Goal: Task Accomplishment & Management: Complete application form

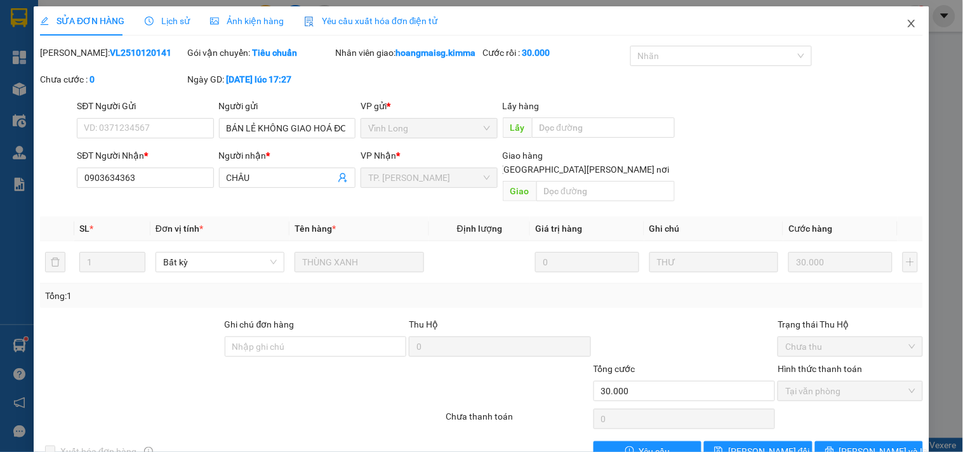
click at [908, 27] on icon "close" at bounding box center [911, 24] width 7 height 8
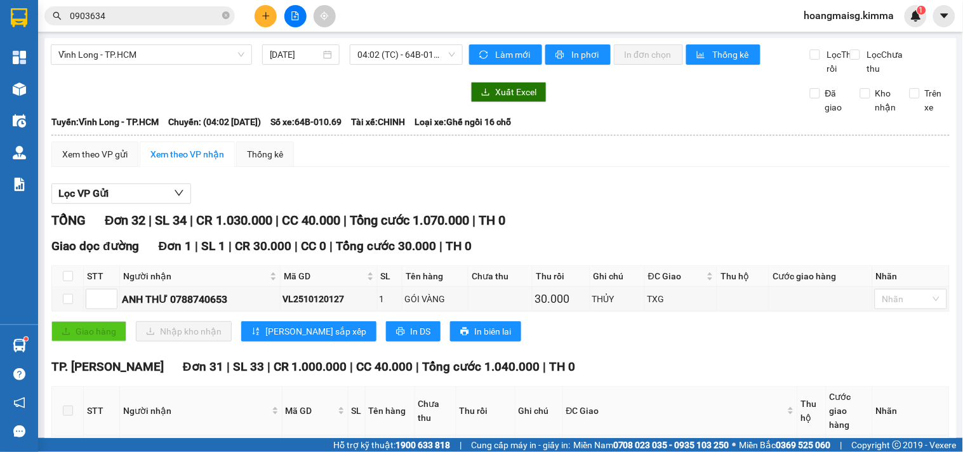
click at [164, 8] on span "0903634" at bounding box center [139, 15] width 191 height 19
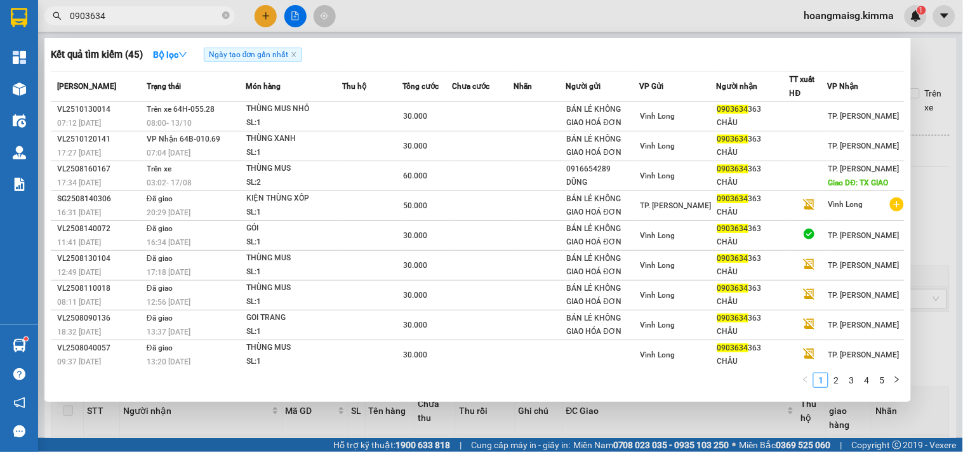
click at [167, 9] on input "0903634" at bounding box center [145, 16] width 150 height 14
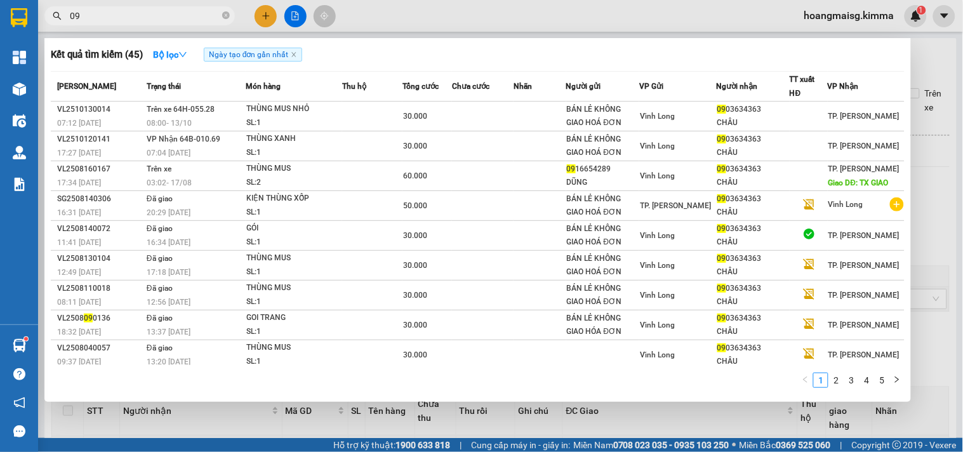
type input "0"
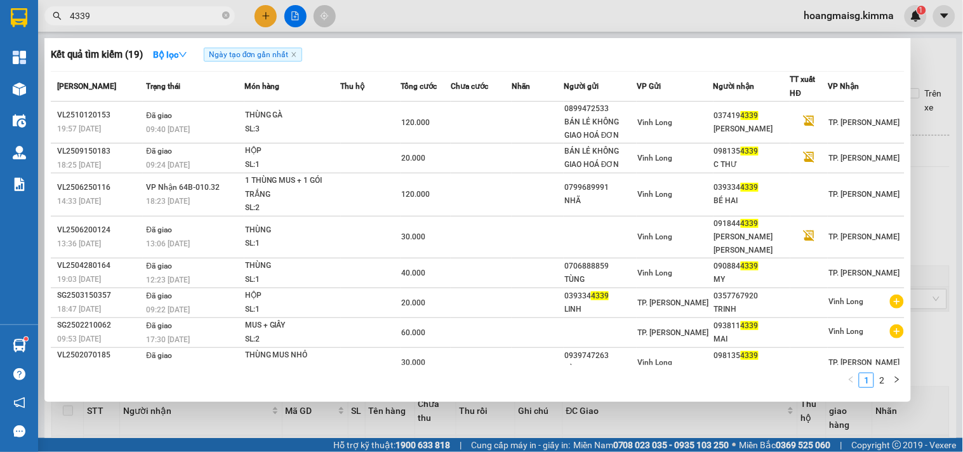
type input "4339"
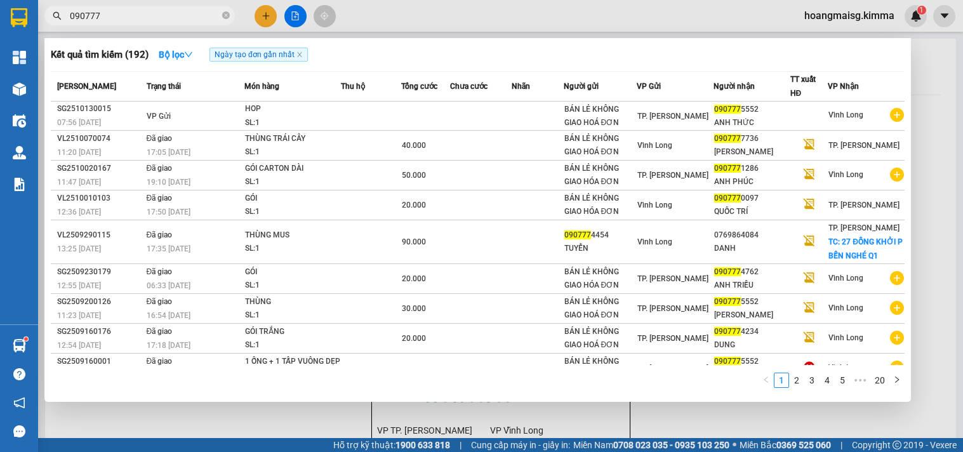
click at [134, 14] on input "090777" at bounding box center [145, 16] width 150 height 14
type input "0394"
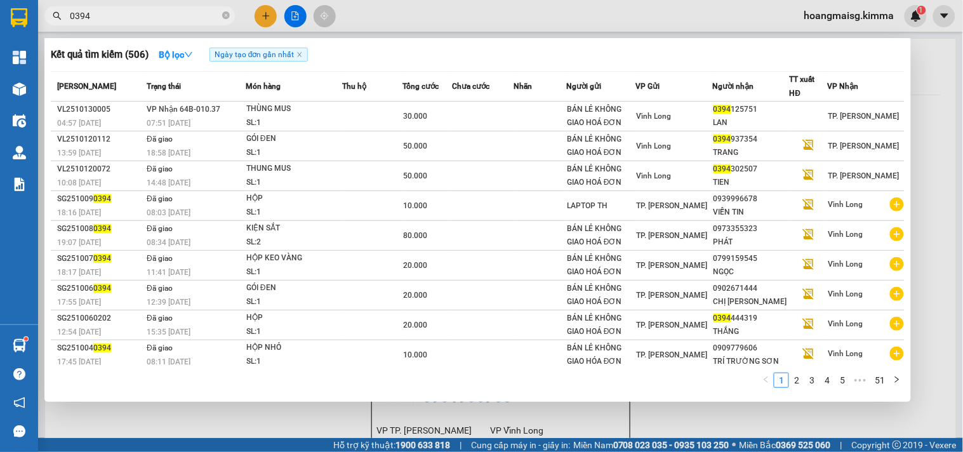
click at [124, 18] on input "0394" at bounding box center [145, 16] width 150 height 14
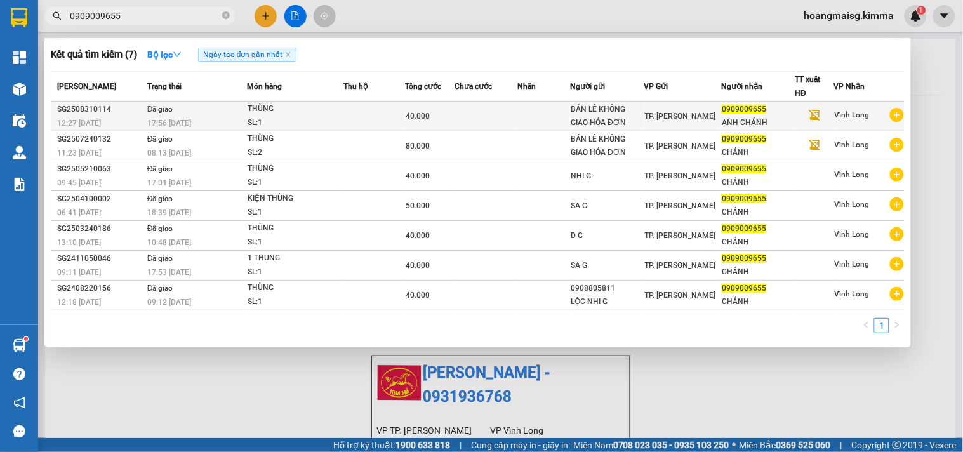
type input "0909009655"
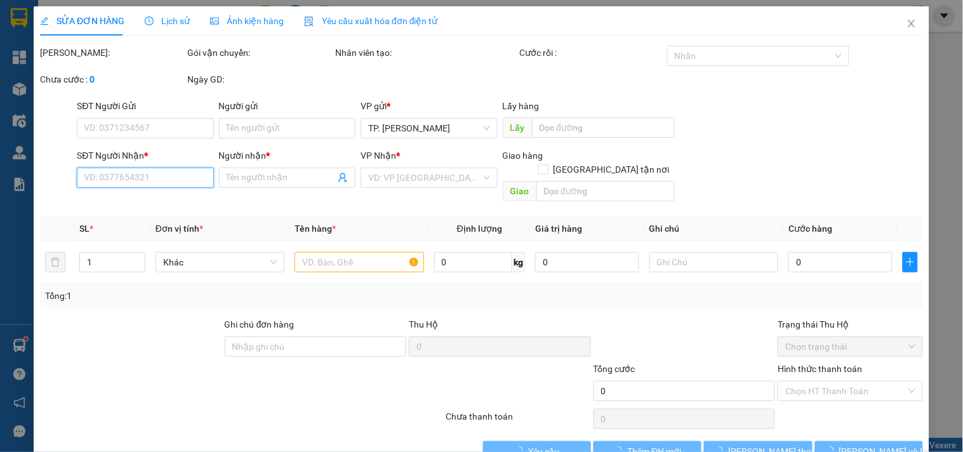
click at [160, 182] on input "SĐT Người Nhận *" at bounding box center [145, 178] width 137 height 20
type input "BÁN LẺ KHÔNG GIAO HÓA ĐƠN"
type input "0909009655"
type input "ANH CHÁNH"
type input "NHI G"
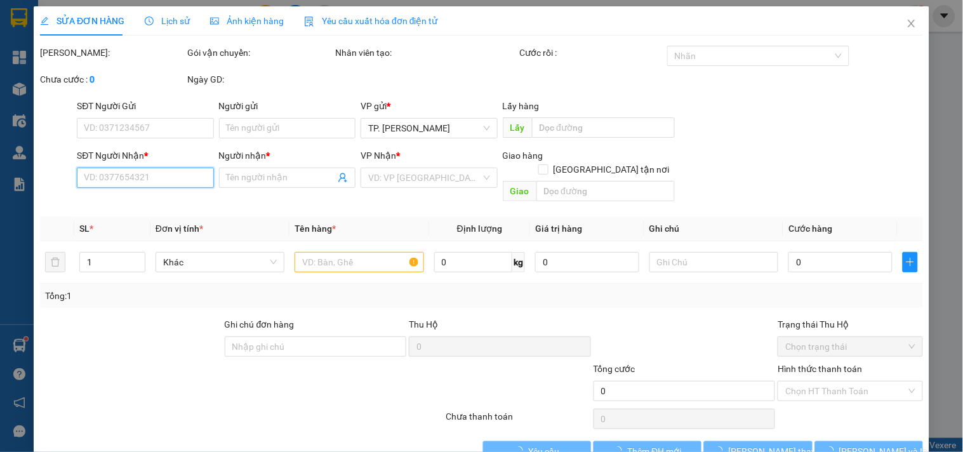
type input "40.000"
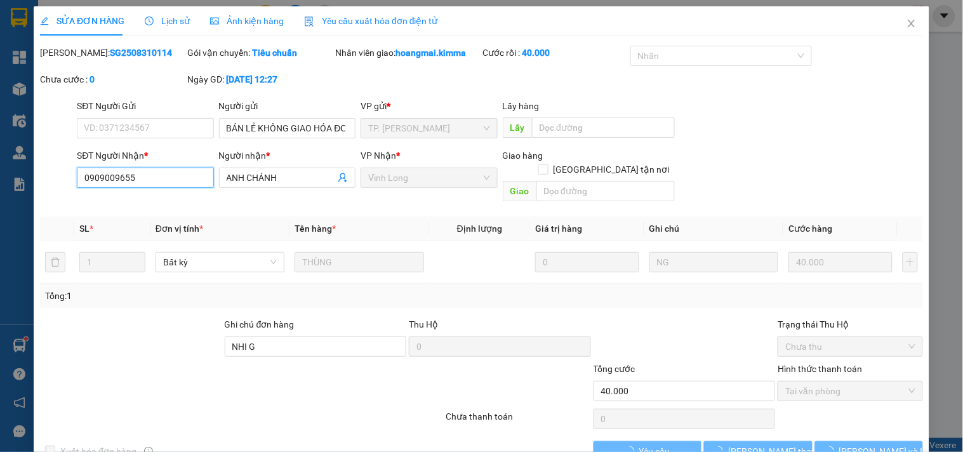
click at [160, 182] on input "0909009655" at bounding box center [145, 178] width 137 height 20
click at [899, 27] on span "Close" at bounding box center [912, 24] width 36 height 36
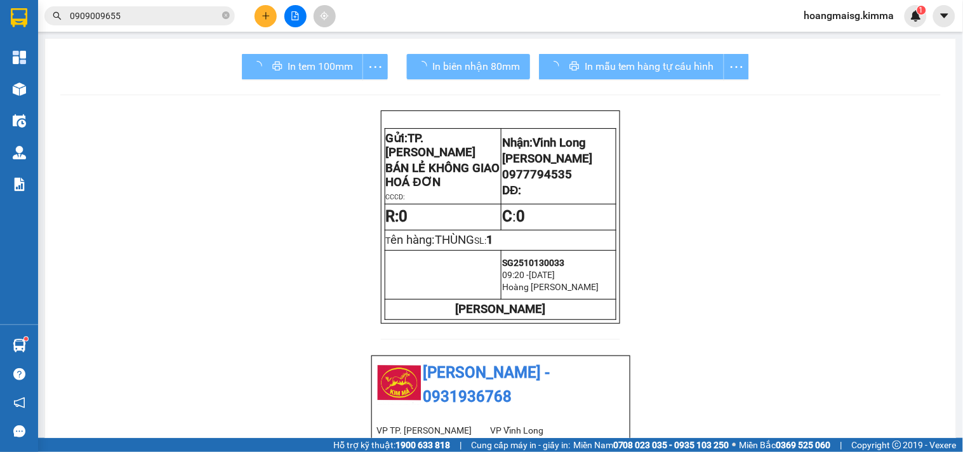
click at [267, 23] on button at bounding box center [266, 16] width 22 height 22
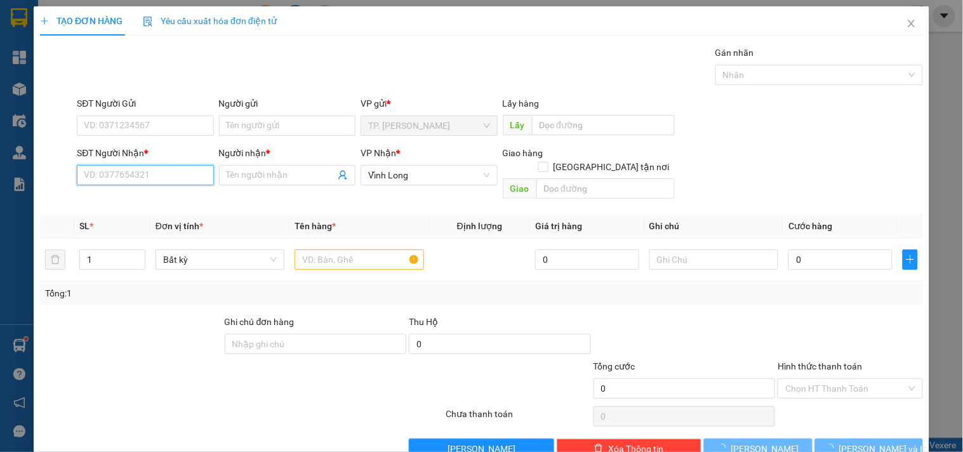
click at [164, 175] on input "SĐT Người Nhận *" at bounding box center [145, 175] width 137 height 20
paste input "0909009655"
type input "0909009655"
click at [147, 194] on div "0909009655 - ANH CHÁNH" at bounding box center [144, 201] width 120 height 14
type input "ANH CHÁNH"
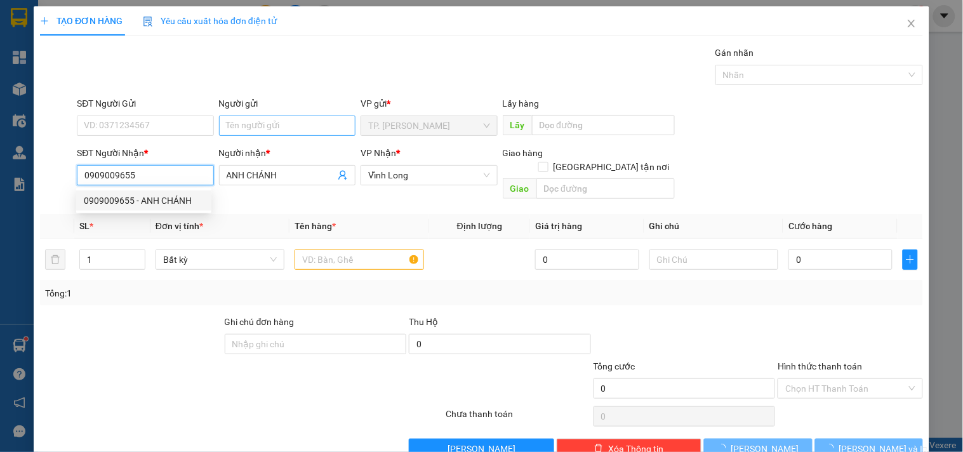
type input "0909009655"
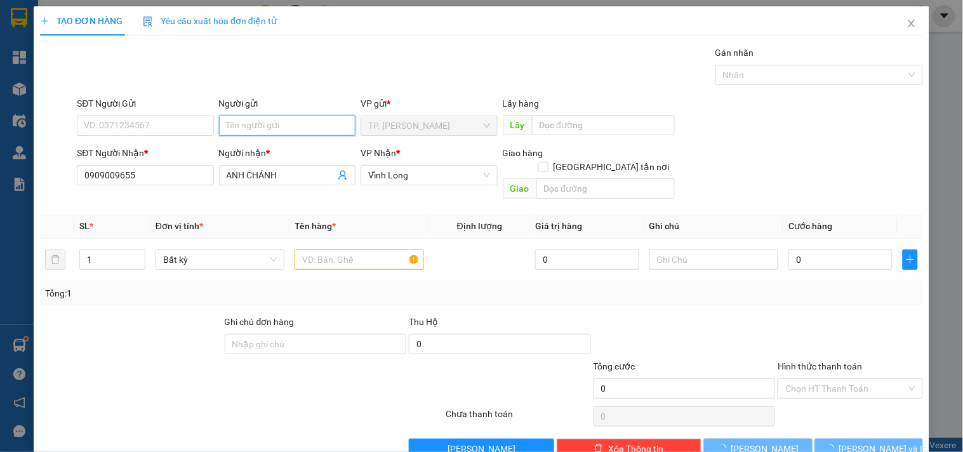
click at [248, 129] on input "Người gửi" at bounding box center [287, 126] width 137 height 20
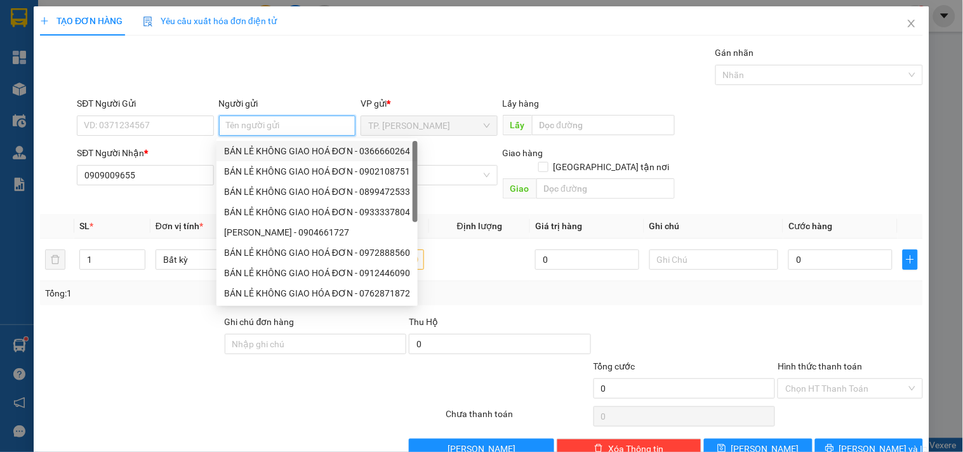
click at [264, 145] on div "BÁN LẺ KHÔNG GIAO HOÁ ĐƠN - 0366660264" at bounding box center [317, 151] width 186 height 14
type input "0366660264"
type input "BÁN LẺ KHÔNG GIAO HOÁ ĐƠN"
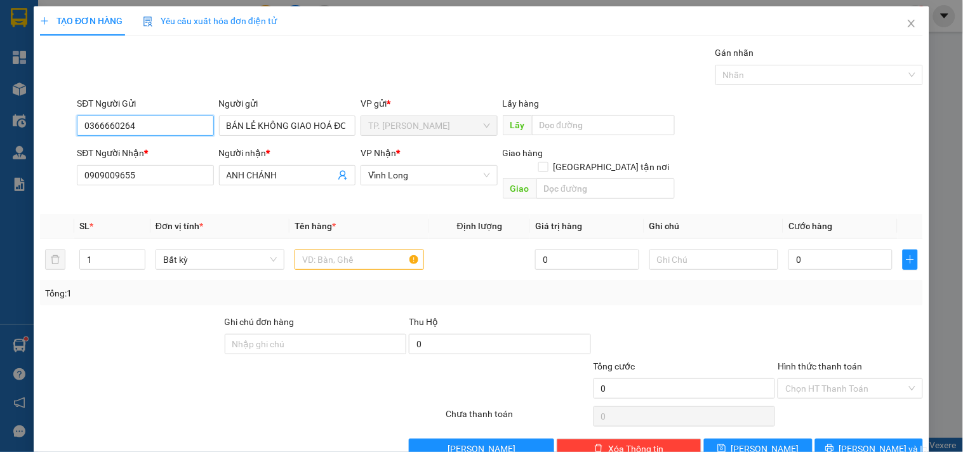
click at [157, 117] on input "0366660264" at bounding box center [145, 126] width 137 height 20
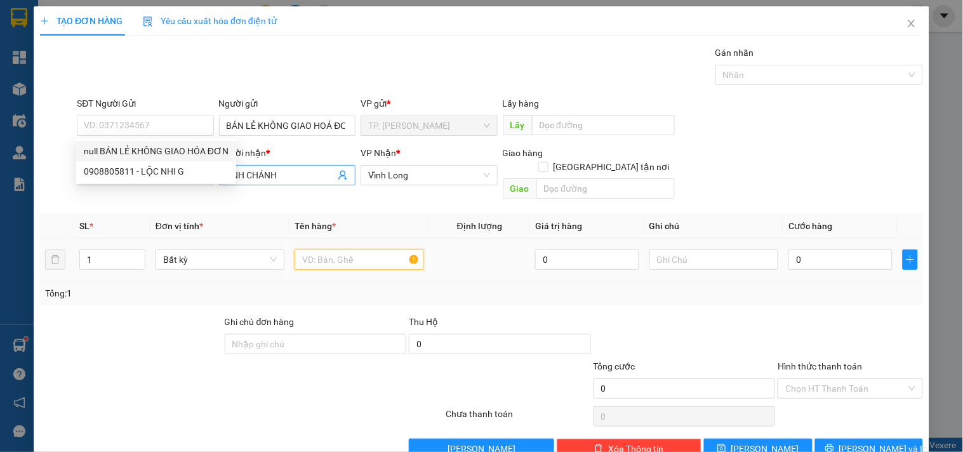
click at [331, 250] on input "text" at bounding box center [359, 260] width 129 height 20
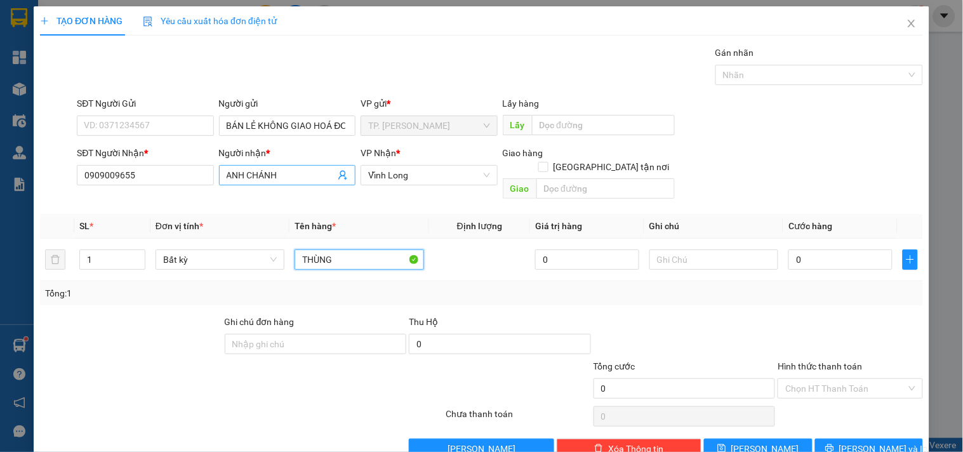
type input "THÙNG"
type input "TÍN"
click at [370, 250] on input "THÙNG" at bounding box center [359, 260] width 129 height 20
type input "THÙNG CÓ GÓI"
click at [853, 411] on div "Chọn HT Thanh Toán" at bounding box center [850, 416] width 147 height 25
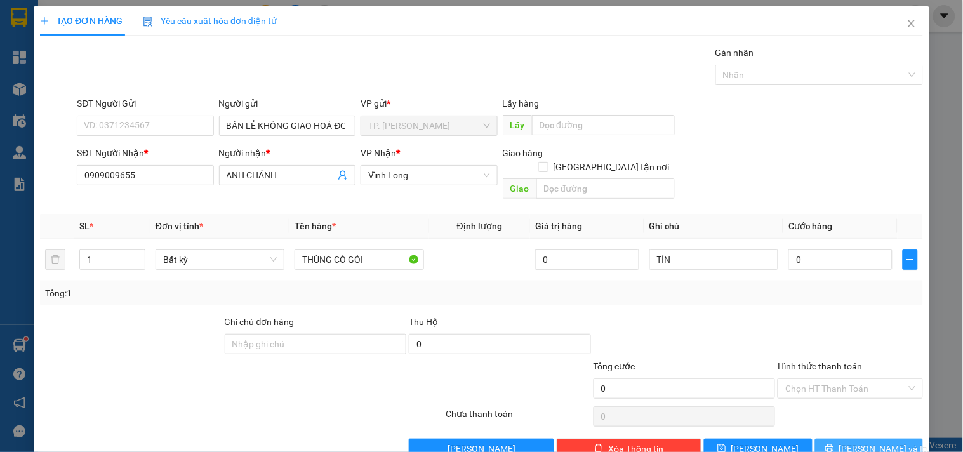
click at [858, 442] on span "[PERSON_NAME] và In" at bounding box center [884, 449] width 89 height 14
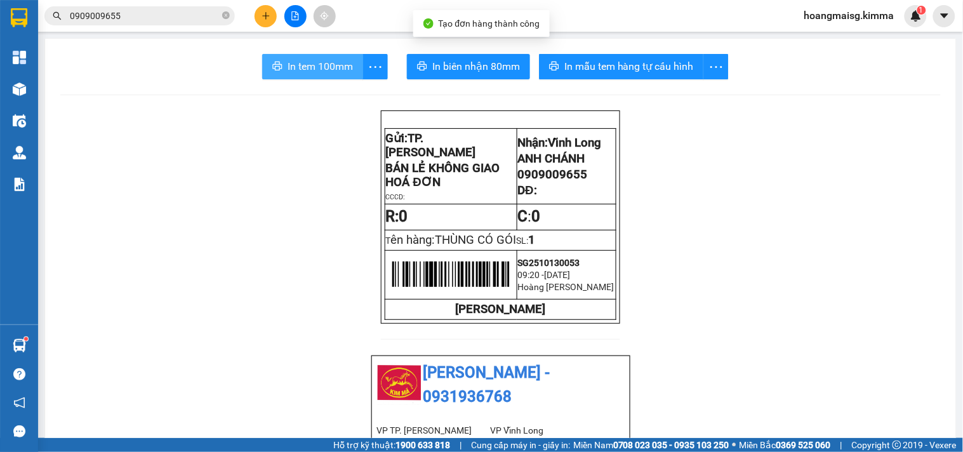
click at [321, 60] on span "In tem 100mm" at bounding box center [320, 66] width 65 height 16
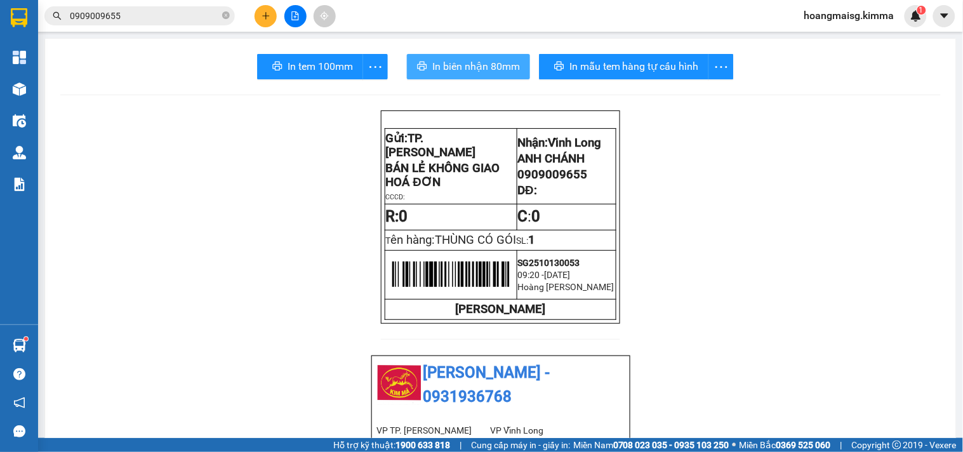
click at [483, 70] on span "In biên nhận 80mm" at bounding box center [476, 66] width 88 height 16
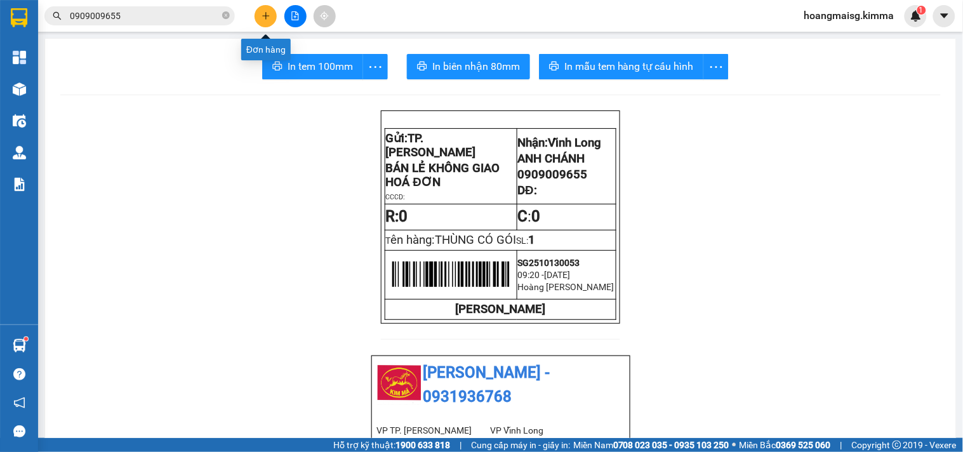
click at [270, 5] on button at bounding box center [266, 16] width 22 height 22
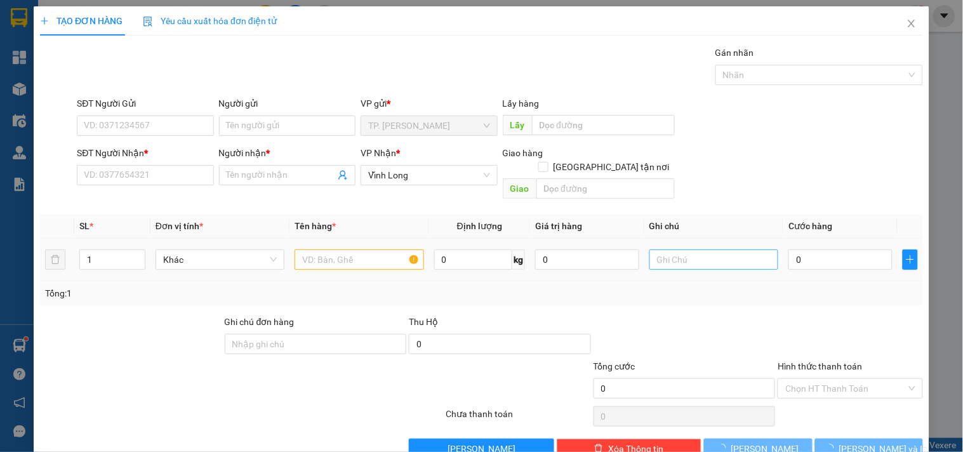
drag, startPoint x: 690, startPoint y: 262, endPoint x: 690, endPoint y: 244, distance: 17.1
click at [690, 252] on td at bounding box center [714, 260] width 139 height 43
click at [690, 250] on input "text" at bounding box center [714, 260] width 129 height 20
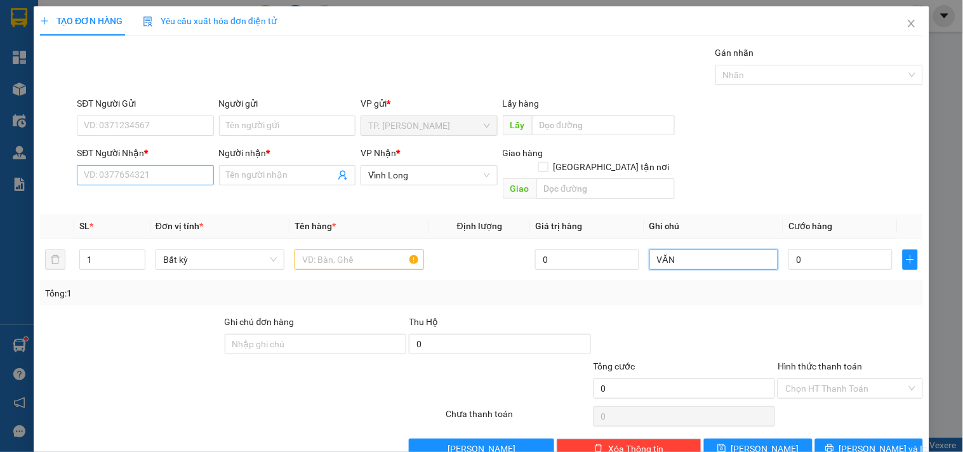
type input "VĂN"
click at [146, 176] on input "SĐT Người Nhận *" at bounding box center [145, 175] width 137 height 20
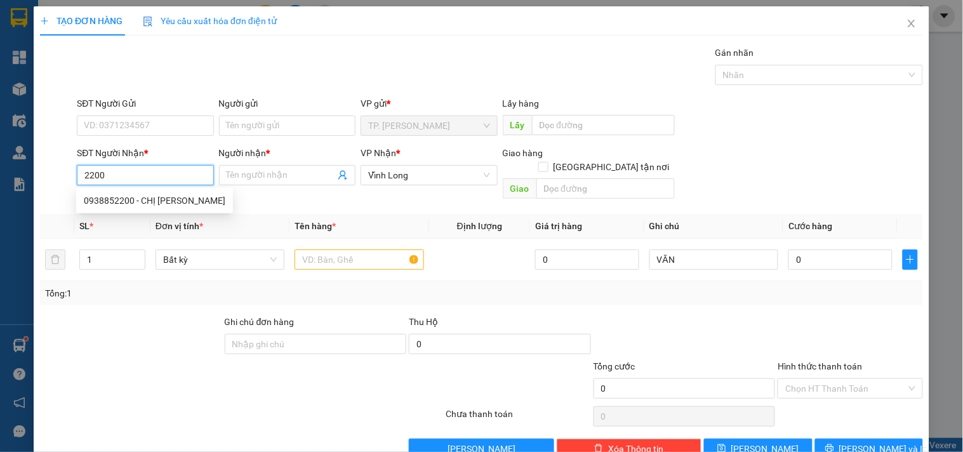
click at [124, 197] on div "0938852200 - CHỊ TÙNG" at bounding box center [155, 201] width 142 height 14
type input "0938852200"
type input "CHỊ TÙNG"
type input "0938852200"
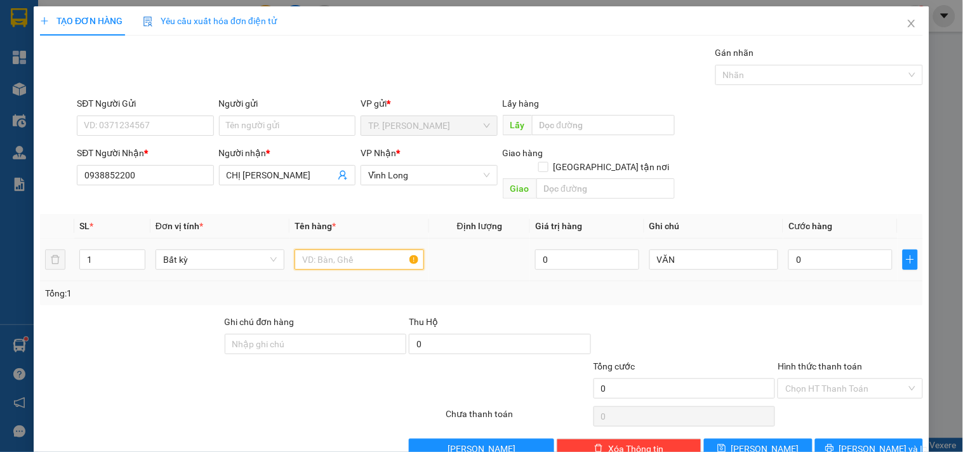
click at [328, 250] on input "text" at bounding box center [359, 260] width 129 height 20
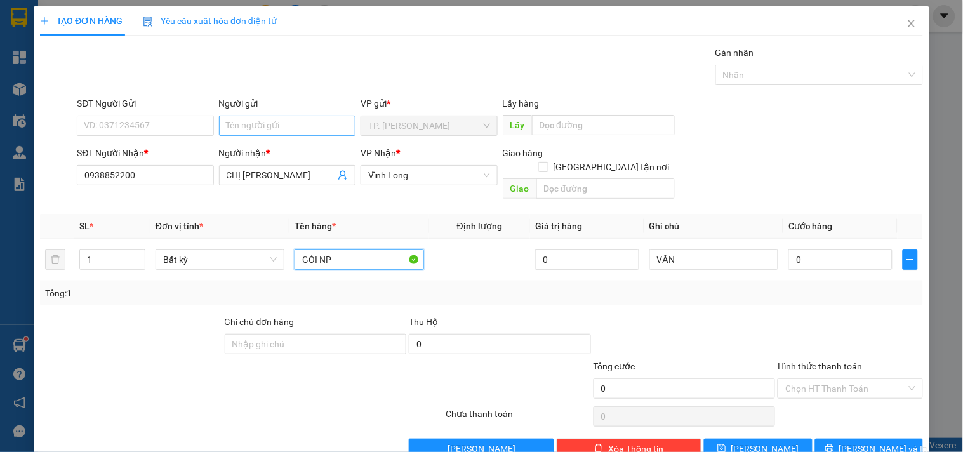
type input "GÓI NP"
click at [289, 128] on input "Người gửi" at bounding box center [287, 126] width 137 height 20
type input "B"
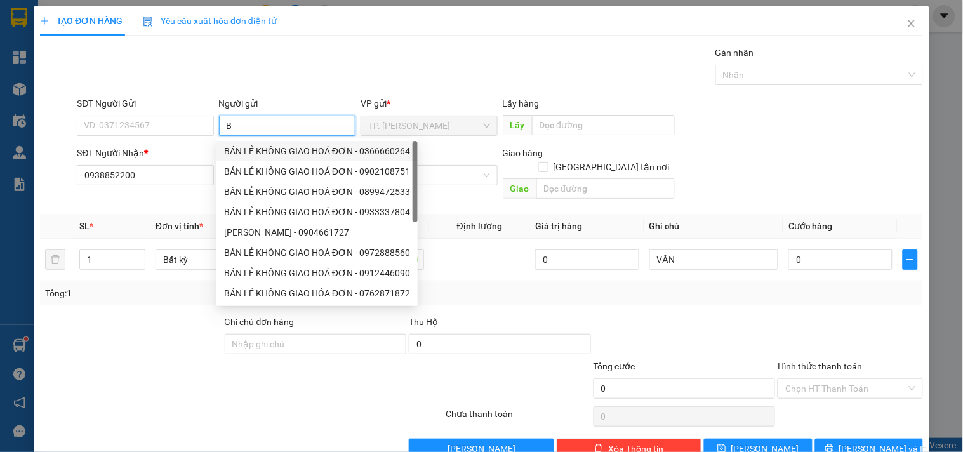
click at [263, 150] on div "BÁN LẺ KHÔNG GIAO HOÁ ĐƠN - 0366660264" at bounding box center [317, 151] width 186 height 14
type input "0366660264"
type input "BÁN LẺ KHÔNG GIAO HOÁ ĐƠN"
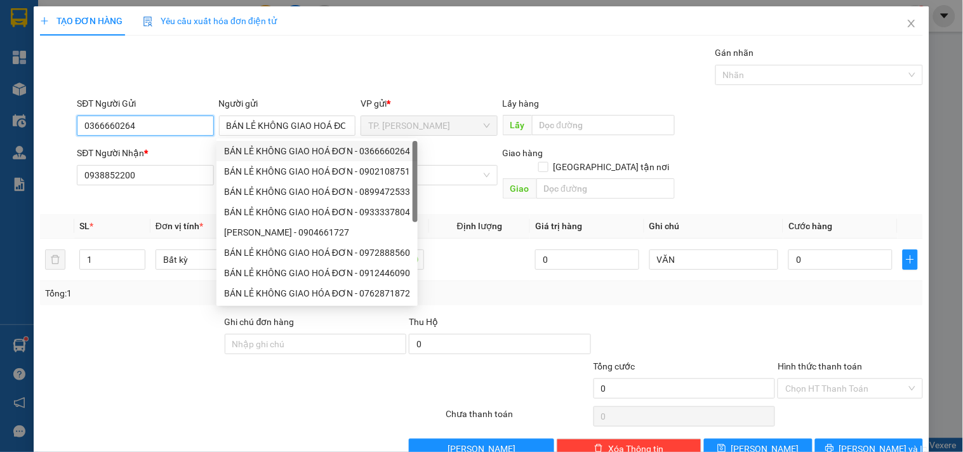
click at [176, 130] on input "0366660264" at bounding box center [145, 126] width 137 height 20
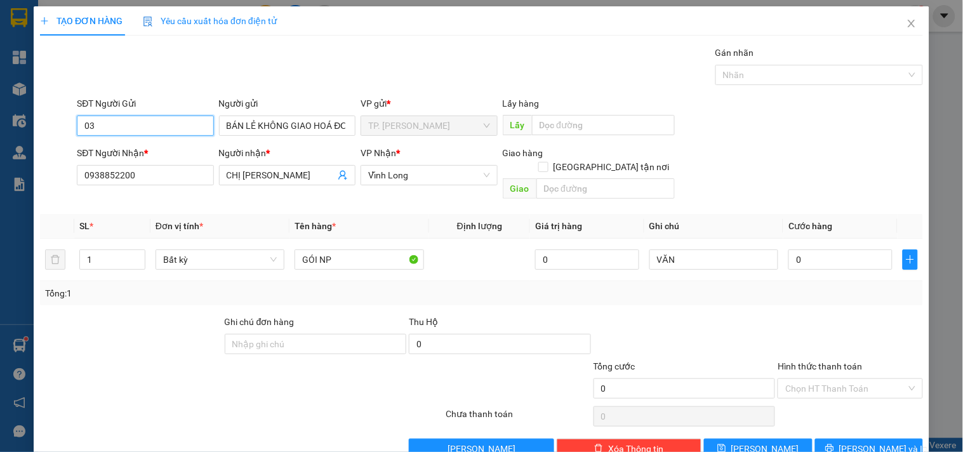
type input "0"
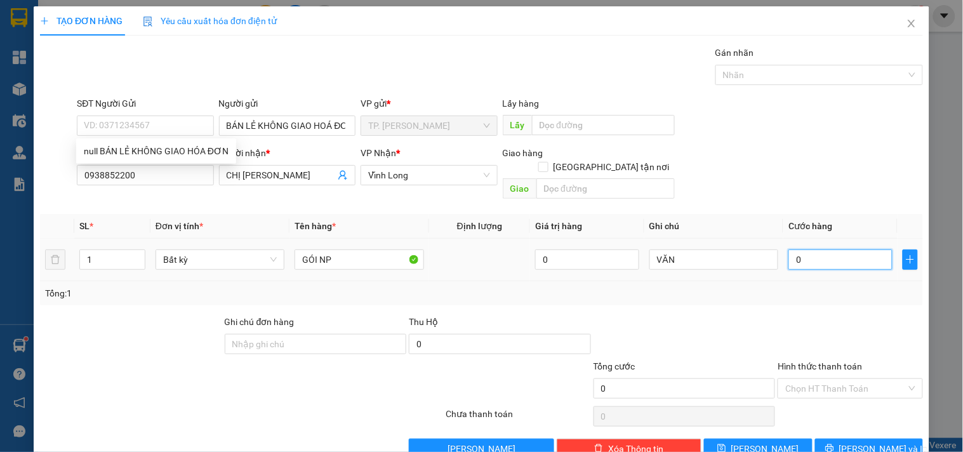
click at [798, 250] on input "0" at bounding box center [841, 260] width 104 height 20
type input "4"
type input "40"
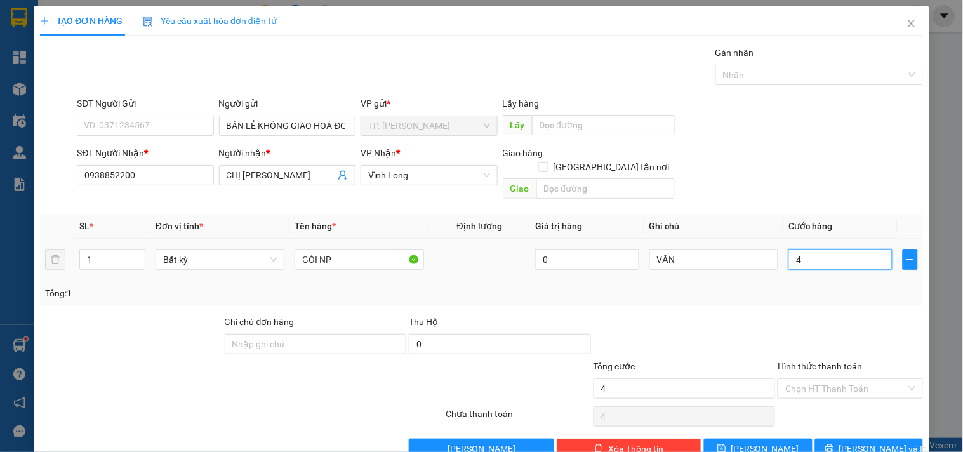
type input "40"
type input "40.000"
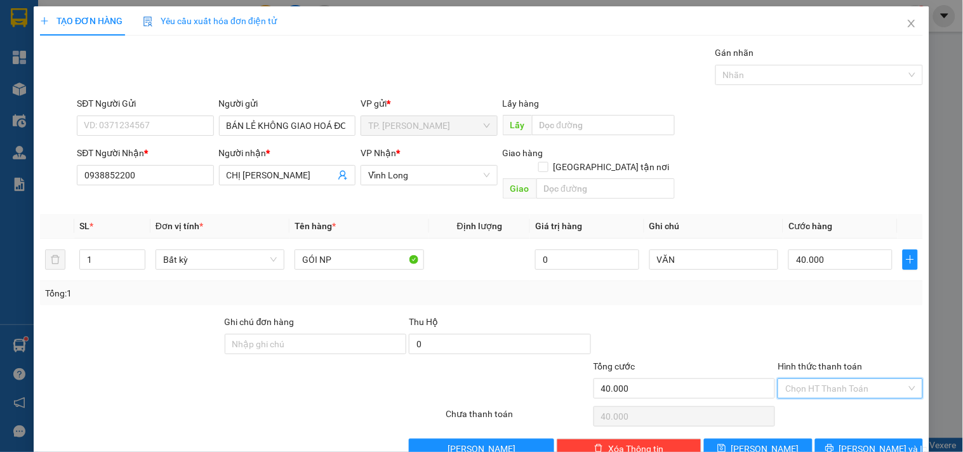
click at [808, 379] on input "Hình thức thanh toán" at bounding box center [846, 388] width 121 height 19
click at [809, 399] on div "Tại văn phòng" at bounding box center [843, 400] width 128 height 14
type input "0"
click at [712, 250] on input "VĂN" at bounding box center [714, 260] width 129 height 20
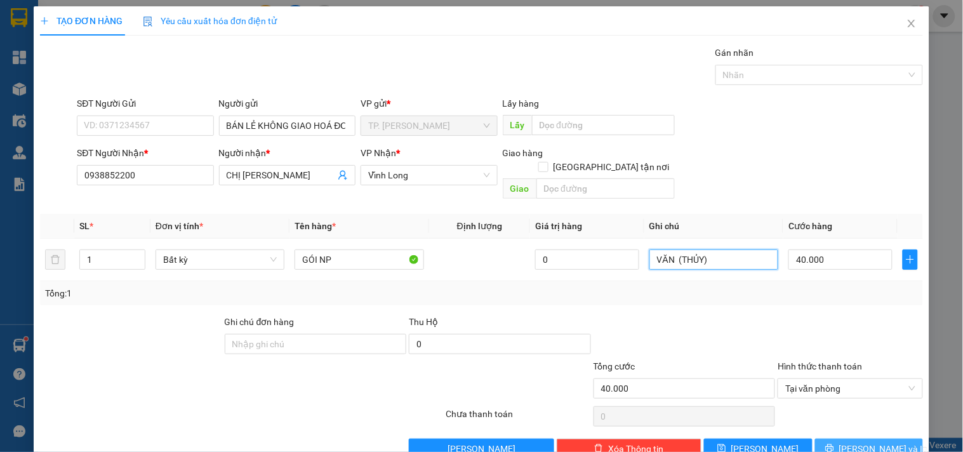
type input "VĂN (THỦY)"
click at [852, 442] on span "[PERSON_NAME] và In" at bounding box center [884, 449] width 89 height 14
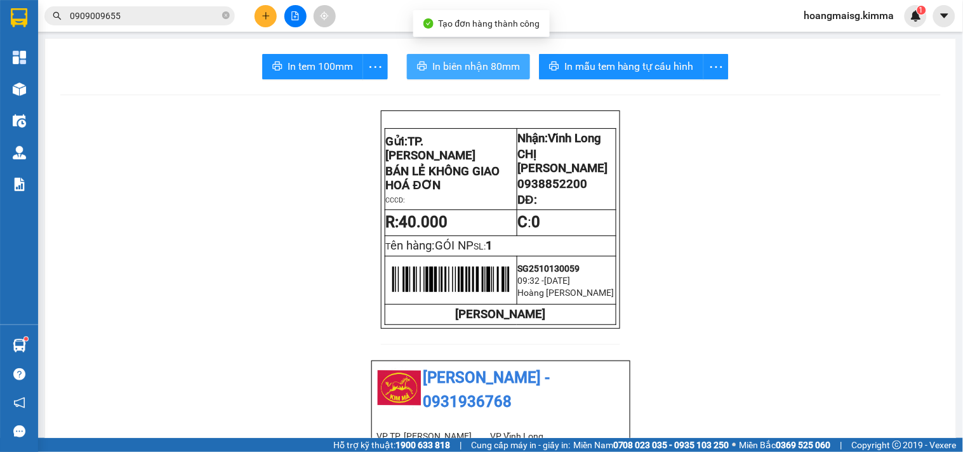
click at [432, 55] on button "In biên nhận 80mm" at bounding box center [468, 66] width 123 height 25
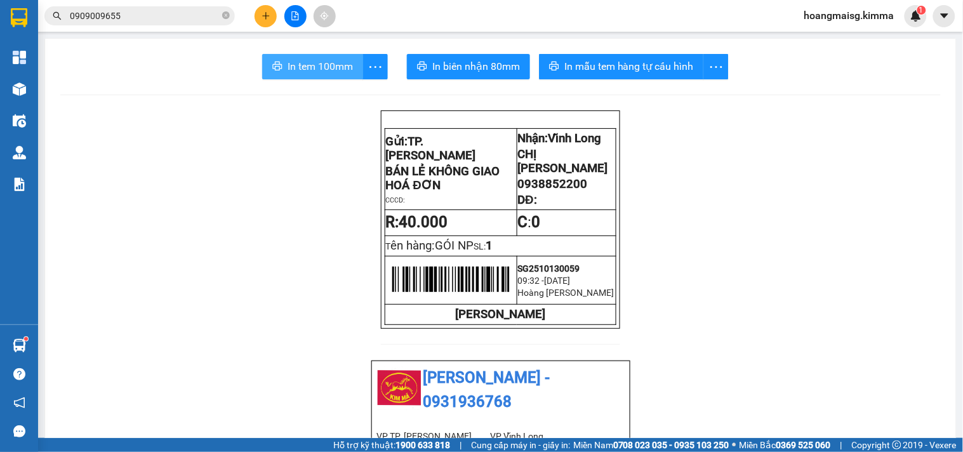
click at [319, 70] on span "In tem 100mm" at bounding box center [320, 66] width 65 height 16
drag, startPoint x: 276, startPoint y: 10, endPoint x: 264, endPoint y: 13, distance: 13.1
click at [274, 13] on div at bounding box center [295, 16] width 95 height 22
click at [274, 18] on button at bounding box center [266, 16] width 22 height 22
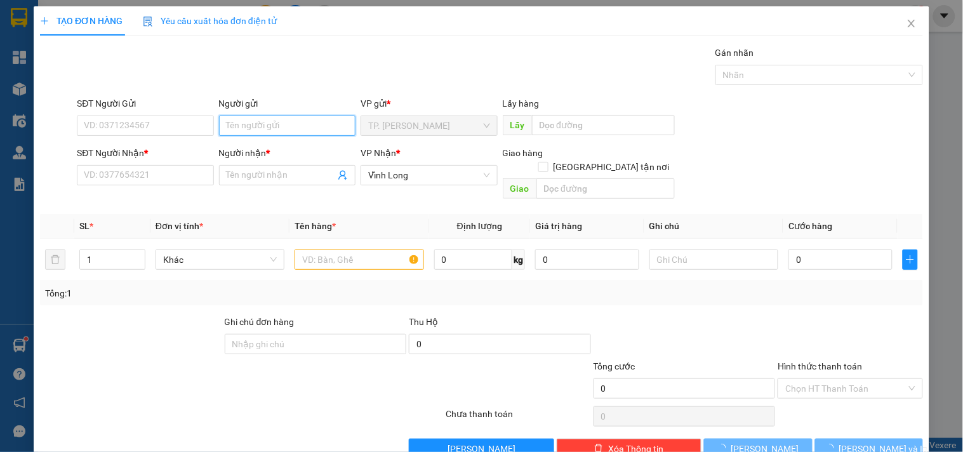
click at [252, 121] on input "Người gửi" at bounding box center [287, 126] width 137 height 20
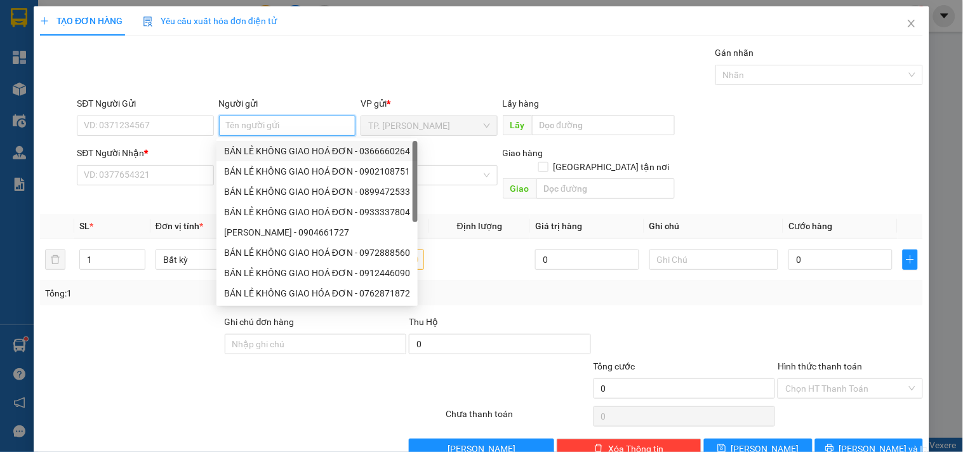
click at [264, 155] on div "BÁN LẺ KHÔNG GIAO HOÁ ĐƠN - 0366660264" at bounding box center [317, 151] width 186 height 14
type input "0366660264"
type input "BÁN LẺ KHÔNG GIAO HOÁ ĐƠN"
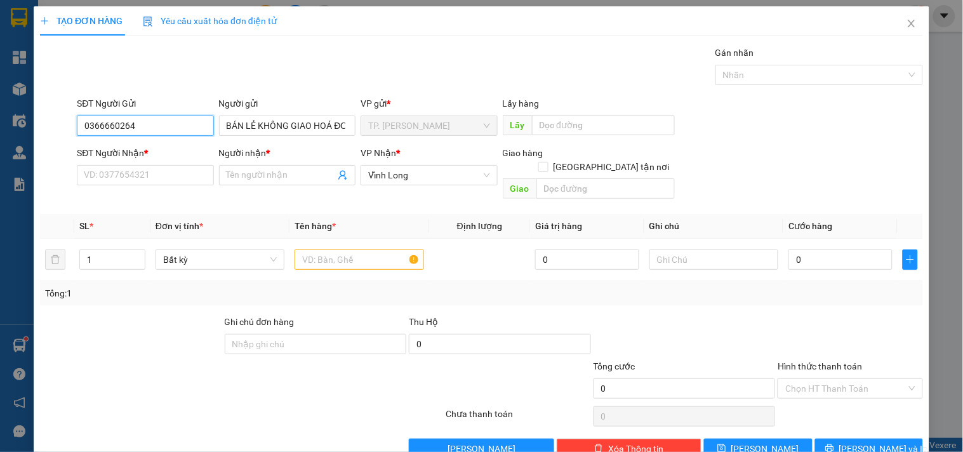
click at [168, 133] on input "0366660264" at bounding box center [145, 126] width 137 height 20
click at [167, 133] on input "0366660264" at bounding box center [145, 126] width 137 height 20
click at [173, 187] on div "SĐT Người Nhận * VD: 0377654321" at bounding box center [145, 168] width 137 height 44
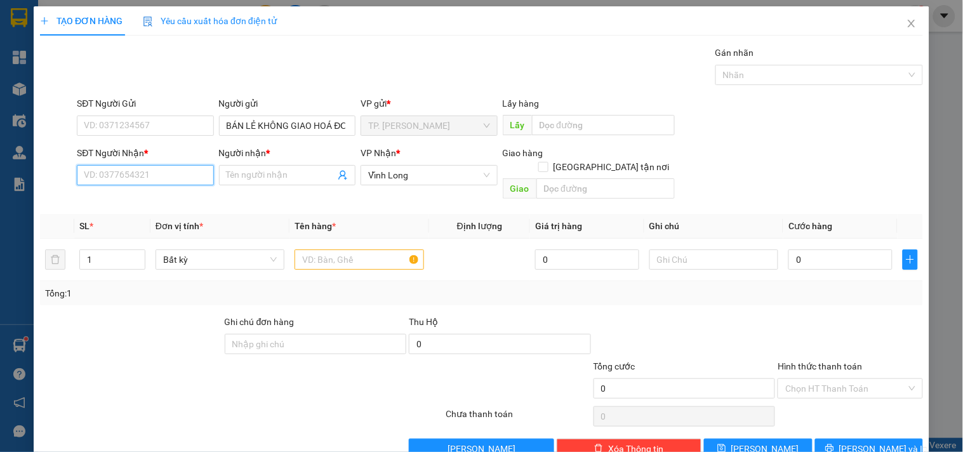
click at [172, 178] on input "SĐT Người Nhận *" at bounding box center [145, 175] width 137 height 20
click at [170, 199] on div "0972272304 - NGUYÊN" at bounding box center [144, 201] width 120 height 14
type input "0972272304"
type input "NGUYÊN"
type input "0972272304"
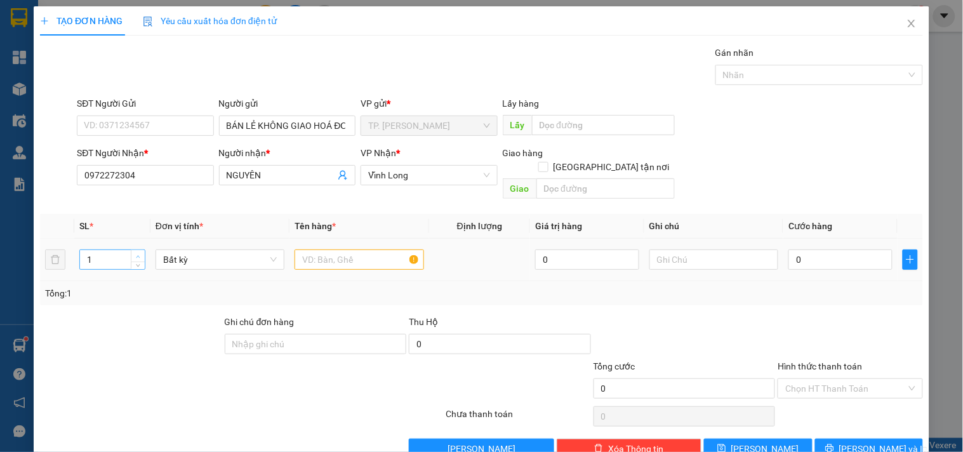
type input "2"
click at [142, 250] on span "Increase Value" at bounding box center [138, 255] width 14 height 11
click at [351, 257] on div at bounding box center [359, 259] width 129 height 25
click at [352, 250] on input "text" at bounding box center [359, 260] width 129 height 20
type input "2 KIỆN BÔNG"
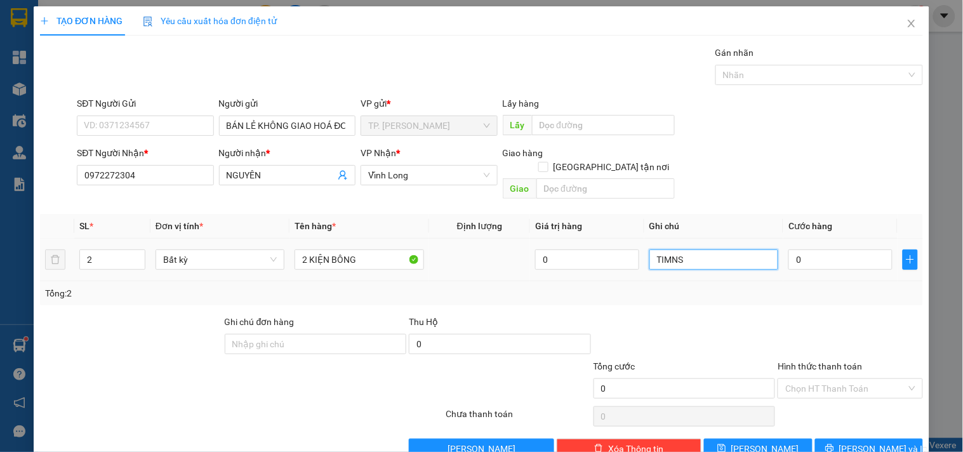
click at [702, 250] on input "TIMNS" at bounding box center [714, 260] width 129 height 20
type input "TÍN"
click at [859, 439] on button "[PERSON_NAME] và In" at bounding box center [869, 449] width 108 height 20
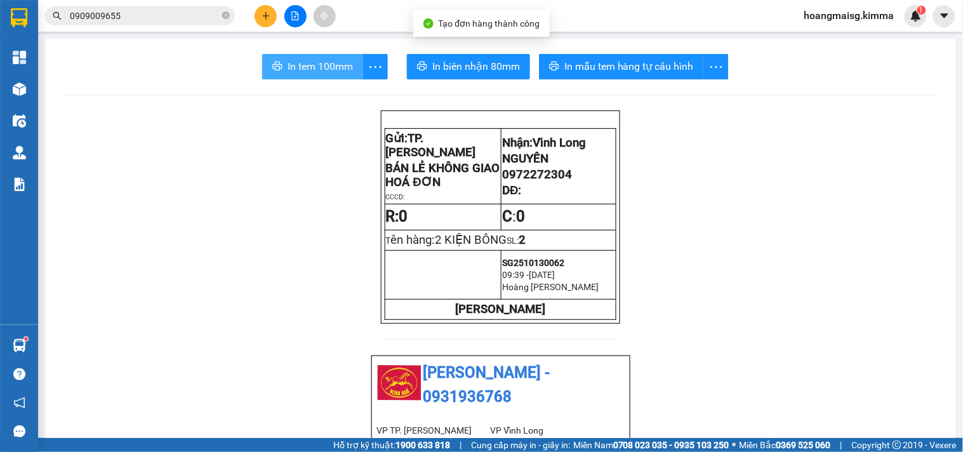
click at [293, 57] on button "In tem 100mm" at bounding box center [312, 66] width 101 height 25
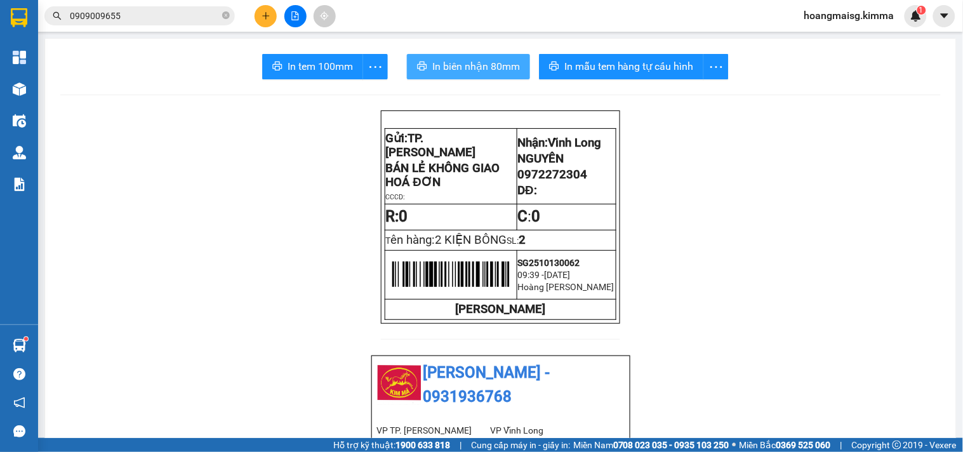
click at [468, 67] on span "In biên nhận 80mm" at bounding box center [476, 66] width 88 height 16
click at [265, 13] on icon "plus" at bounding box center [266, 15] width 9 height 9
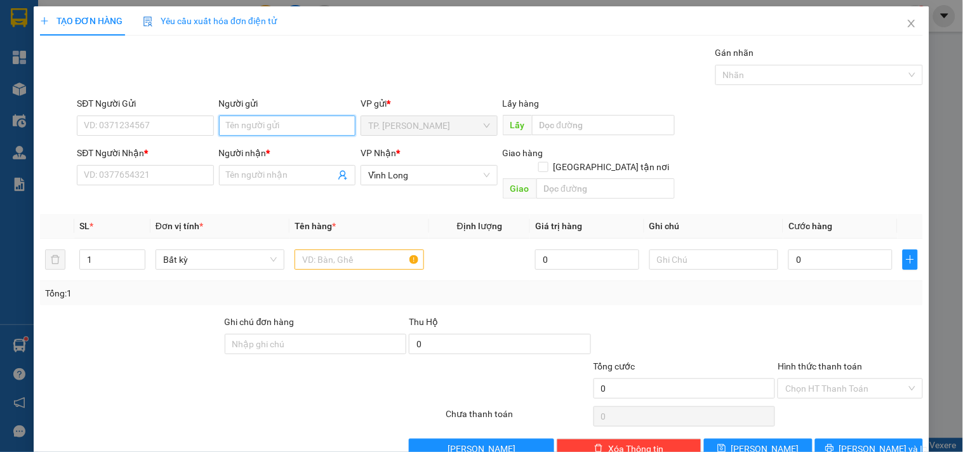
click at [272, 128] on input "Người gửi" at bounding box center [287, 126] width 137 height 20
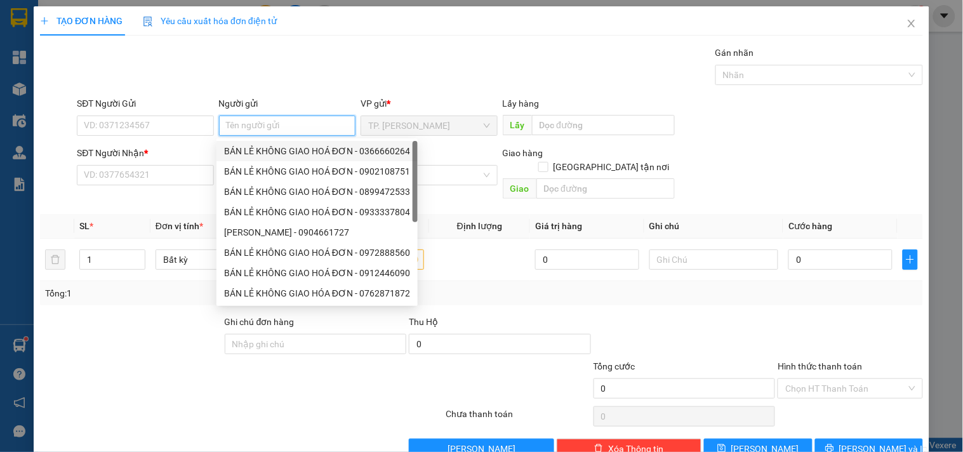
drag, startPoint x: 292, startPoint y: 144, endPoint x: 219, endPoint y: 133, distance: 73.8
click at [292, 145] on div "BÁN LẺ KHÔNG GIAO HOÁ ĐƠN - 0366660264" at bounding box center [317, 151] width 186 height 14
type input "0366660264"
type input "BÁN LẺ KHÔNG GIAO HOÁ ĐƠN"
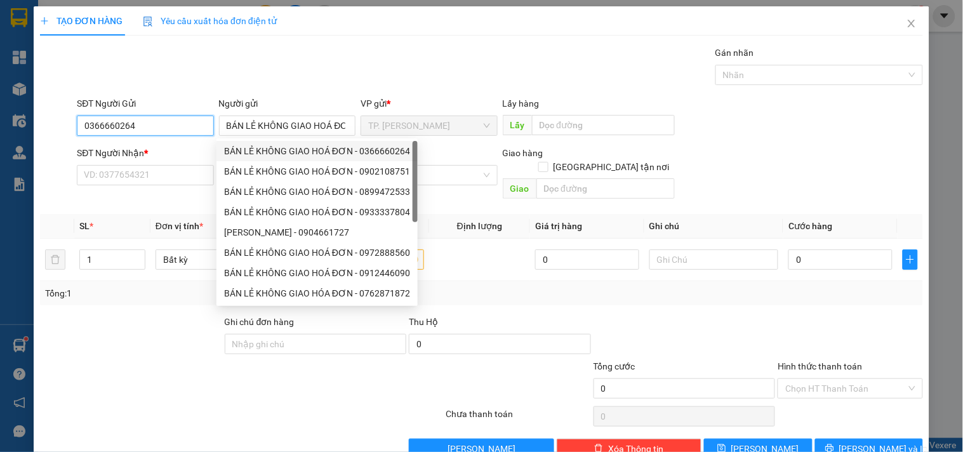
click at [195, 119] on input "0366660264" at bounding box center [145, 126] width 137 height 20
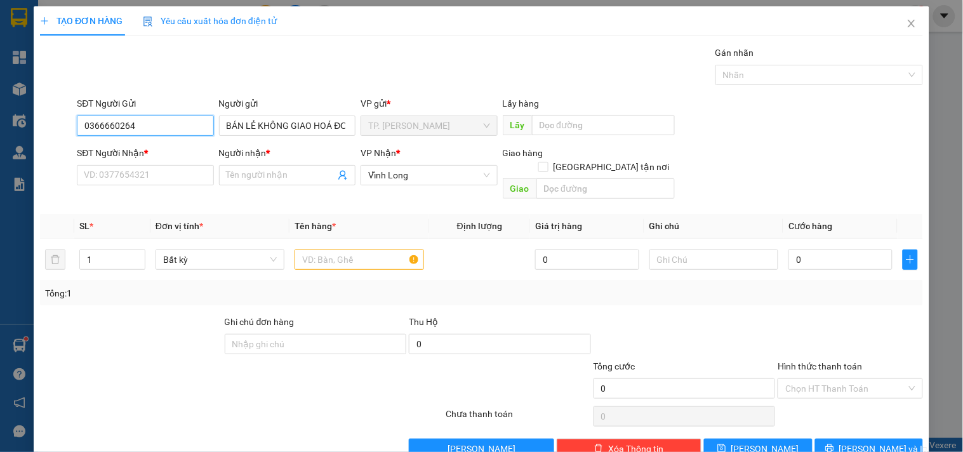
click at [195, 119] on input "0366660264" at bounding box center [145, 126] width 137 height 20
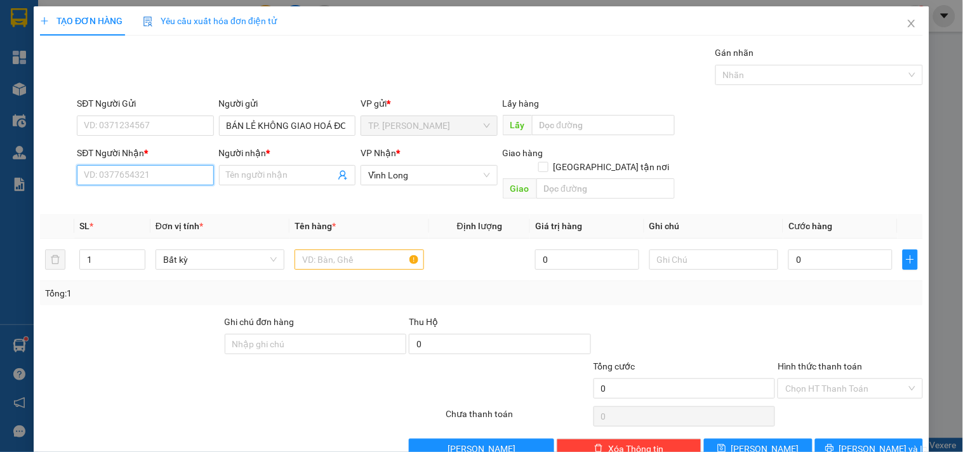
click at [178, 178] on input "SĐT Người Nhận *" at bounding box center [145, 175] width 137 height 20
click at [170, 199] on div "0931773060 - AN LÊ" at bounding box center [144, 201] width 120 height 14
type input "0931773060"
type input "AN LÊ"
type input "0931773060"
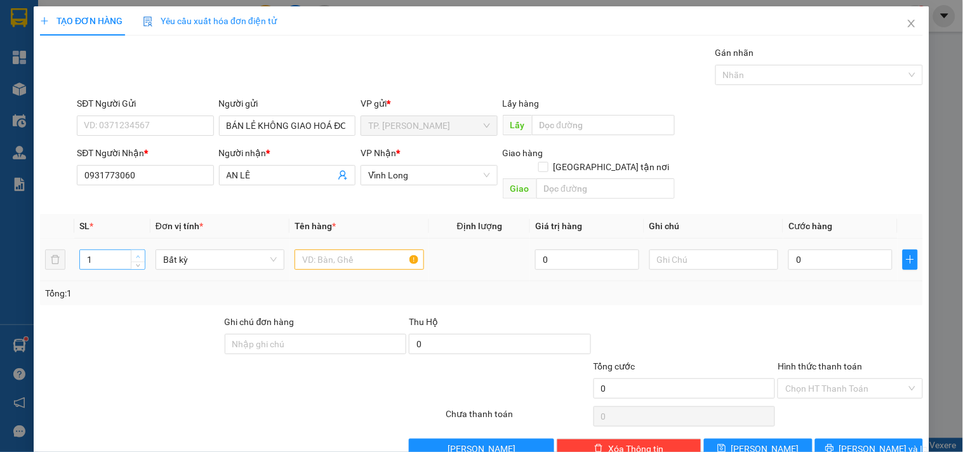
click at [137, 255] on icon "up" at bounding box center [138, 257] width 4 height 4
type input "1"
click at [142, 258] on span "Decrease Value" at bounding box center [138, 263] width 14 height 11
click at [333, 256] on input "text" at bounding box center [359, 260] width 129 height 20
type input "1"
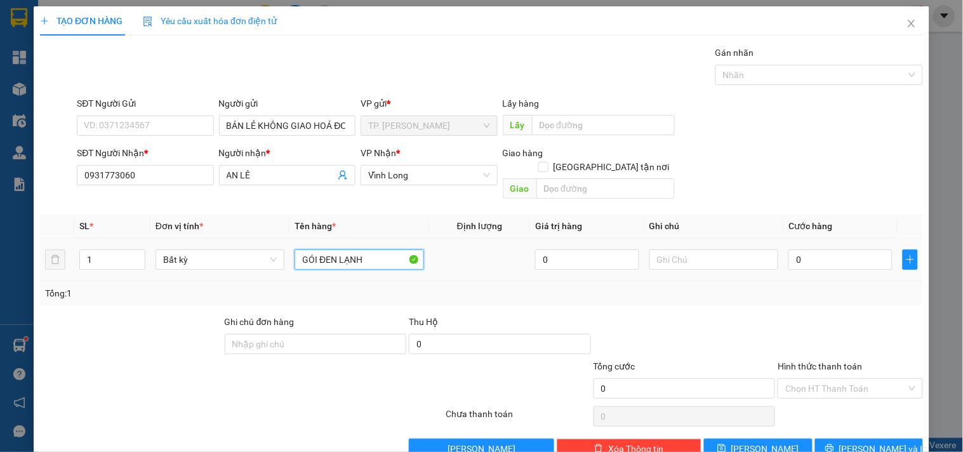
type input "GÓI ĐEN LẠNH"
type input "TÍN"
click at [858, 442] on span "[PERSON_NAME] và In" at bounding box center [884, 449] width 89 height 14
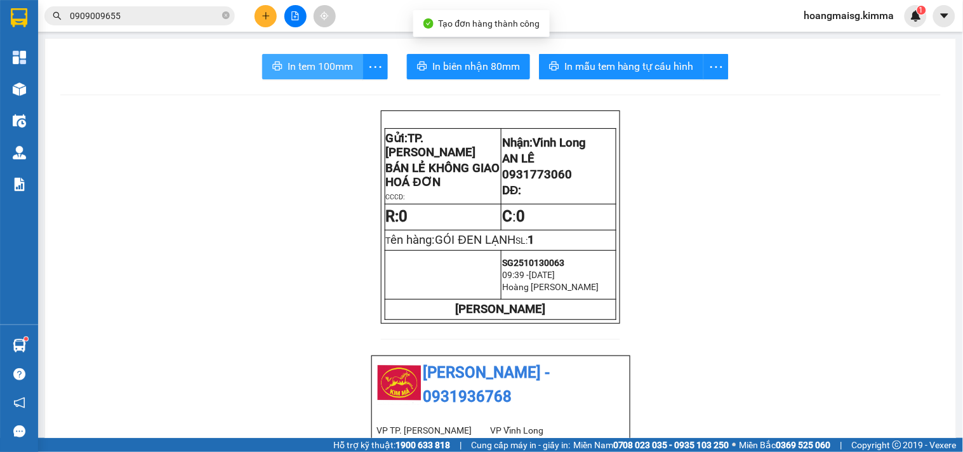
click at [300, 67] on span "In tem 100mm" at bounding box center [320, 66] width 65 height 16
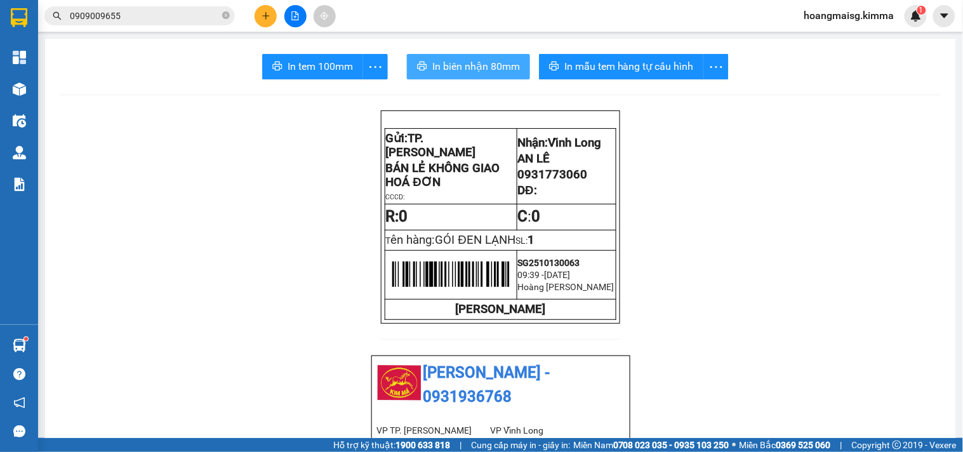
click at [479, 72] on span "In biên nhận 80mm" at bounding box center [476, 66] width 88 height 16
click at [126, 5] on div "Kết quả tìm kiếm ( 7 ) Bộ lọc Ngày tạo đơn gần nhất Mã ĐH Trạng thái Món hàng T…" at bounding box center [124, 16] width 248 height 22
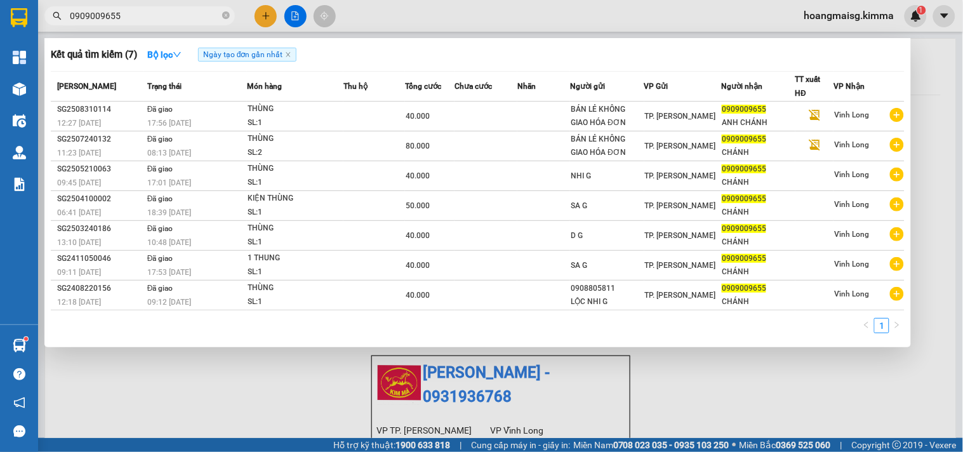
click at [126, 10] on input "0909009655" at bounding box center [145, 16] width 150 height 14
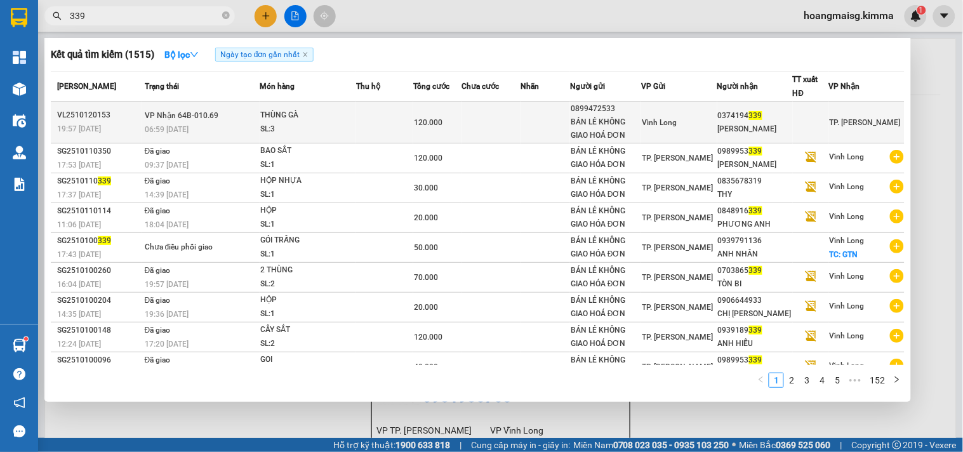
type input "339"
click at [217, 109] on td "VP Nhận 64B-010.69 06:59 - 13/10" at bounding box center [201, 123] width 118 height 42
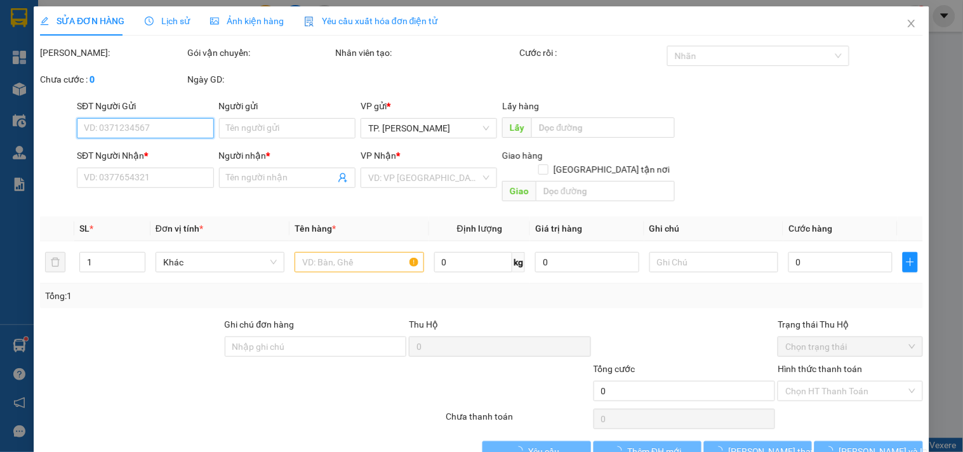
type input "0899472533"
type input "BÁN LẺ KHÔNG GIAO HOÁ ĐƠN"
type input "0374194339"
type input "HOÀNG PHÚC"
type input "120.000"
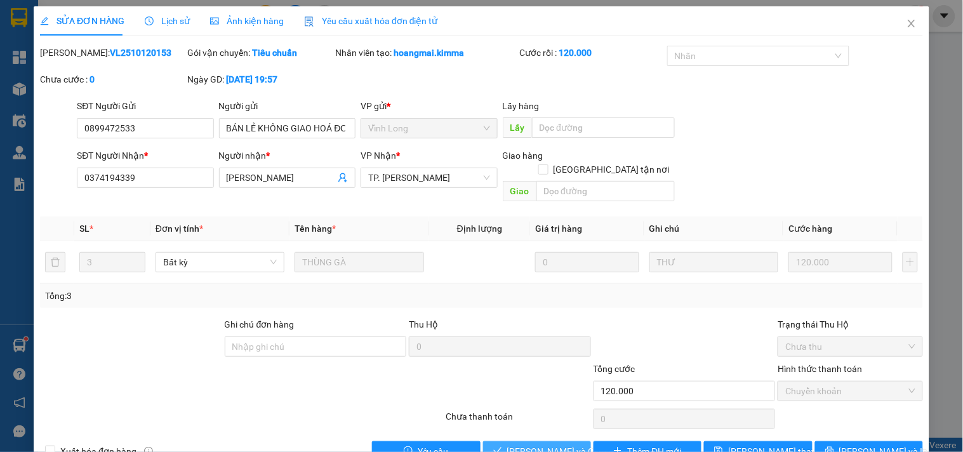
click at [532, 445] on span "Lưu và Giao hàng" at bounding box center [568, 452] width 122 height 14
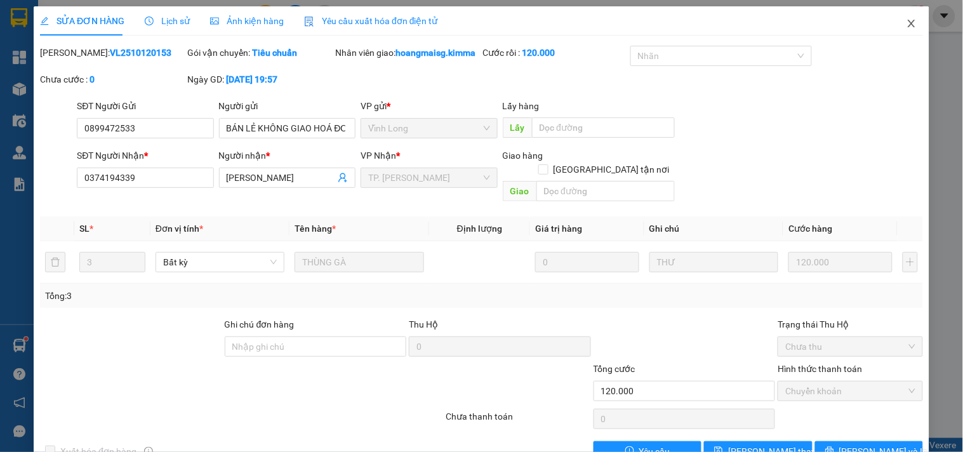
click at [894, 20] on span "Close" at bounding box center [912, 24] width 36 height 36
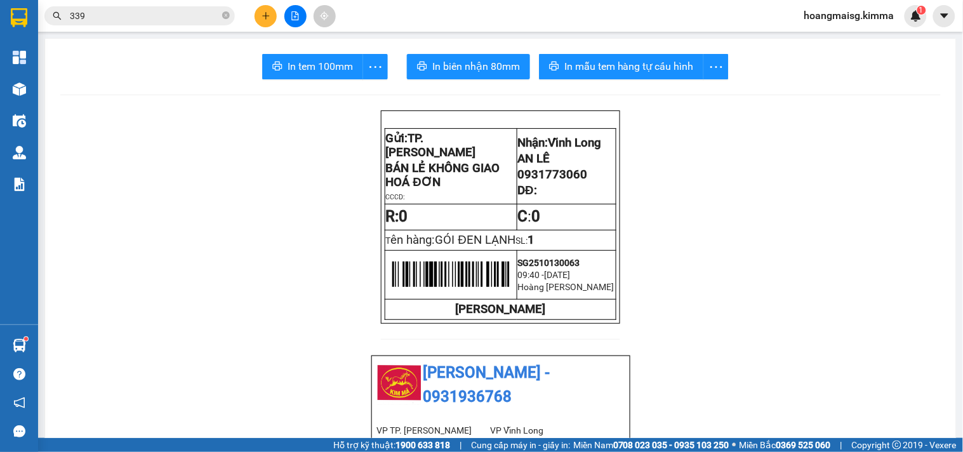
click at [265, 17] on icon "plus" at bounding box center [266, 15] width 9 height 9
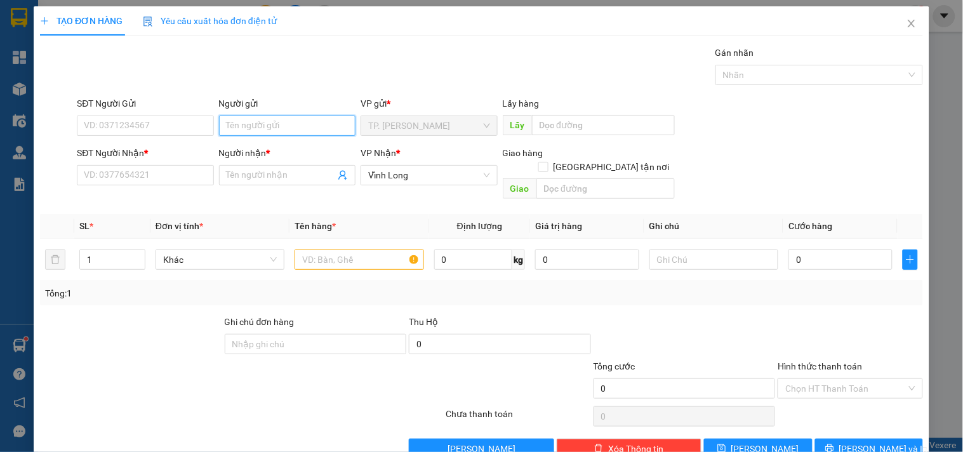
click at [238, 123] on input "Người gửi" at bounding box center [287, 126] width 137 height 20
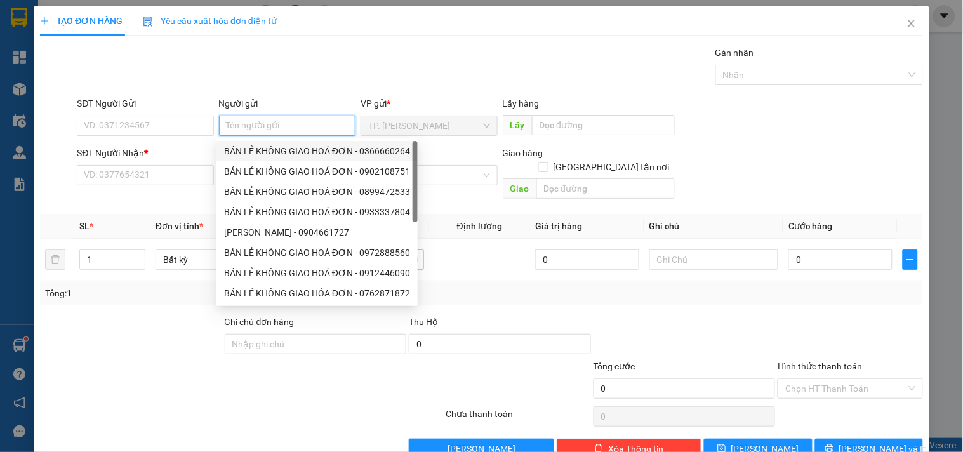
click at [254, 146] on div "BÁN LẺ KHÔNG GIAO HOÁ ĐƠN - 0366660264" at bounding box center [317, 151] width 186 height 14
type input "0366660264"
type input "BÁN LẺ KHÔNG GIAO HOÁ ĐƠN"
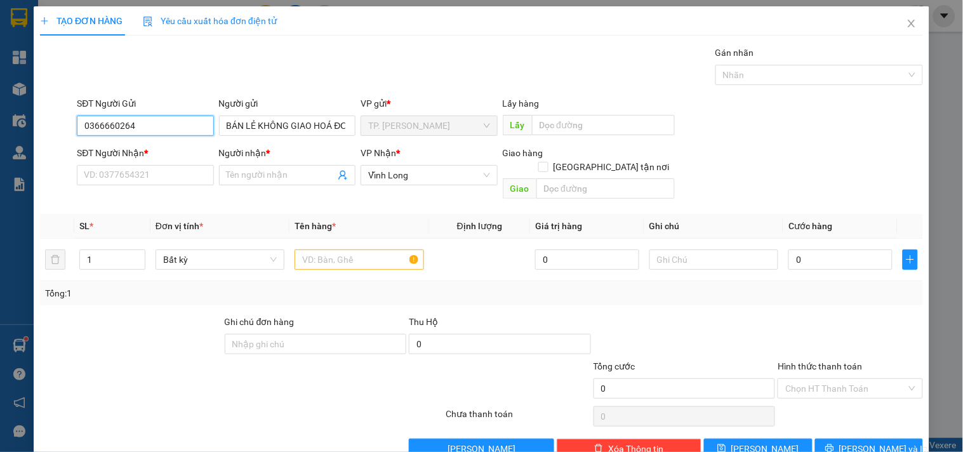
click at [188, 121] on input "0366660264" at bounding box center [145, 126] width 137 height 20
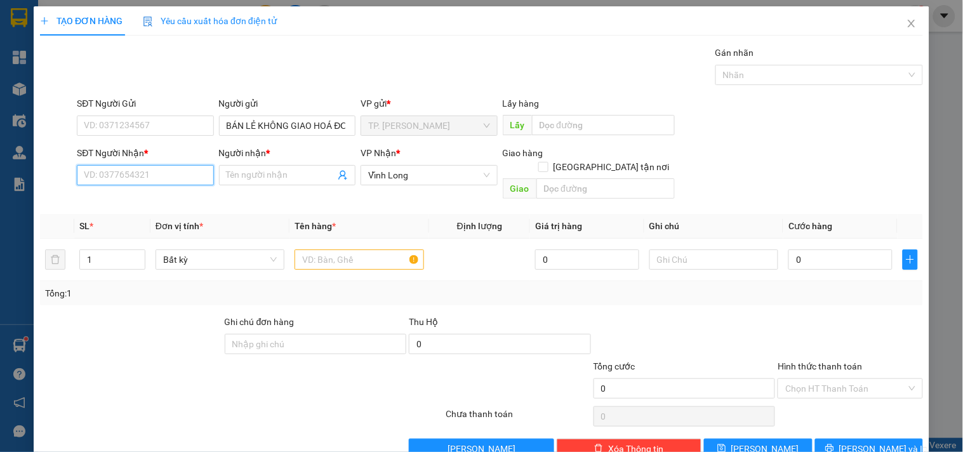
click at [171, 173] on input "SĐT Người Nhận *" at bounding box center [145, 175] width 137 height 20
click at [168, 180] on input "SĐT Người Nhận *" at bounding box center [145, 175] width 137 height 20
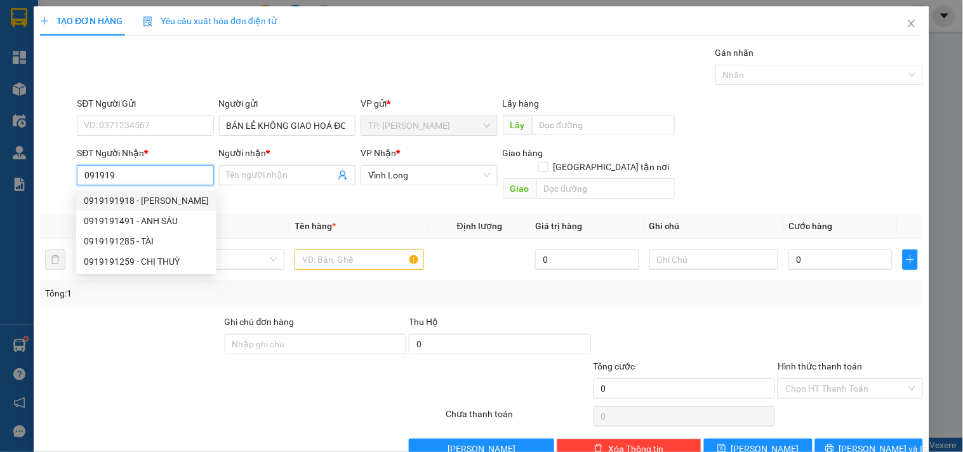
click at [169, 195] on div "0919191918 - VŨ TIẾN THÀNH" at bounding box center [146, 201] width 125 height 14
type input "0919191918"
type input "VŨ TIẾN THÀNH"
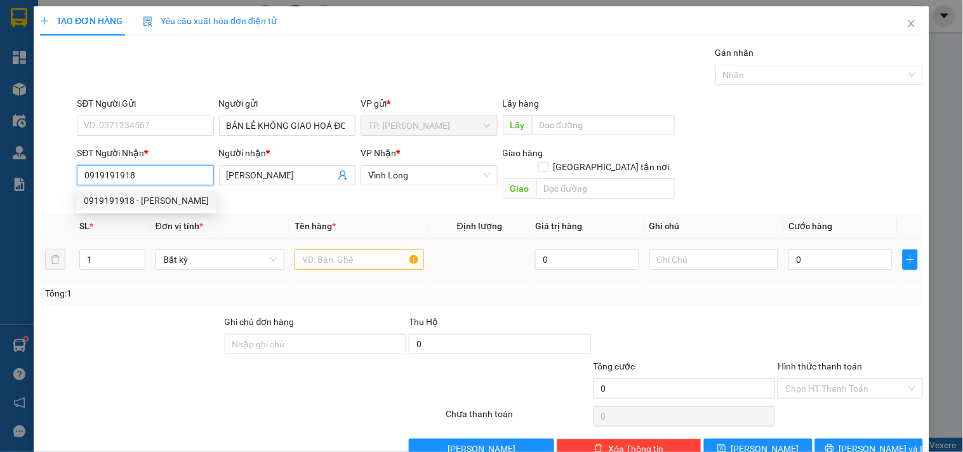
type input "0919191918"
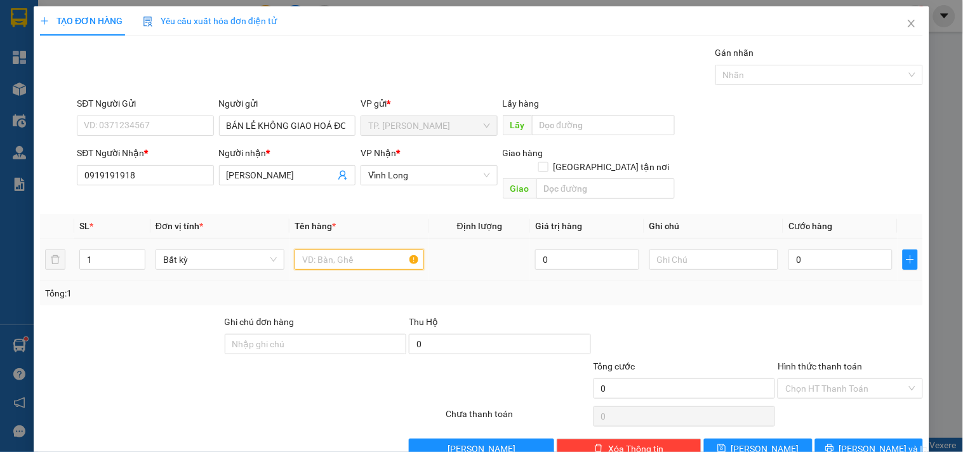
click at [347, 250] on input "text" at bounding box center [359, 260] width 129 height 20
type input "THÙNG"
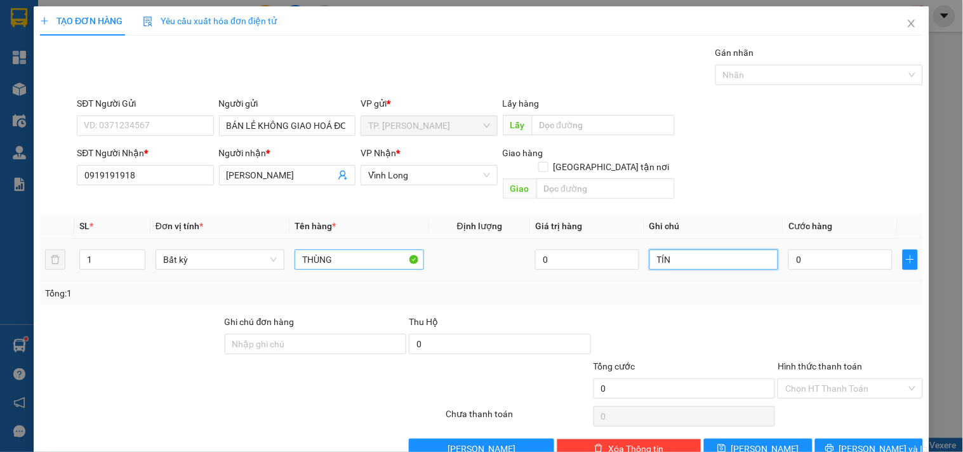
type input "TÍN"
click at [904, 450] on div "TẠO ĐƠN HÀNG Yêu cầu xuất hóa đơn điện tử Transit Pickup Surcharge Ids Transit …" at bounding box center [482, 237] width 896 height 462
drag, startPoint x: 881, startPoint y: 433, endPoint x: 892, endPoint y: 427, distance: 12.0
click at [881, 442] on span "[PERSON_NAME] và In" at bounding box center [884, 449] width 89 height 14
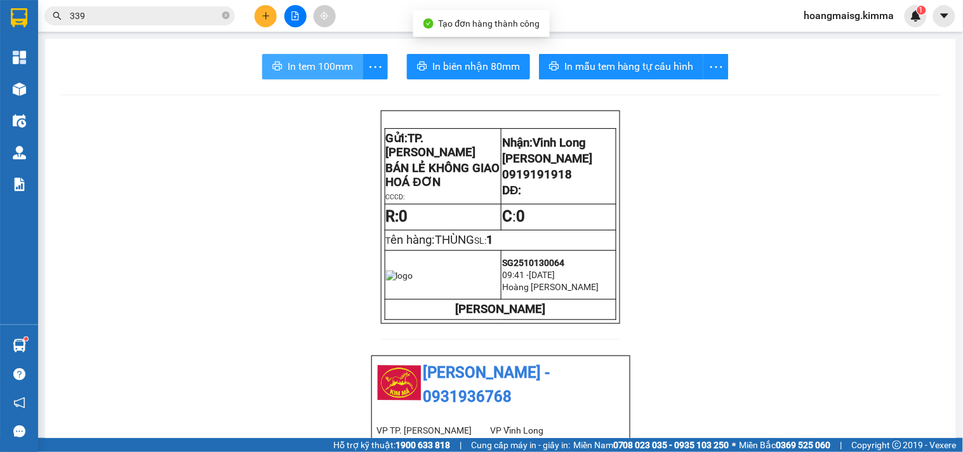
click at [293, 70] on span "In tem 100mm" at bounding box center [320, 66] width 65 height 16
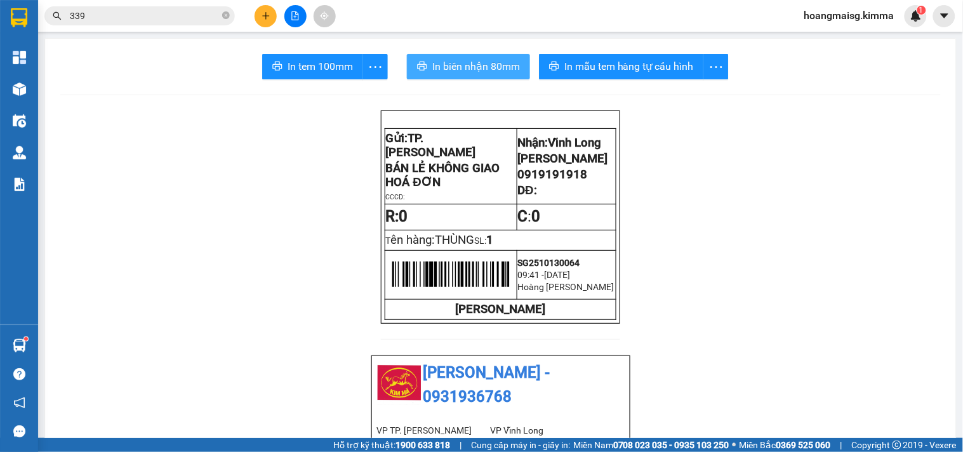
click at [483, 60] on span "In biên nhận 80mm" at bounding box center [476, 66] width 88 height 16
click at [258, 24] on button at bounding box center [266, 16] width 22 height 22
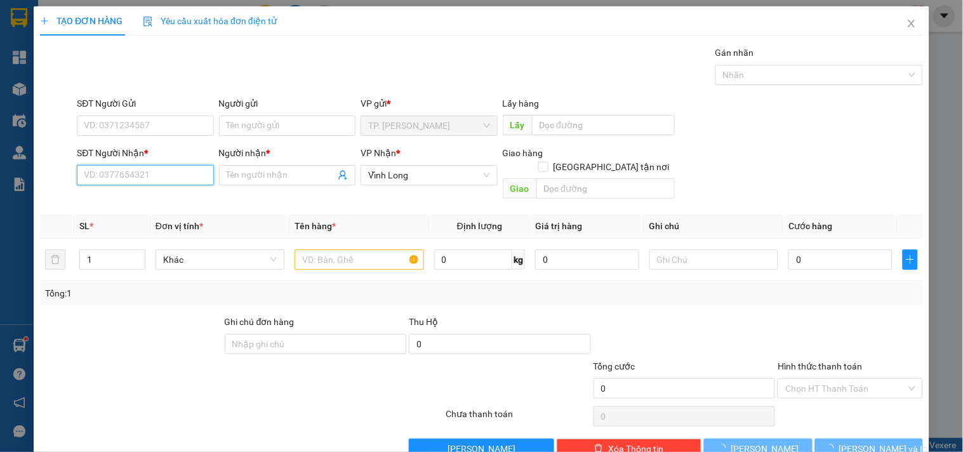
click at [161, 174] on input "SĐT Người Nhận *" at bounding box center [145, 175] width 137 height 20
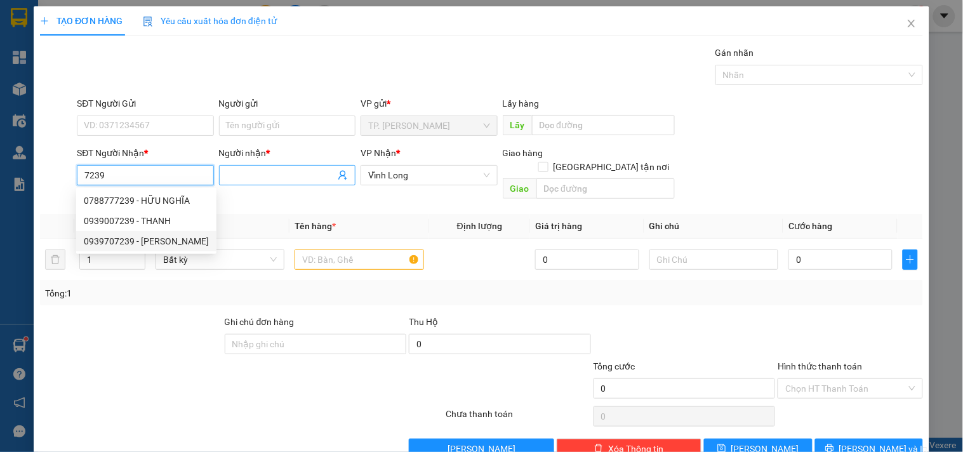
click at [157, 239] on div "0939707239 - TUYẾT MINH" at bounding box center [146, 241] width 125 height 14
type input "0939707239"
type input "TUYẾT MINH"
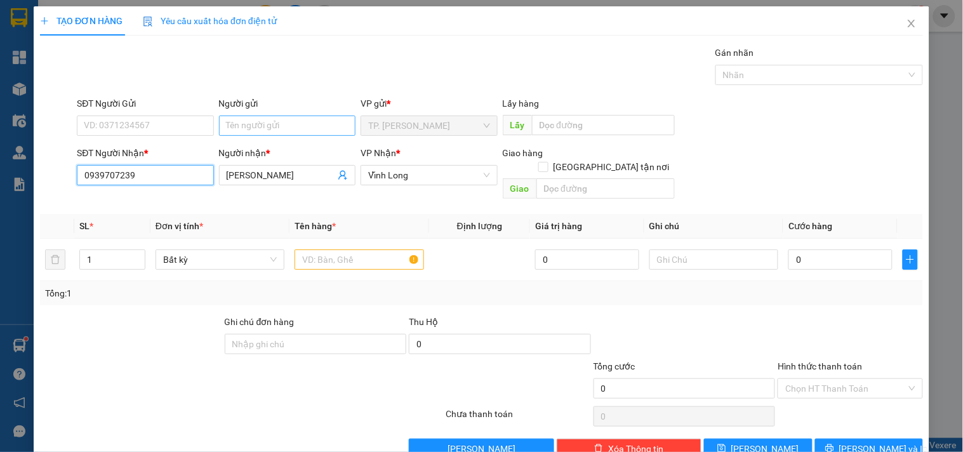
type input "0939707239"
click at [286, 117] on input "Người gửi" at bounding box center [287, 126] width 137 height 20
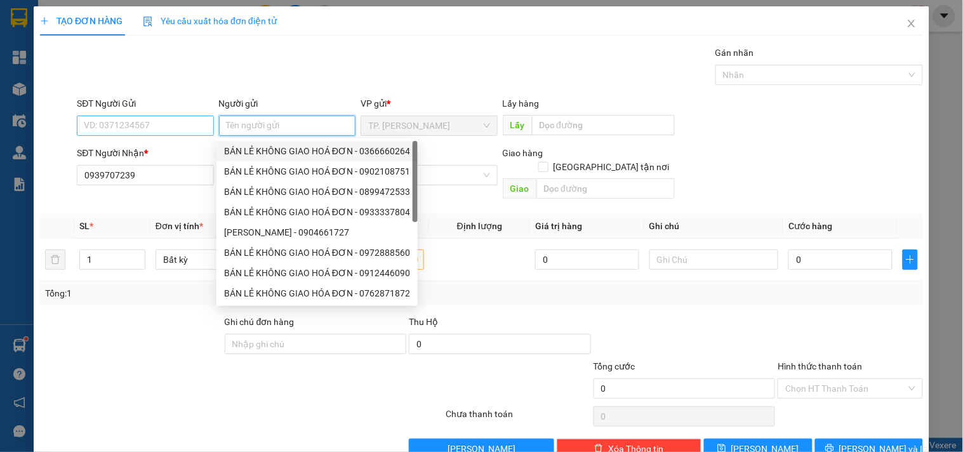
drag, startPoint x: 286, startPoint y: 147, endPoint x: 174, endPoint y: 130, distance: 113.1
click at [273, 144] on div "BÁN LẺ KHÔNG GIAO HOÁ ĐƠN - 0366660264" at bounding box center [317, 151] width 186 height 14
type input "0366660264"
type input "BÁN LẺ KHÔNG GIAO HOÁ ĐƠN"
click at [166, 128] on input "0366660264" at bounding box center [145, 126] width 137 height 20
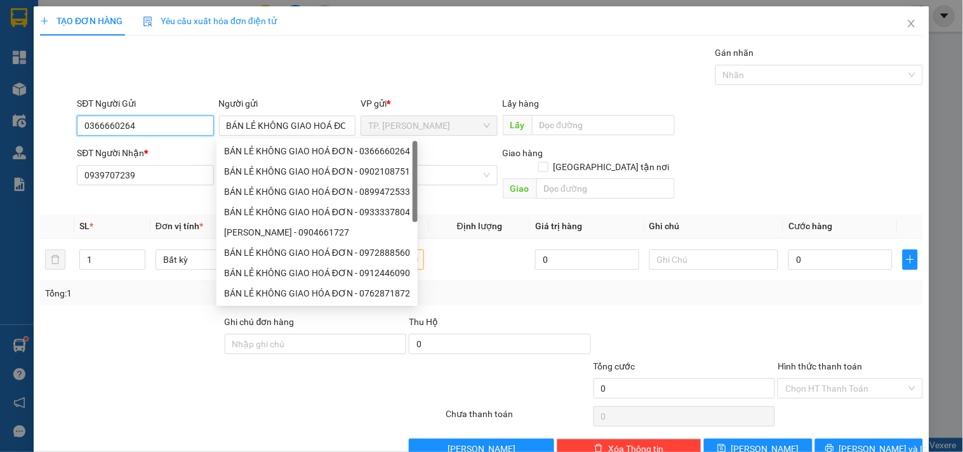
click at [166, 128] on input "0366660264" at bounding box center [145, 126] width 137 height 20
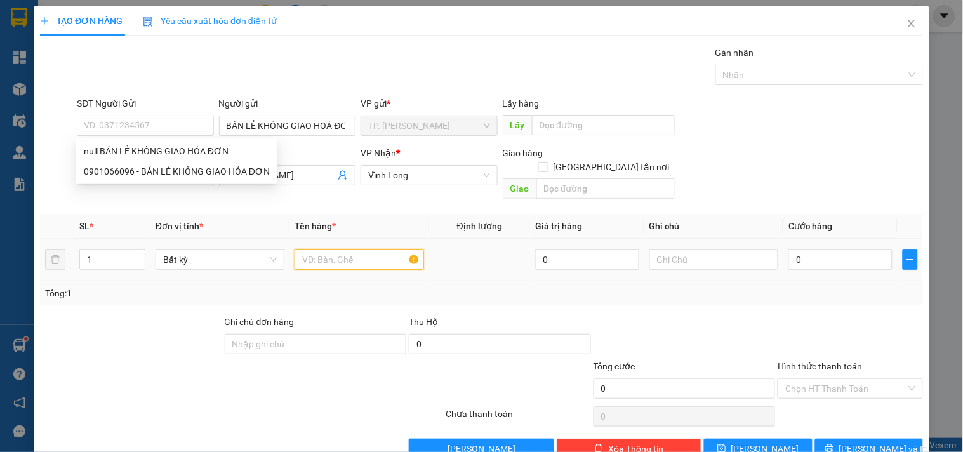
click at [370, 250] on input "text" at bounding box center [359, 260] width 129 height 20
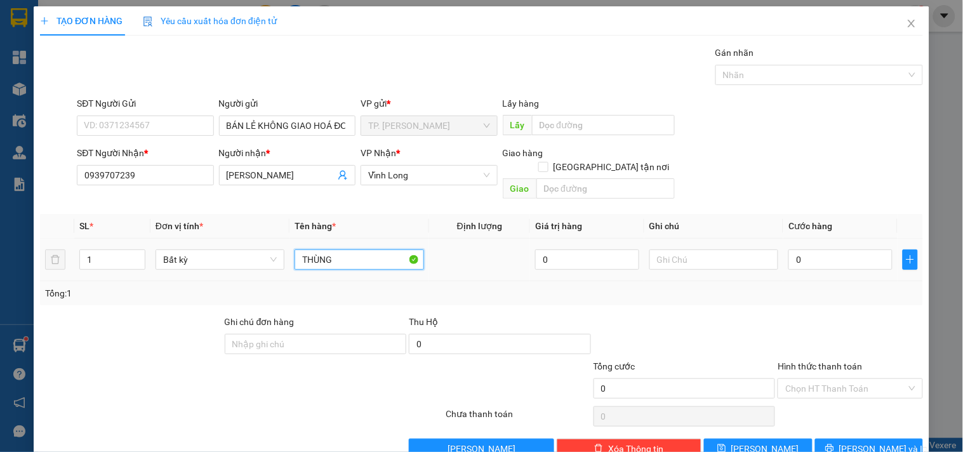
type input "THÙNG"
type input "TÍN"
click at [873, 442] on span "[PERSON_NAME] và In" at bounding box center [884, 449] width 89 height 14
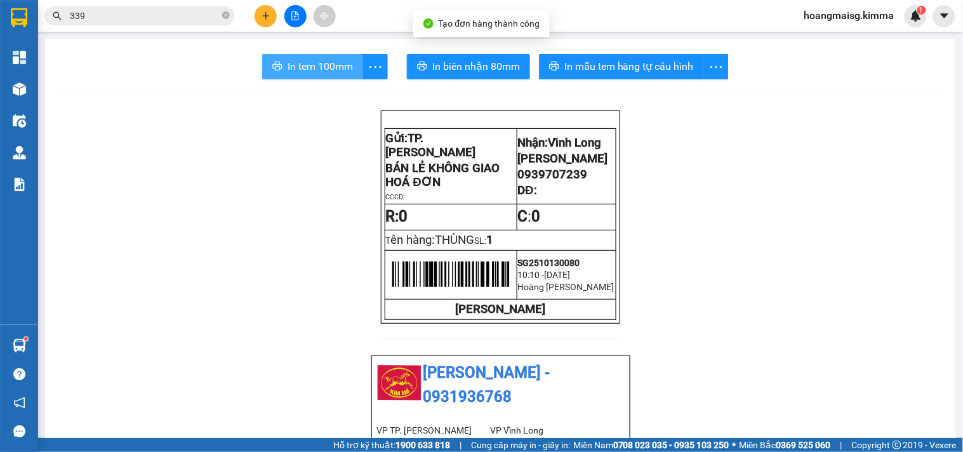
click at [309, 72] on span "In tem 100mm" at bounding box center [320, 66] width 65 height 16
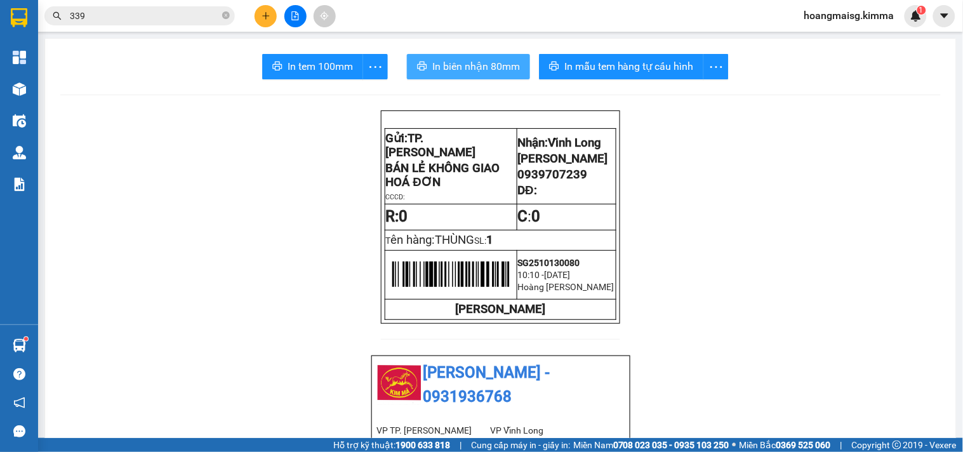
click at [458, 67] on span "In biên nhận 80mm" at bounding box center [476, 66] width 88 height 16
click at [255, 6] on div at bounding box center [295, 16] width 95 height 22
click at [257, 7] on div at bounding box center [295, 16] width 95 height 22
click at [265, 9] on button at bounding box center [266, 16] width 22 height 22
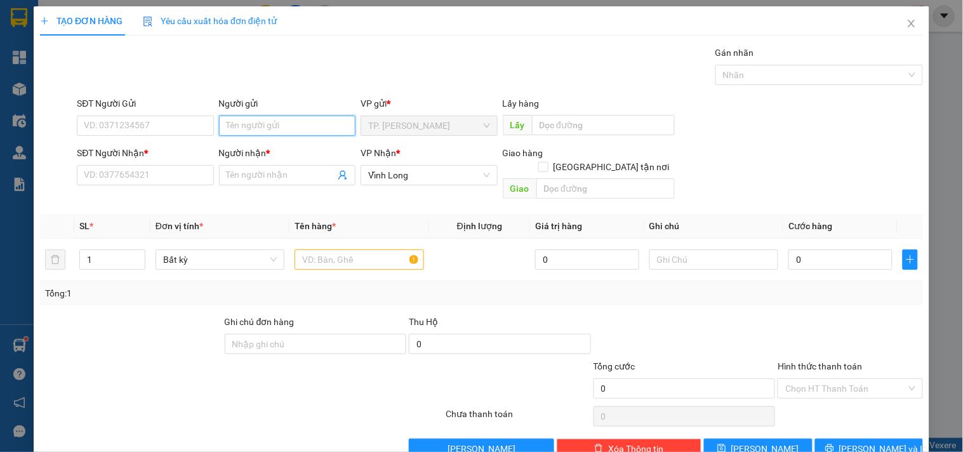
click at [267, 119] on input "Người gửi" at bounding box center [287, 126] width 137 height 20
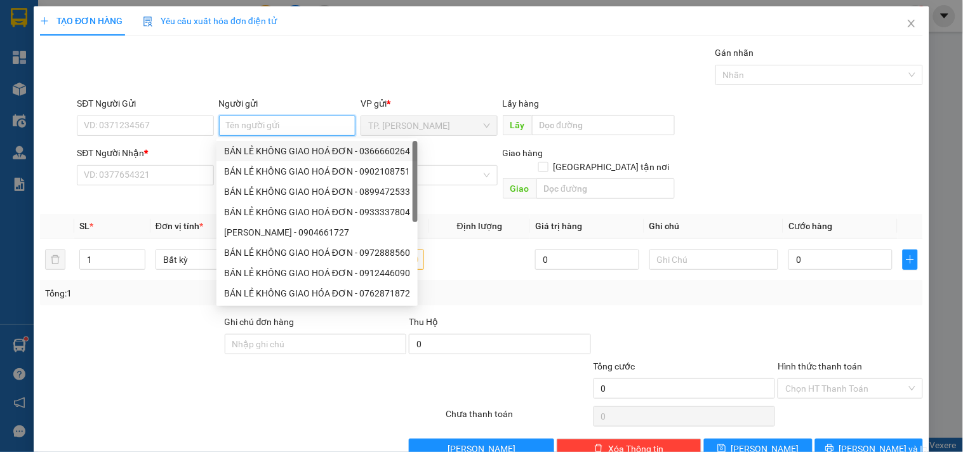
click at [264, 142] on div "BÁN LẺ KHÔNG GIAO HOÁ ĐƠN - 0366660264" at bounding box center [317, 151] width 201 height 20
type input "0366660264"
type input "BÁN LẺ KHÔNG GIAO HOÁ ĐƠN"
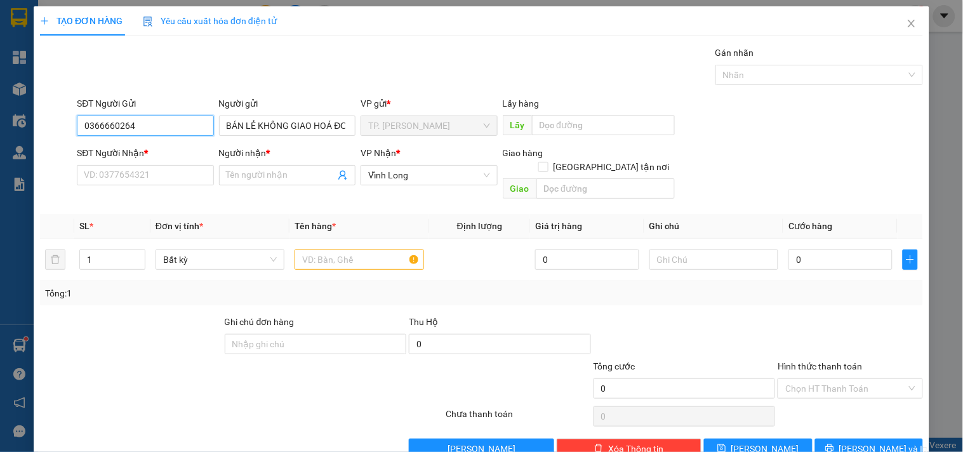
click at [192, 125] on input "0366660264" at bounding box center [145, 126] width 137 height 20
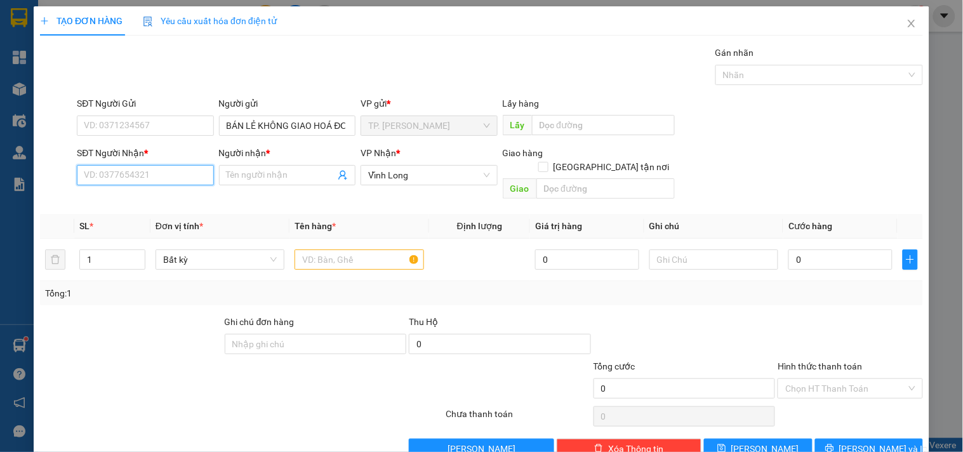
click at [185, 185] on input "SĐT Người Nhận *" at bounding box center [145, 175] width 137 height 20
type input "0368828477"
click at [163, 199] on div "0368828477 - CHỊ THÌN" at bounding box center [144, 201] width 120 height 14
type input "CHỊ THÌN"
type input "0368828477"
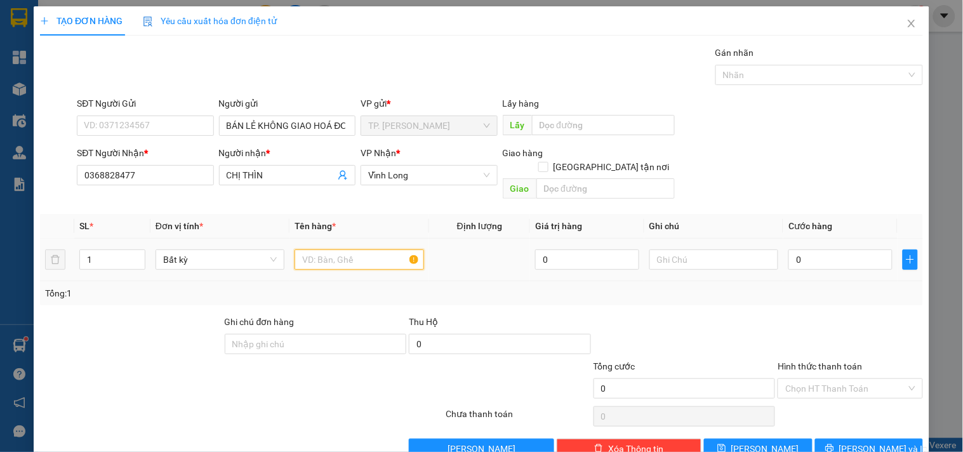
click at [346, 255] on input "text" at bounding box center [359, 260] width 129 height 20
type input "GÓI ĐỎ"
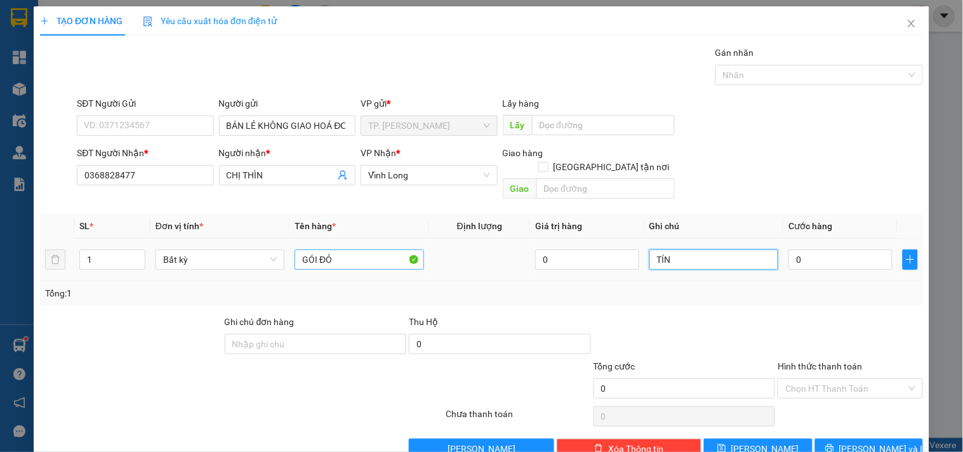
type input "TÍN"
click at [872, 439] on button "[PERSON_NAME] và In" at bounding box center [869, 449] width 108 height 20
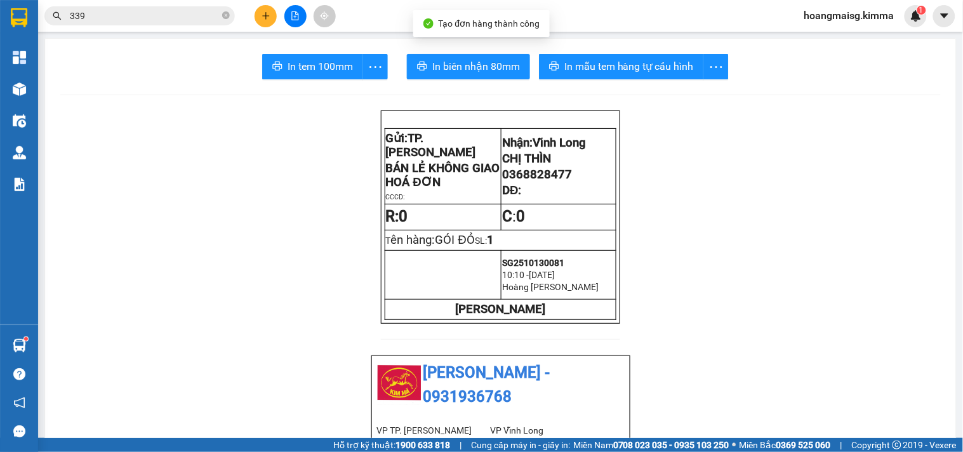
click at [327, 65] on span "In tem 100mm" at bounding box center [320, 66] width 65 height 16
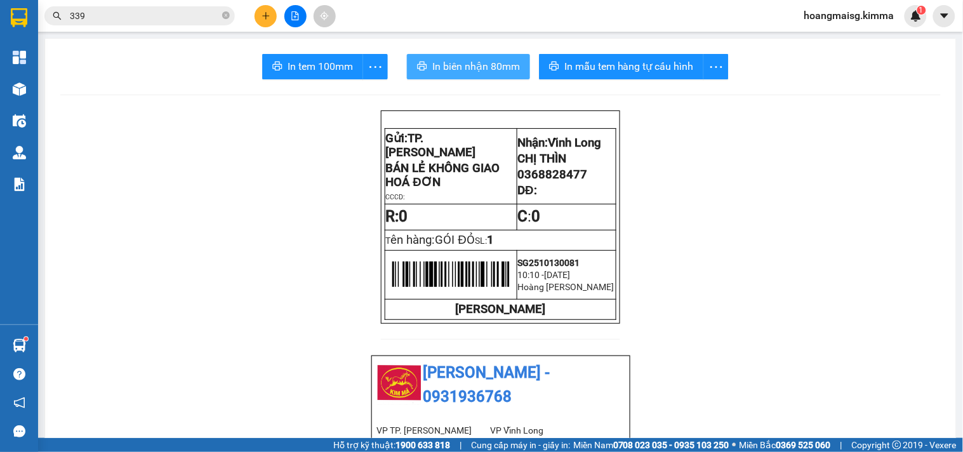
click at [455, 77] on button "In biên nhận 80mm" at bounding box center [468, 66] width 123 height 25
click at [232, 17] on span "339" at bounding box center [139, 15] width 191 height 19
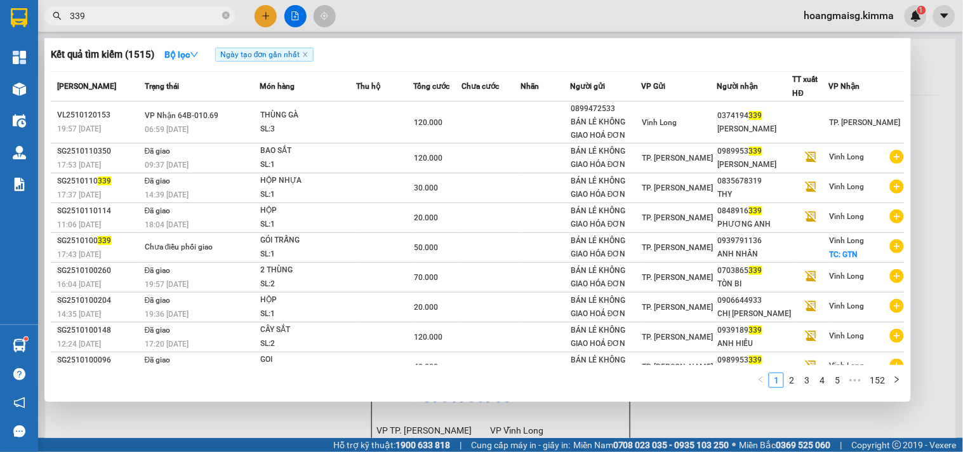
click at [192, 13] on input "339" at bounding box center [145, 16] width 150 height 14
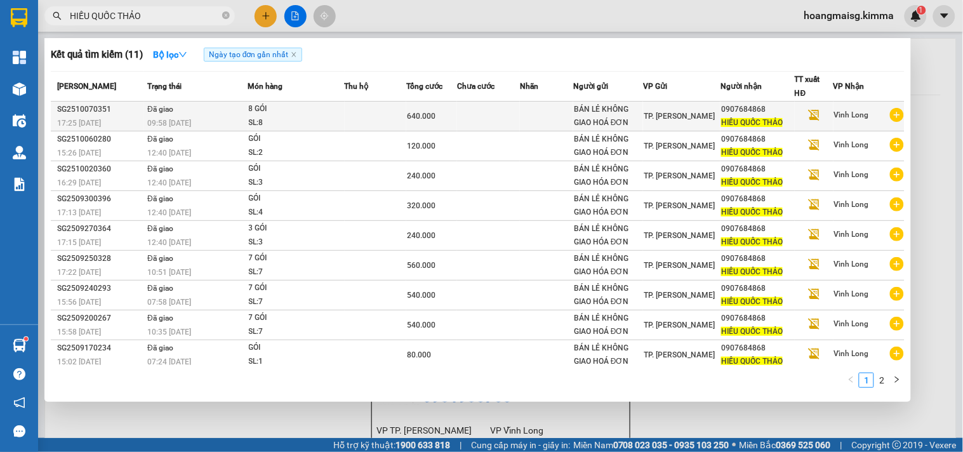
type input "HIẾU QUỐC THẢO"
click at [299, 107] on div "8 GÓI" at bounding box center [296, 109] width 95 height 14
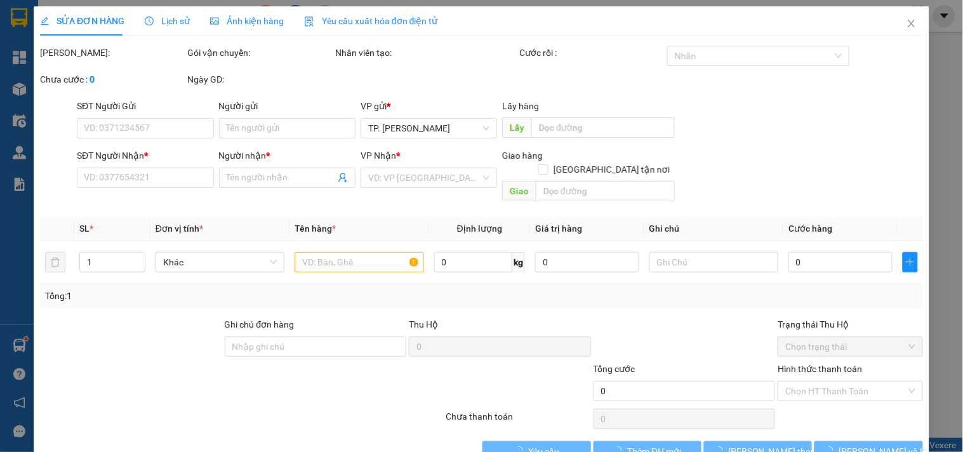
type input "BÁN LẺ KHÔNG GIAO HOÁ ĐƠN"
type input "0907684868"
type input "HIẾU QUỐC THẢO"
type input "640.000"
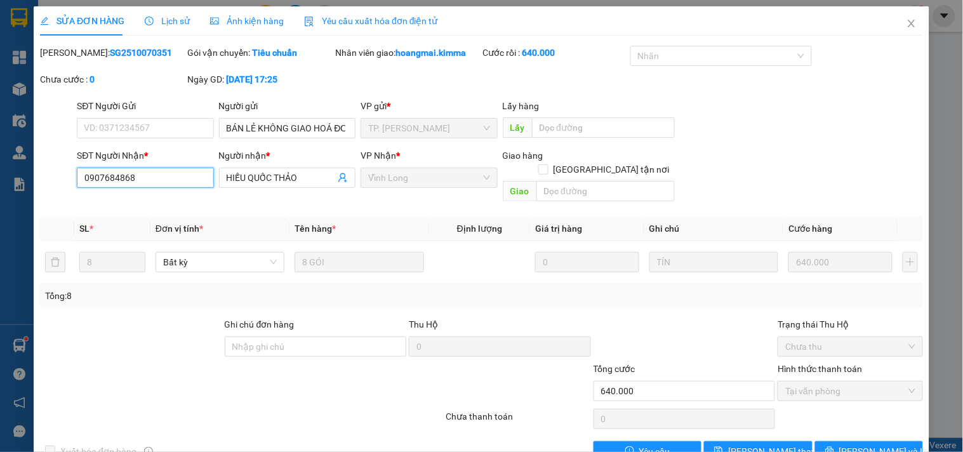
click at [163, 175] on input "0907684868" at bounding box center [145, 178] width 137 height 20
drag, startPoint x: 893, startPoint y: 27, endPoint x: 518, endPoint y: 22, distance: 375.3
click at [894, 26] on span "Close" at bounding box center [912, 24] width 36 height 36
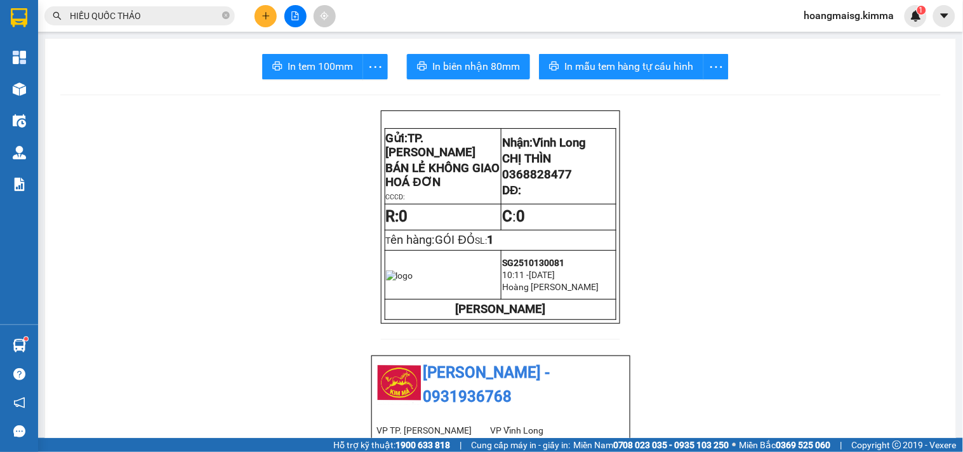
click at [189, 11] on input "HIẾU QUỐC THẢO" at bounding box center [145, 16] width 150 height 14
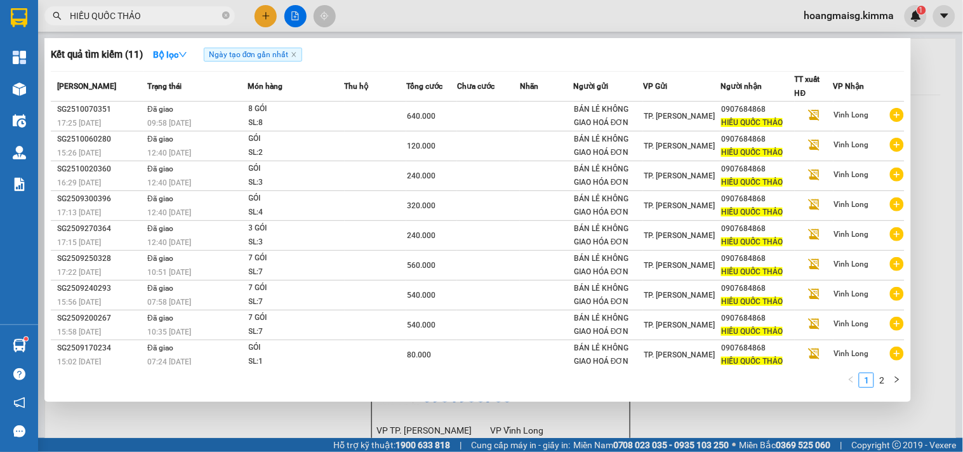
click at [189, 11] on input "HIẾU QUỐC THẢO" at bounding box center [145, 16] width 150 height 14
paste input "0907684868"
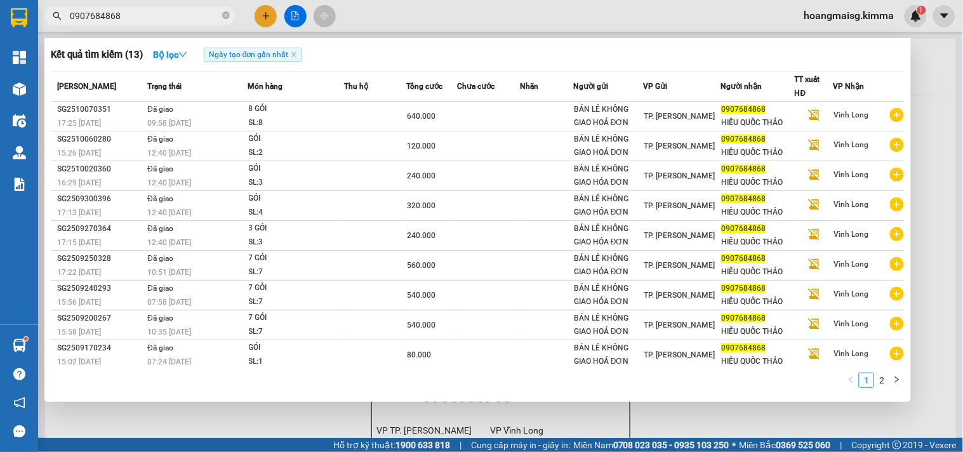
type input "0907684868"
click at [269, 15] on div at bounding box center [481, 226] width 963 height 452
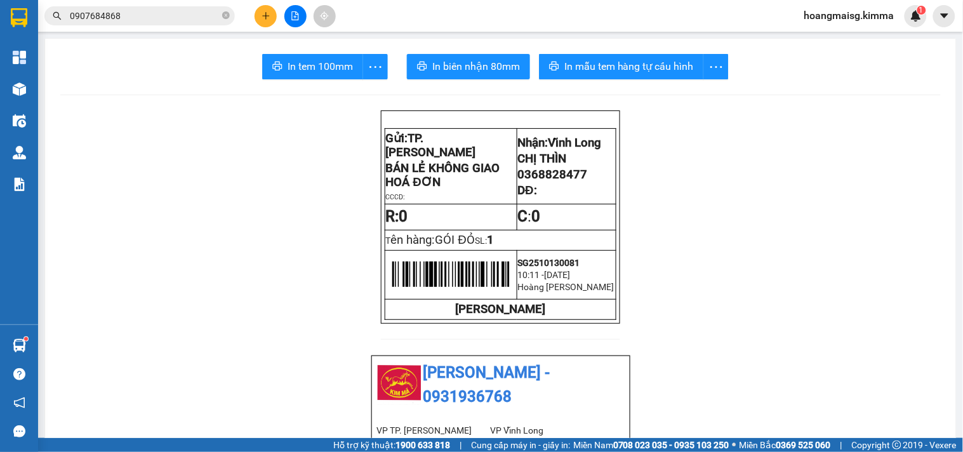
click at [269, 15] on icon "plus" at bounding box center [265, 15] width 7 height 1
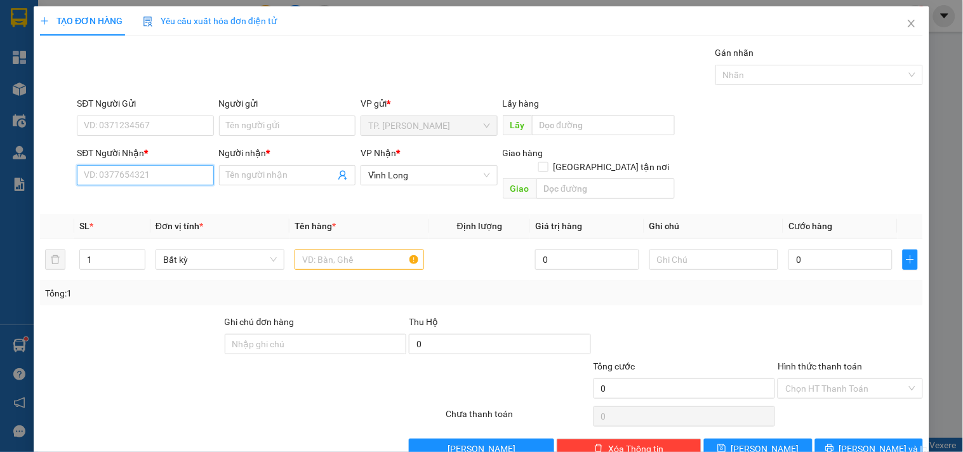
click at [170, 176] on input "SĐT Người Nhận *" at bounding box center [145, 175] width 137 height 20
paste input "0907684868"
type input "0907684868"
click at [175, 194] on div "0907684868 - HIẾU QUỐC THẢO" at bounding box center [148, 201] width 128 height 14
type input "HIẾU QUỐC THẢO"
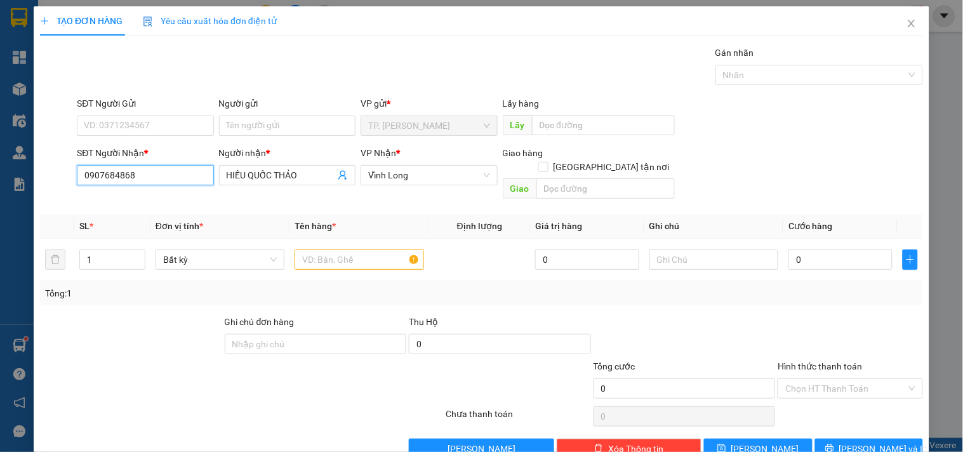
type input "0907684868"
click at [239, 142] on form "SĐT Người Gửi VD: 0371234567 Người gửi Tên người gửi VP gửi * TP. Hồ Chí Minh L…" at bounding box center [481, 151] width 883 height 108
click at [243, 131] on input "Người gửi" at bounding box center [287, 126] width 137 height 20
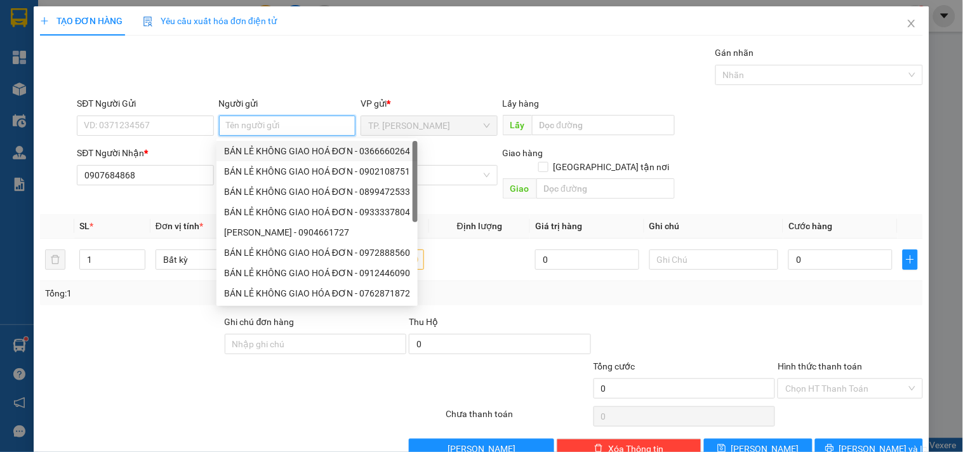
click at [251, 149] on div "BÁN LẺ KHÔNG GIAO HOÁ ĐƠN - 0366660264" at bounding box center [317, 151] width 186 height 14
type input "0366660264"
type input "BÁN LẺ KHÔNG GIAO HOÁ ĐƠN"
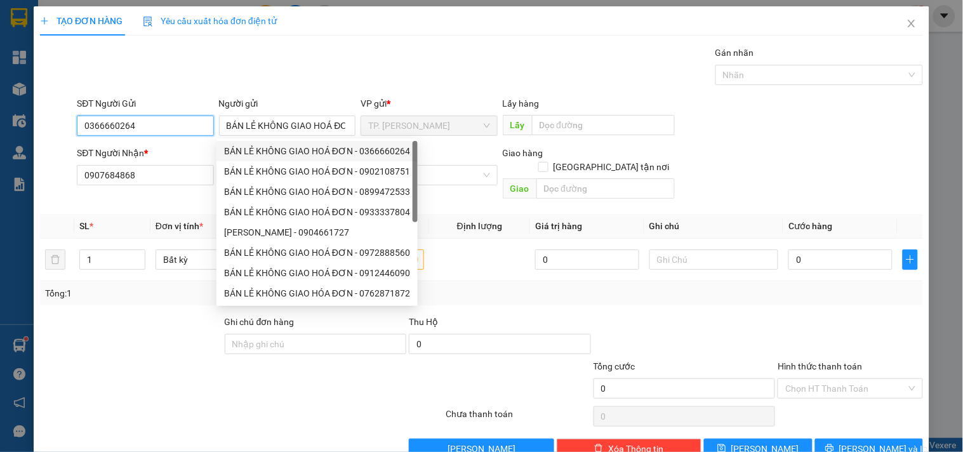
click at [204, 128] on input "0366660264" at bounding box center [145, 126] width 137 height 20
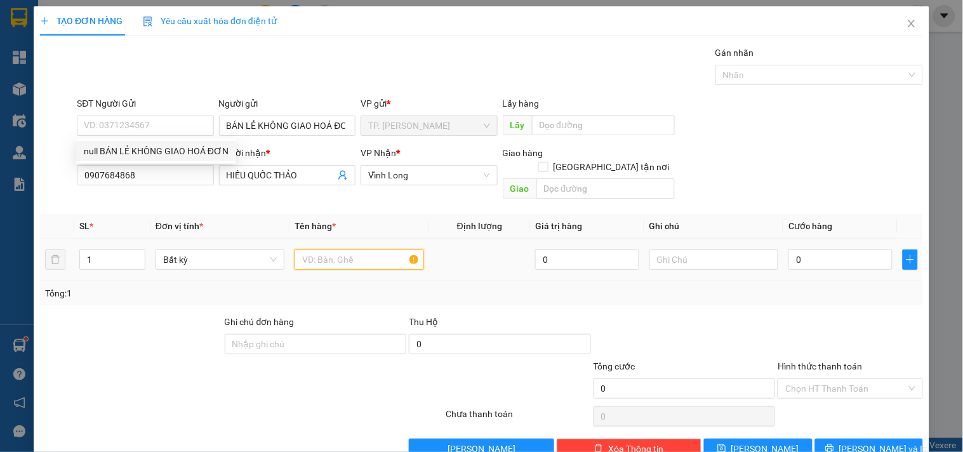
click at [333, 250] on input "text" at bounding box center [359, 260] width 129 height 20
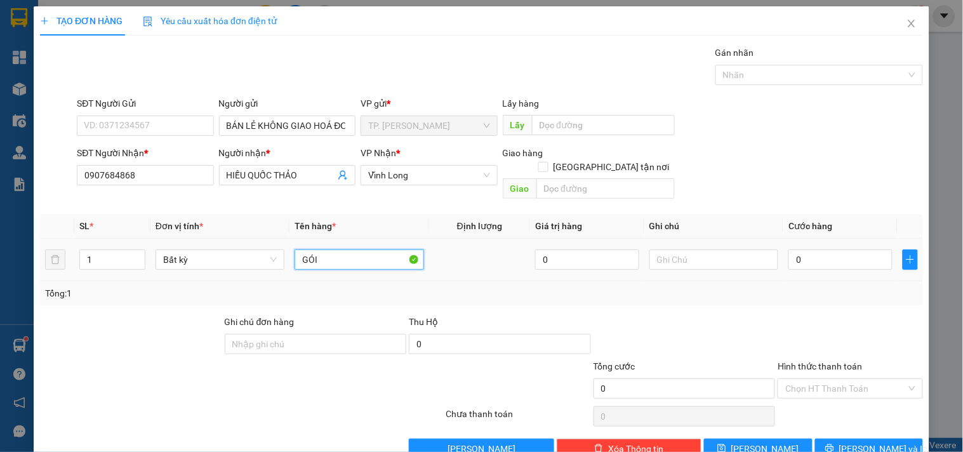
type input "GÓI"
type input "TÍN"
type input "08"
type input "8"
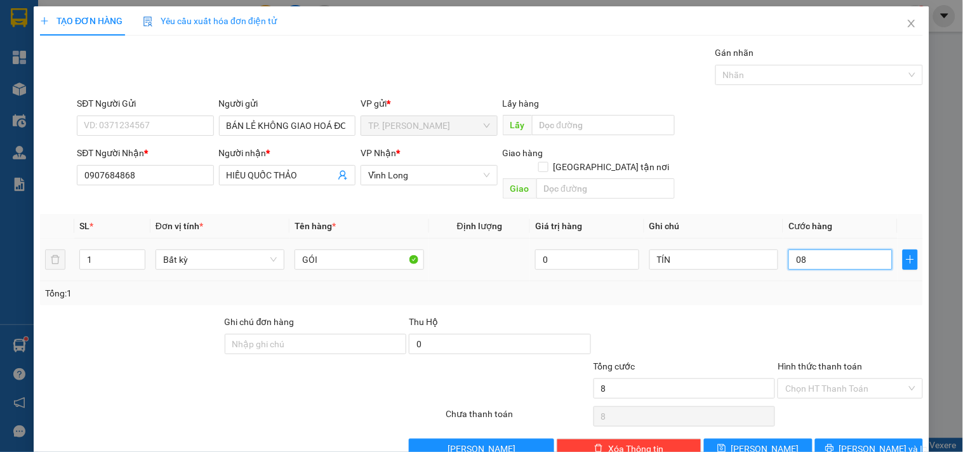
type input "080"
type input "80"
type input "80.000"
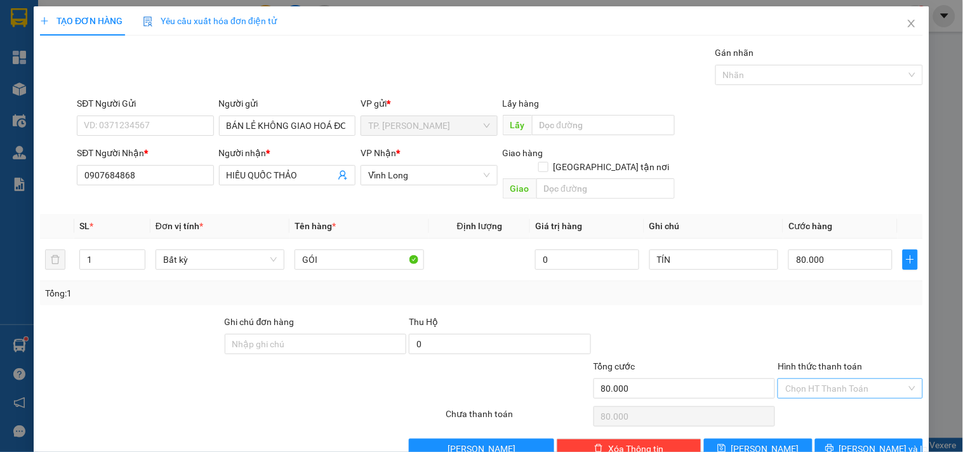
click at [812, 379] on input "Hình thức thanh toán" at bounding box center [846, 388] width 121 height 19
click at [801, 403] on div "Tại văn phòng" at bounding box center [843, 400] width 128 height 14
type input "0"
click at [845, 439] on button "[PERSON_NAME] và In" at bounding box center [869, 449] width 108 height 20
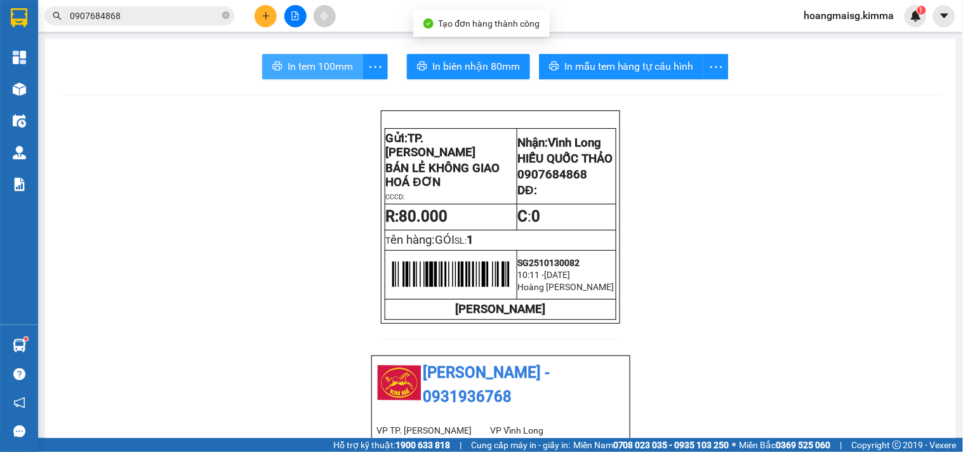
click at [326, 62] on span "In tem 100mm" at bounding box center [320, 66] width 65 height 16
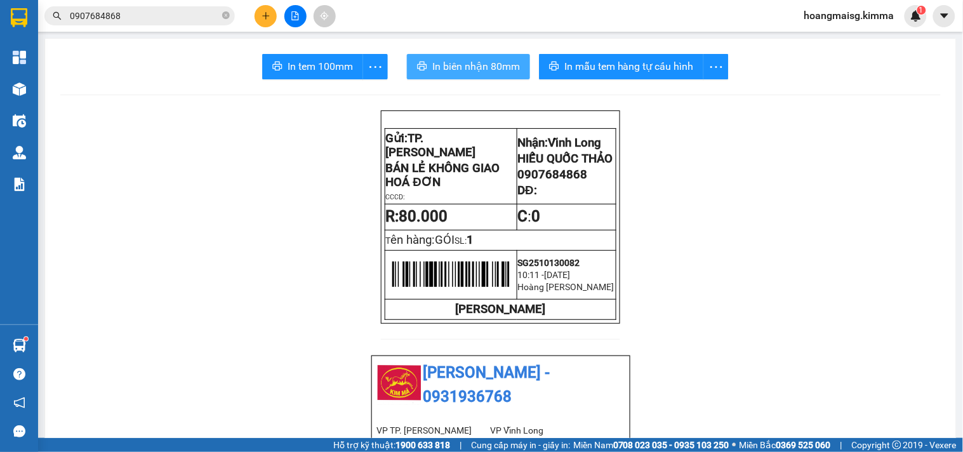
click at [446, 65] on span "In biên nhận 80mm" at bounding box center [476, 66] width 88 height 16
click at [273, 13] on button at bounding box center [266, 16] width 22 height 22
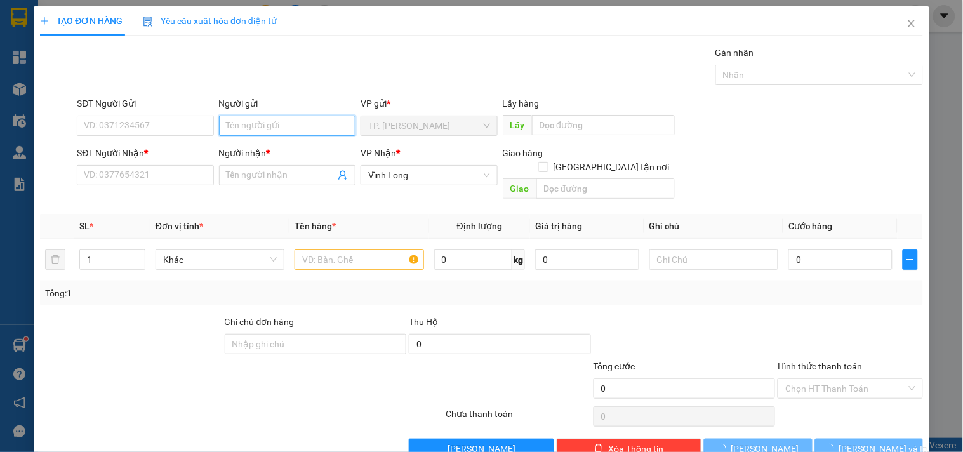
click at [259, 117] on input "Người gửi" at bounding box center [287, 126] width 137 height 20
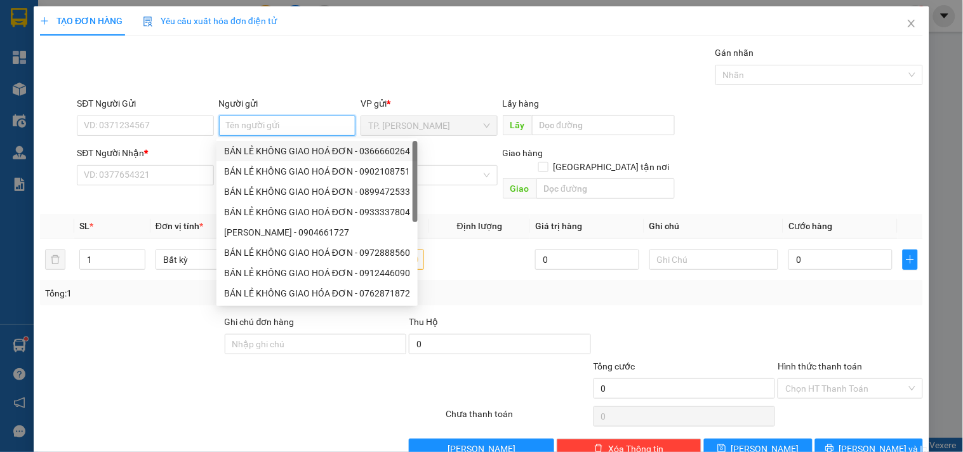
drag, startPoint x: 264, startPoint y: 155, endPoint x: 197, endPoint y: 123, distance: 74.4
click at [264, 153] on div "BÁN LẺ KHÔNG GIAO HOÁ ĐƠN - 0366660264" at bounding box center [317, 151] width 186 height 14
type input "0366660264"
type input "BÁN LẺ KHÔNG GIAO HOÁ ĐƠN"
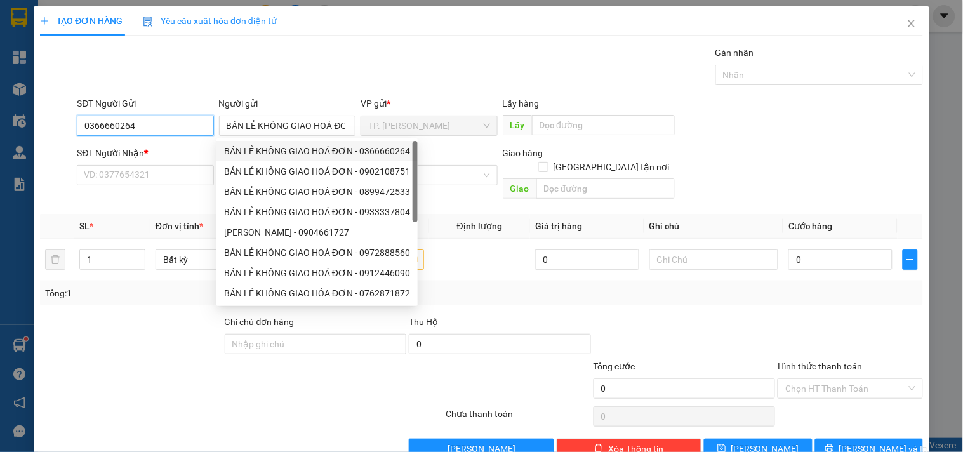
click at [191, 123] on input "0366660264" at bounding box center [145, 126] width 137 height 20
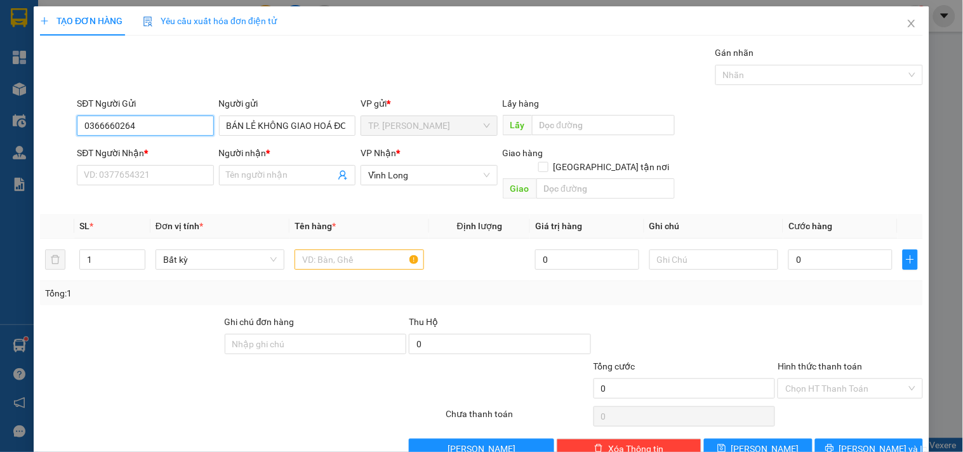
click at [191, 123] on input "0366660264" at bounding box center [145, 126] width 137 height 20
click at [331, 250] on input "text" at bounding box center [359, 260] width 129 height 20
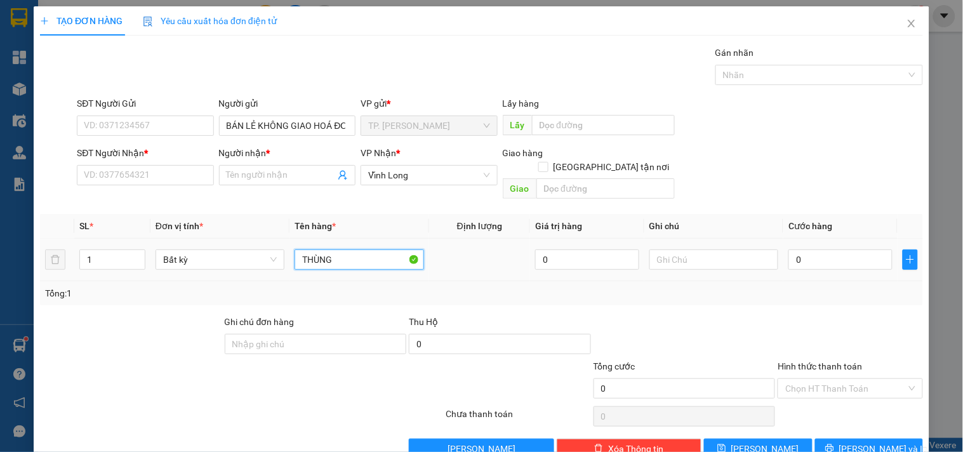
type input "THÙNG"
type input "TÍN"
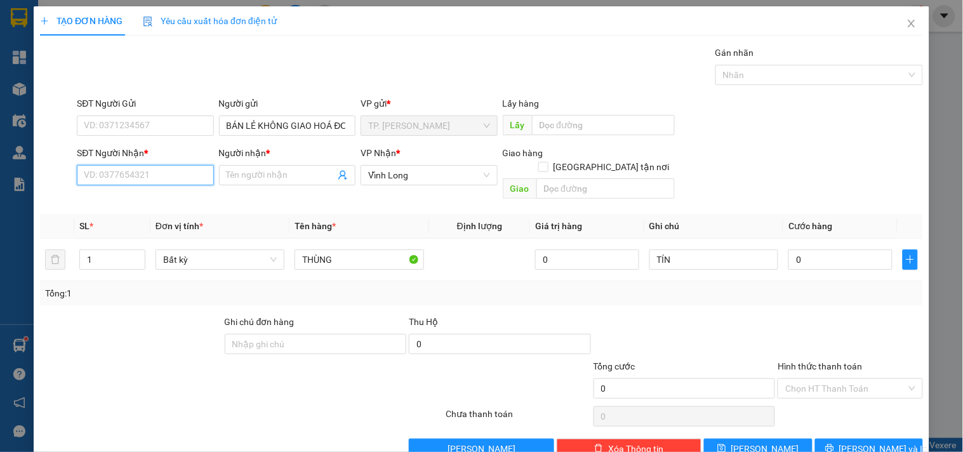
click at [191, 185] on input "SĐT Người Nhận *" at bounding box center [145, 175] width 137 height 20
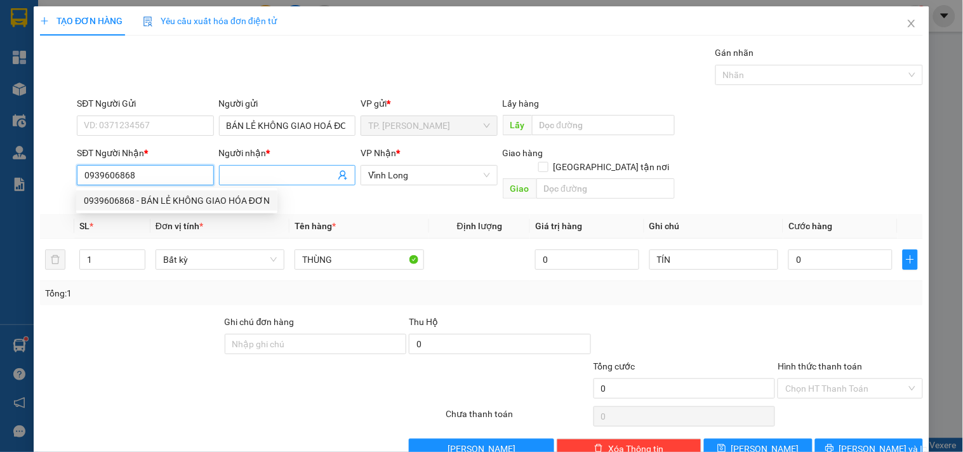
type input "0939606868"
click at [286, 170] on input "Người nhận *" at bounding box center [281, 175] width 109 height 14
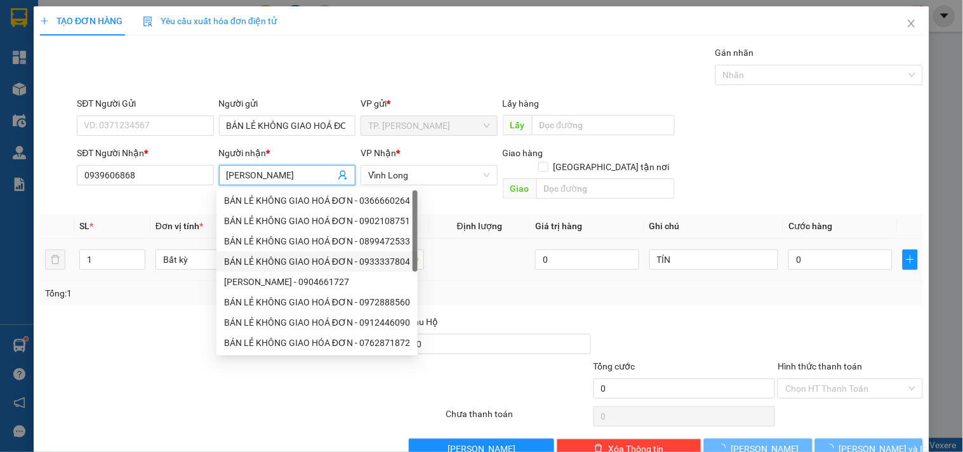
type input "ANH HIỀN"
click at [522, 262] on td at bounding box center [480, 260] width 102 height 43
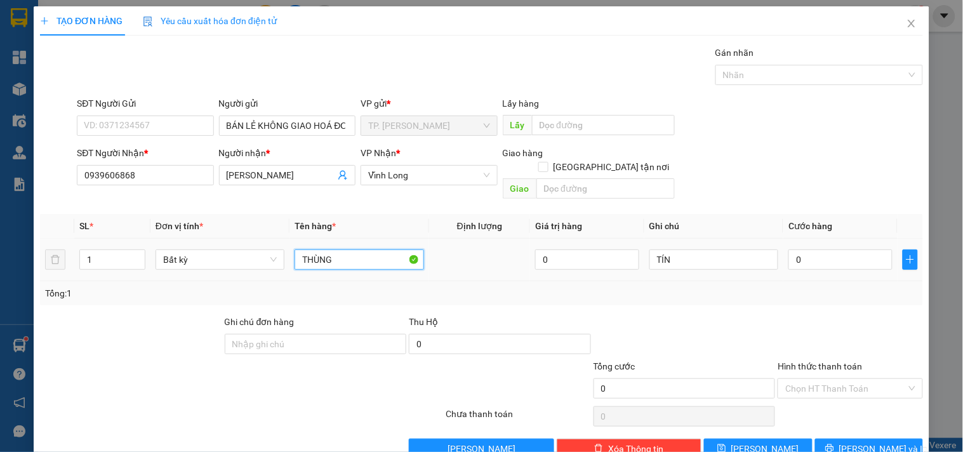
click at [401, 250] on input "THÙNG" at bounding box center [359, 260] width 129 height 20
type input "THÙNG THÙNG"
click at [396, 250] on input "THÙNG THÙNG" at bounding box center [359, 260] width 129 height 20
type input "THÙNG"
type input "TÍN"
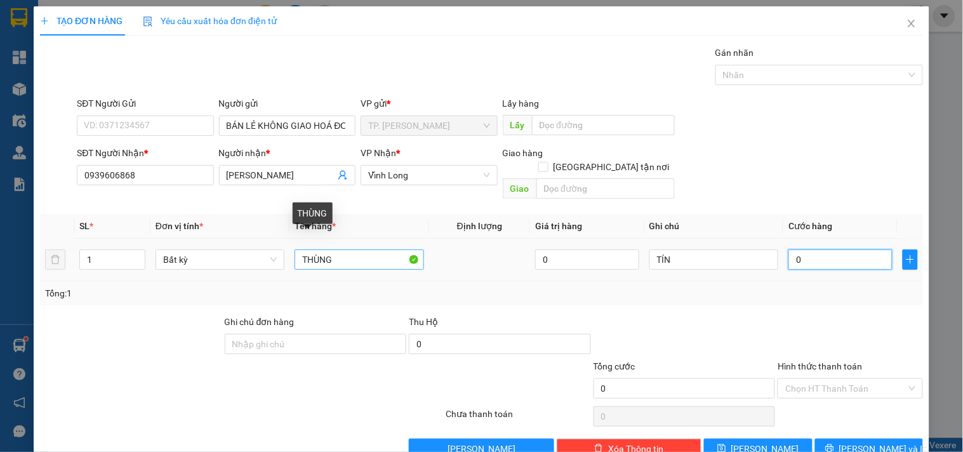
type input "04"
type input "4"
type input "040"
type input "40"
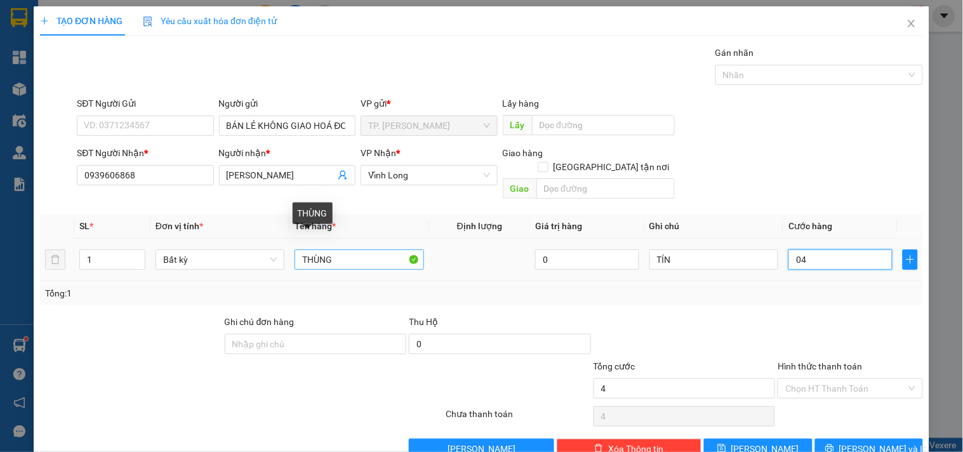
type input "40"
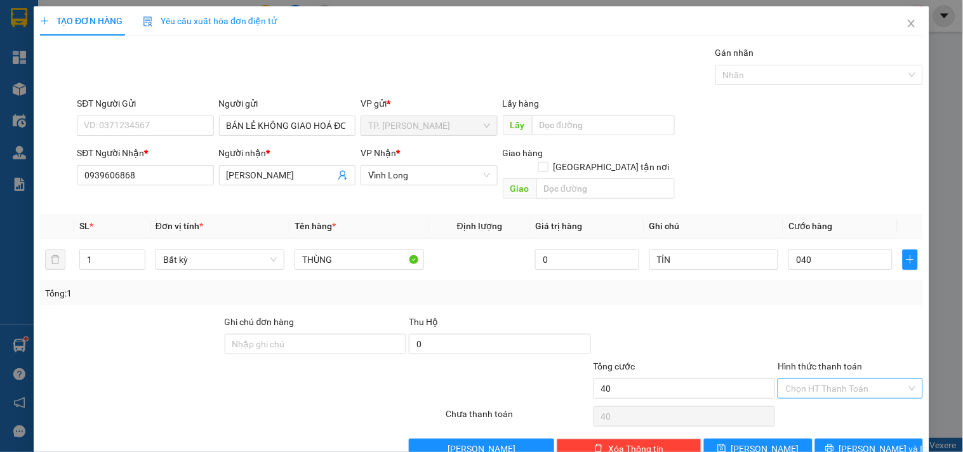
type input "40.000"
click at [843, 379] on input "Hình thức thanh toán" at bounding box center [846, 388] width 121 height 19
click at [824, 401] on div "Tại văn phòng" at bounding box center [843, 400] width 128 height 14
type input "0"
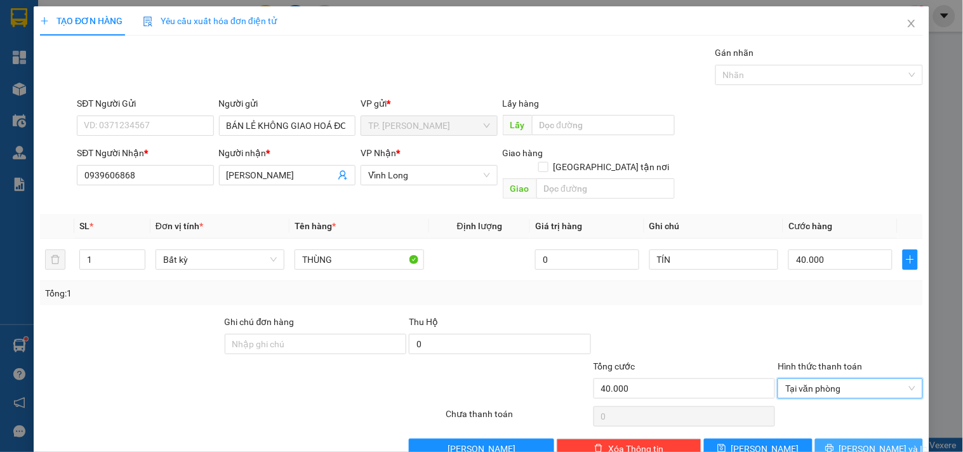
click at [836, 439] on button "[PERSON_NAME] và In" at bounding box center [869, 449] width 108 height 20
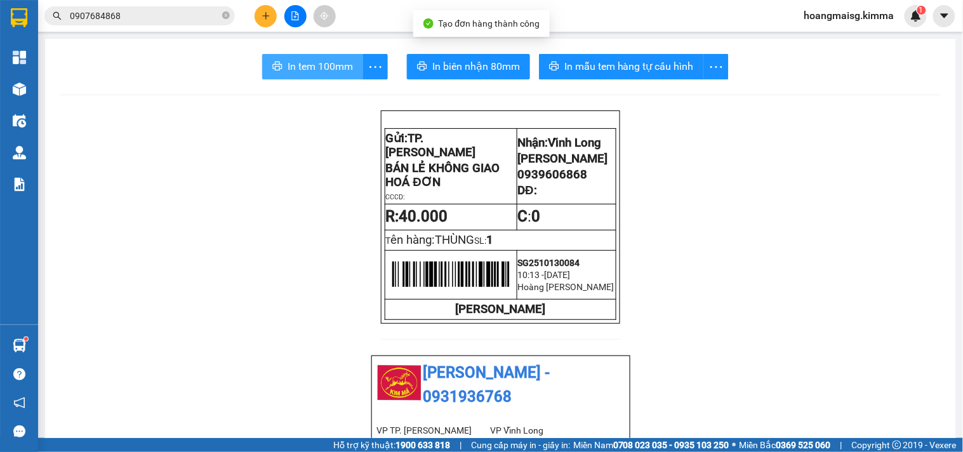
click at [294, 68] on span "In tem 100mm" at bounding box center [320, 66] width 65 height 16
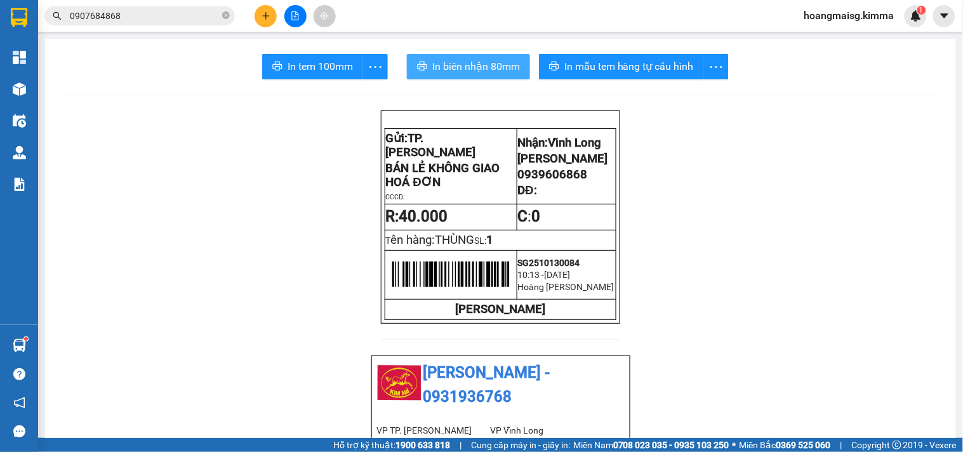
click at [487, 60] on span "In biên nhận 80mm" at bounding box center [476, 66] width 88 height 16
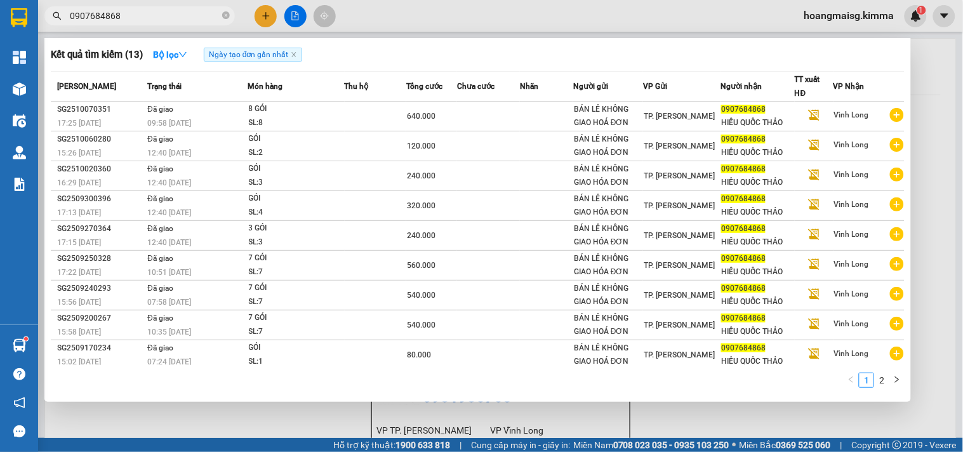
drag, startPoint x: 140, startPoint y: 13, endPoint x: 0, endPoint y: 34, distance: 141.9
click at [0, 34] on section "Kết quả tìm kiếm ( 13 ) Bộ lọc Ngày tạo đơn gần nhất Mã ĐH Trạng thái Món hàng …" at bounding box center [481, 226] width 963 height 452
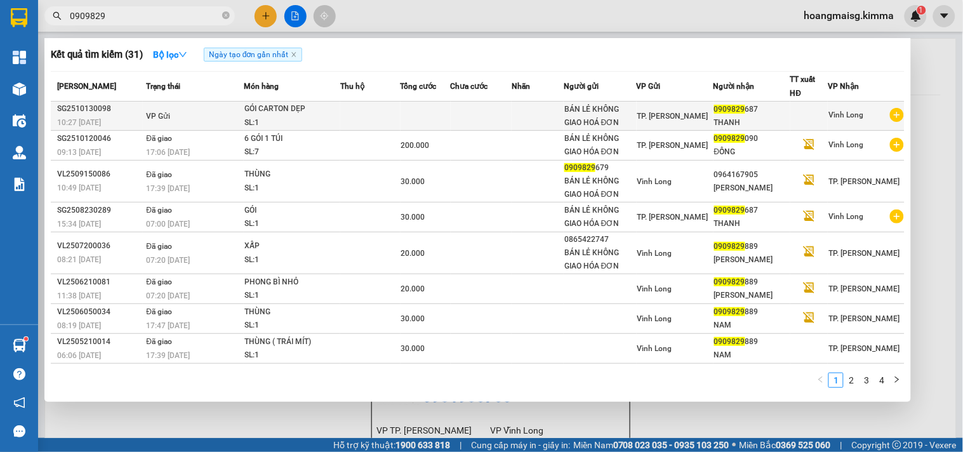
type input "0909829"
click at [388, 104] on td at bounding box center [370, 116] width 60 height 29
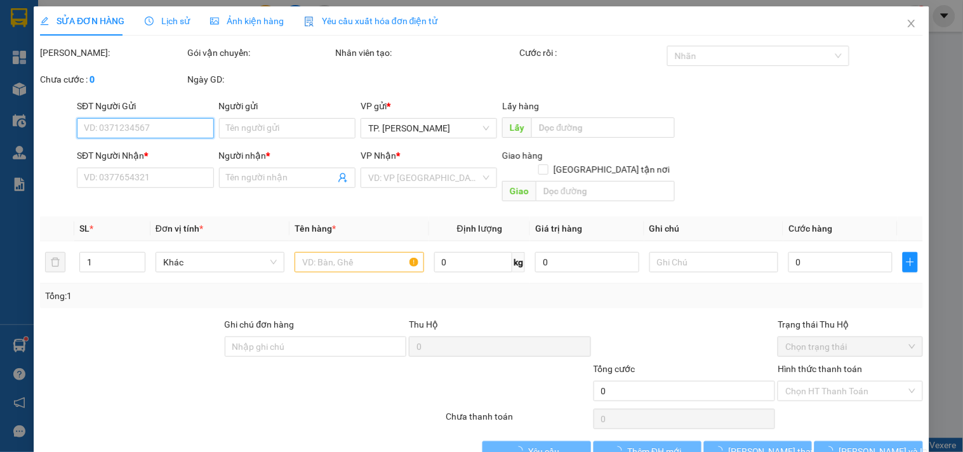
type input "BÁN LẺ KHÔNG GIAO HOÁ ĐƠN"
type input "0909829687"
type input "THANH"
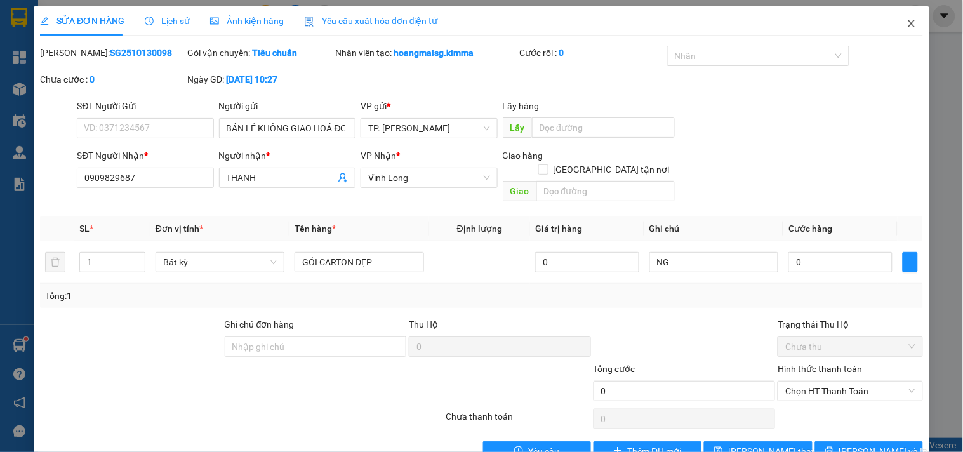
click at [895, 21] on span "Close" at bounding box center [912, 24] width 36 height 36
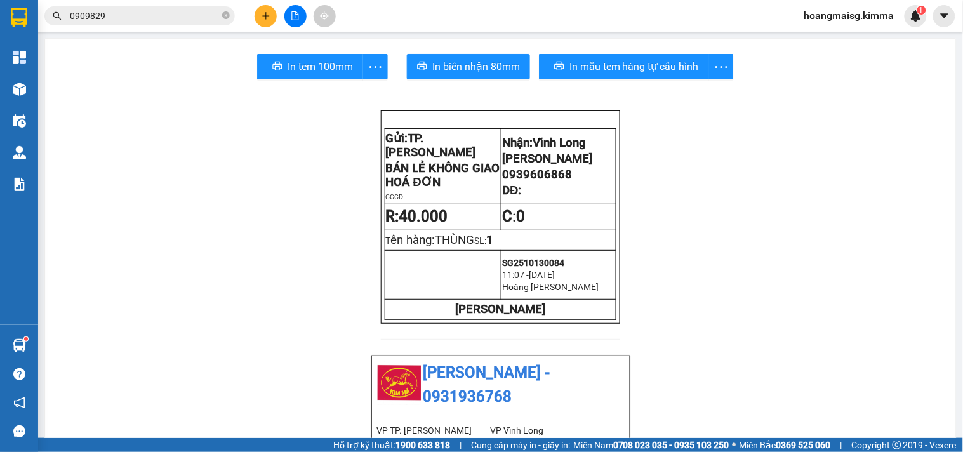
click at [265, 16] on icon "plus" at bounding box center [265, 15] width 7 height 1
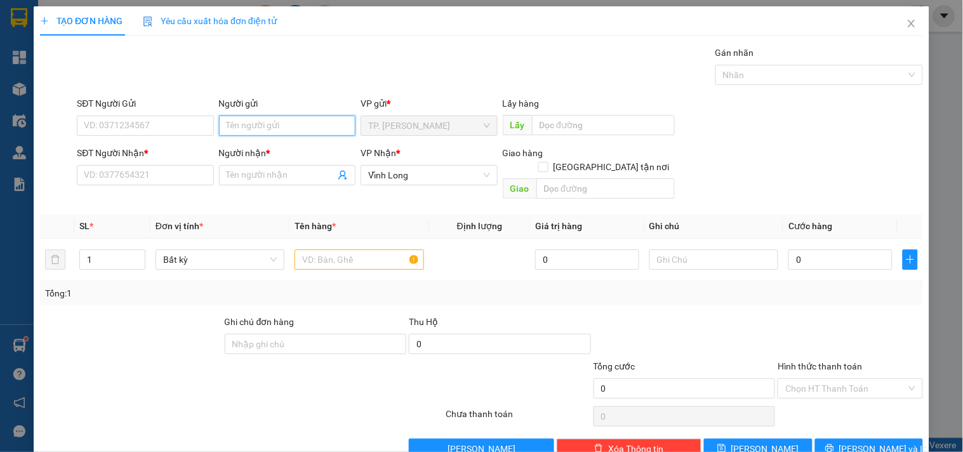
click at [304, 127] on input "Người gửi" at bounding box center [287, 126] width 137 height 20
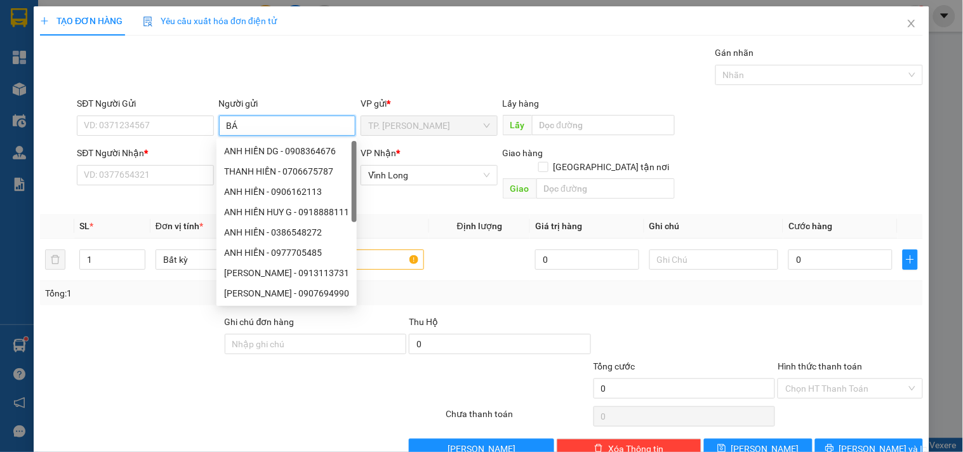
type input "BÁN"
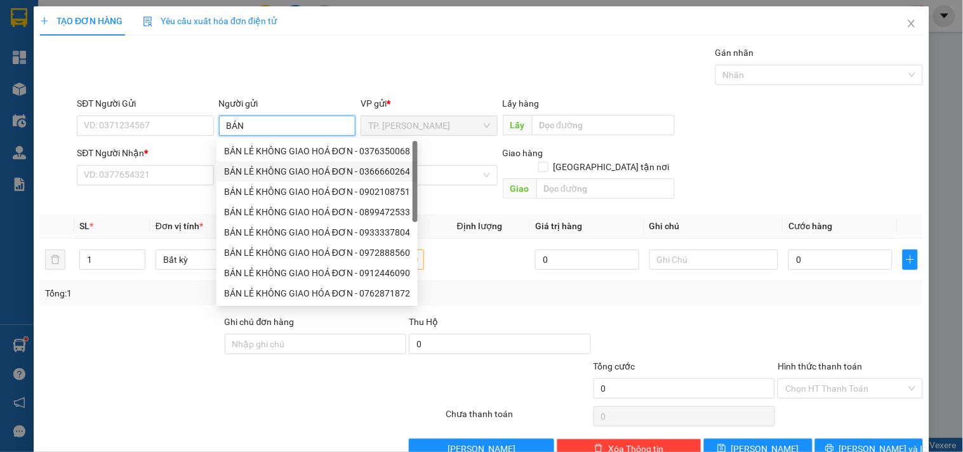
click at [288, 166] on div "BÁN LẺ KHÔNG GIAO HOÁ ĐƠN - 0366660264" at bounding box center [317, 171] width 186 height 14
type input "0366660264"
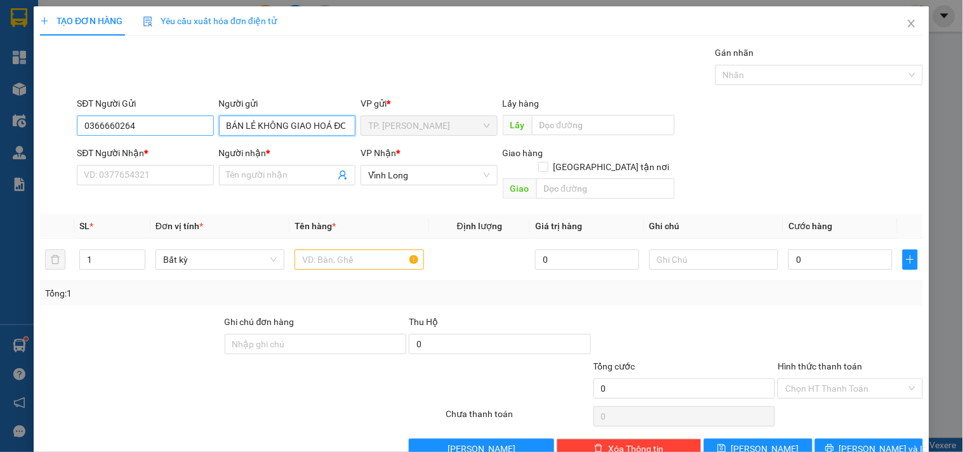
type input "BÁN LẺ KHÔNG GIAO HOÁ ĐƠN"
click at [189, 116] on input "0366660264" at bounding box center [145, 126] width 137 height 20
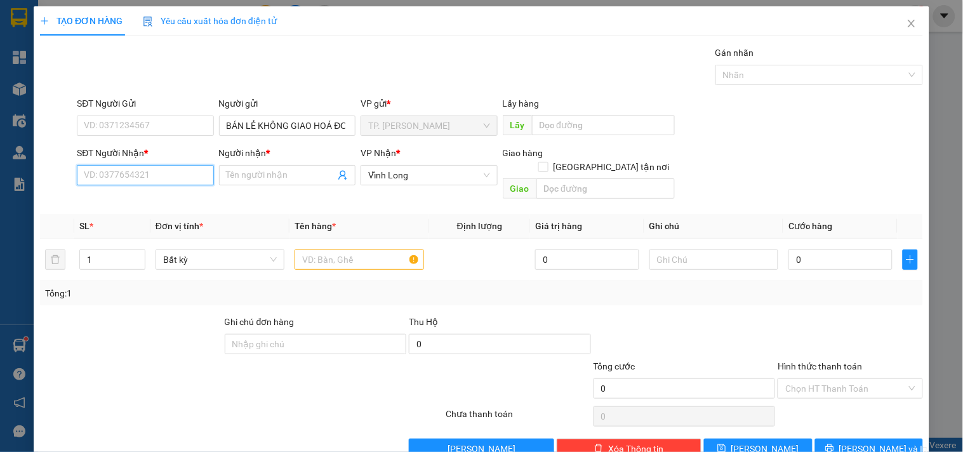
click at [188, 175] on input "SĐT Người Nhận *" at bounding box center [145, 175] width 137 height 20
drag, startPoint x: 169, startPoint y: 196, endPoint x: 359, endPoint y: 238, distance: 194.4
click at [169, 197] on div "0909779606 - TRÍ TRƯỜNG SƠN" at bounding box center [155, 201] width 143 height 14
type input "0909779606"
type input "TRÍ TRƯỜNG SƠN"
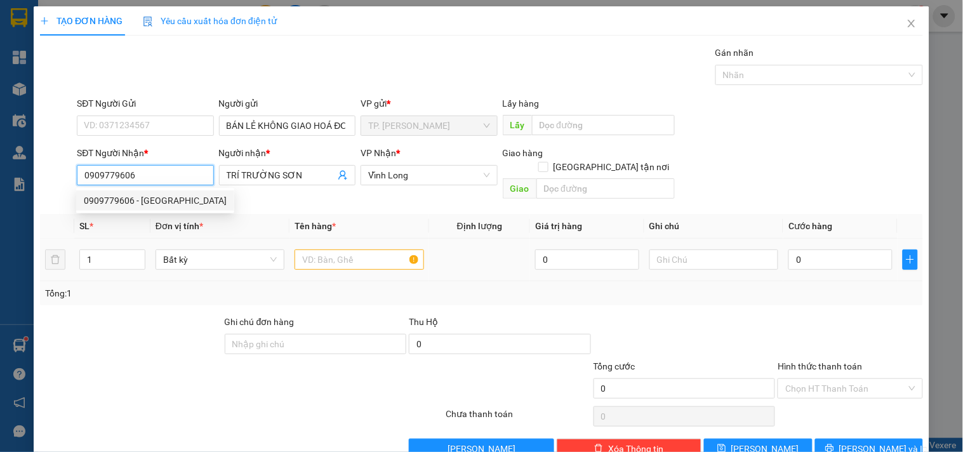
type input "0909779606"
click at [365, 250] on input "text" at bounding box center [359, 260] width 129 height 20
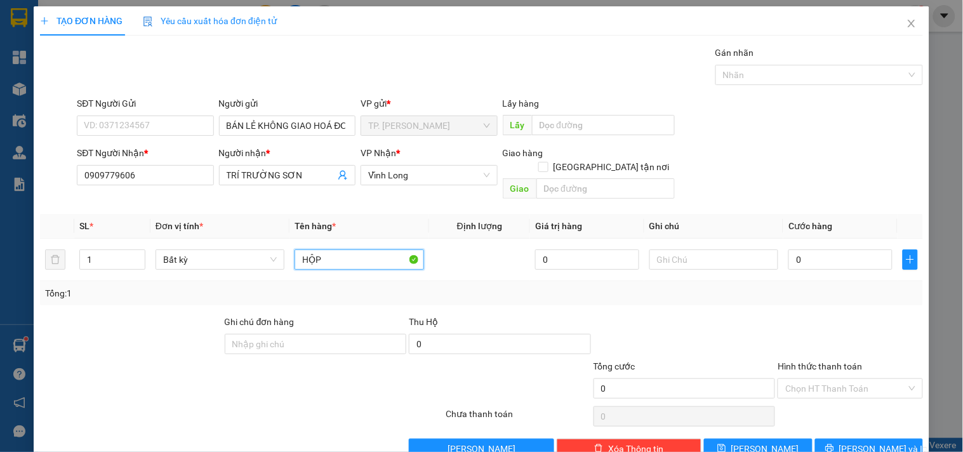
type input "HỘP"
type input "TÍN"
click at [842, 439] on button "[PERSON_NAME] và In" at bounding box center [869, 449] width 108 height 20
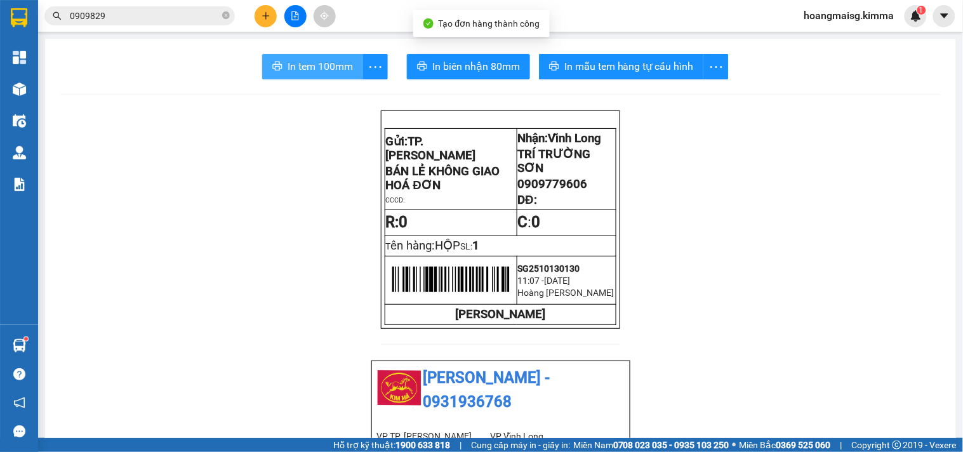
click at [331, 67] on span "In tem 100mm" at bounding box center [320, 66] width 65 height 16
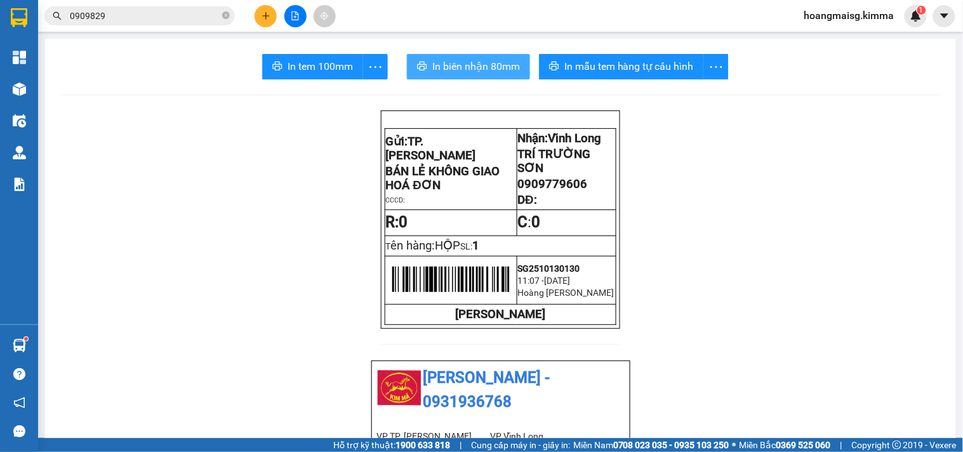
click at [484, 64] on span "In biên nhận 80mm" at bounding box center [476, 66] width 88 height 16
click at [293, 8] on button at bounding box center [295, 16] width 22 height 22
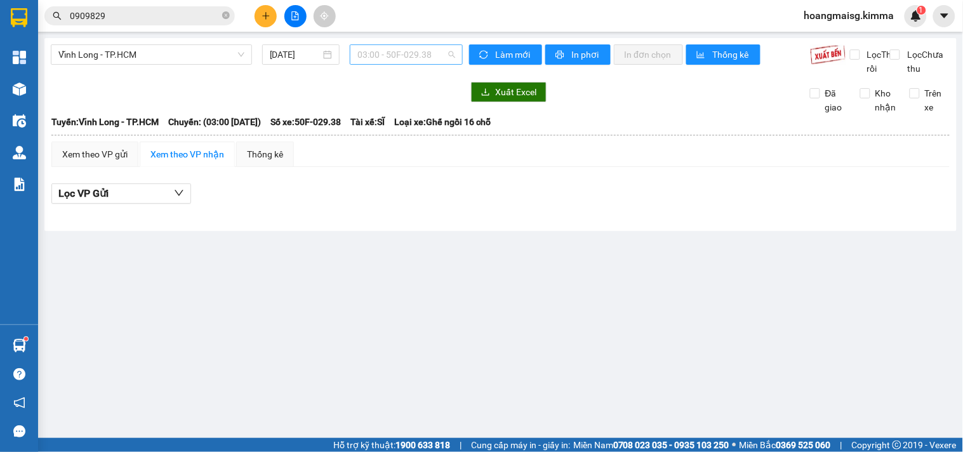
click at [403, 54] on span "03:00 - 50F-029.38" at bounding box center [407, 54] width 98 height 19
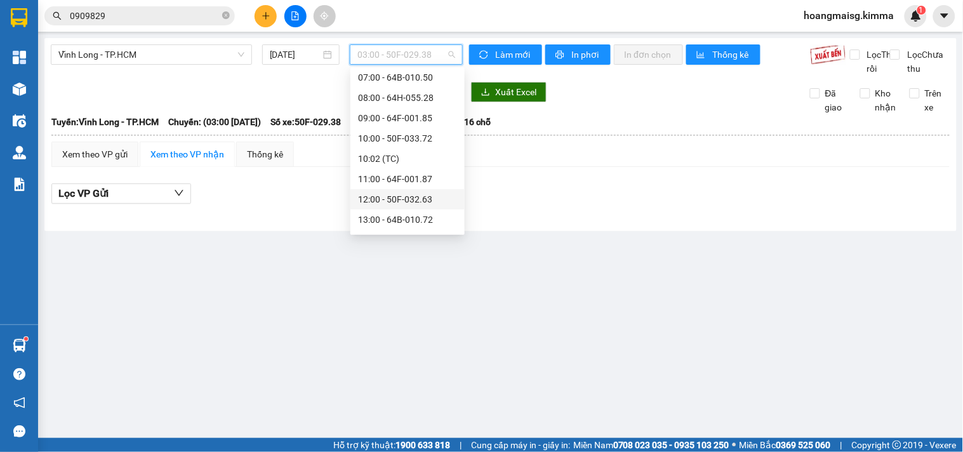
scroll to position [211, 0]
click at [392, 98] on div "08:00 - 64H-055.28" at bounding box center [407, 92] width 99 height 14
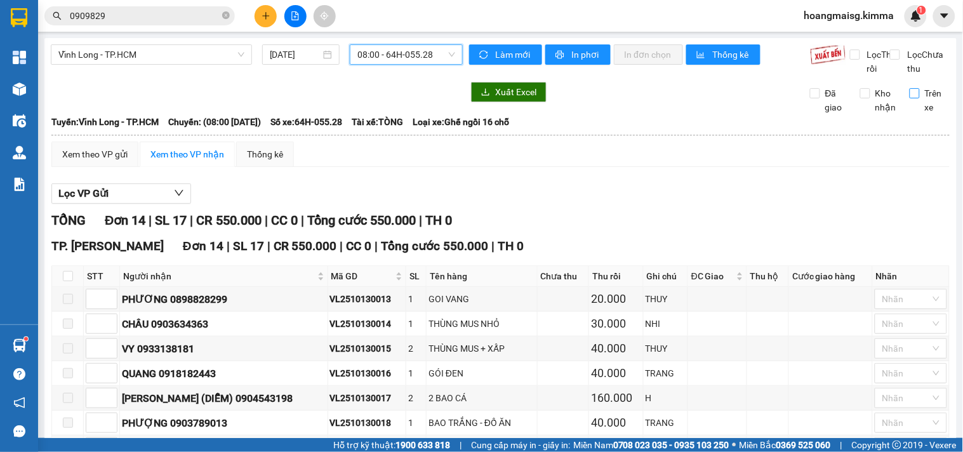
click at [910, 98] on input "Trên xe" at bounding box center [915, 93] width 10 height 10
checkbox input "true"
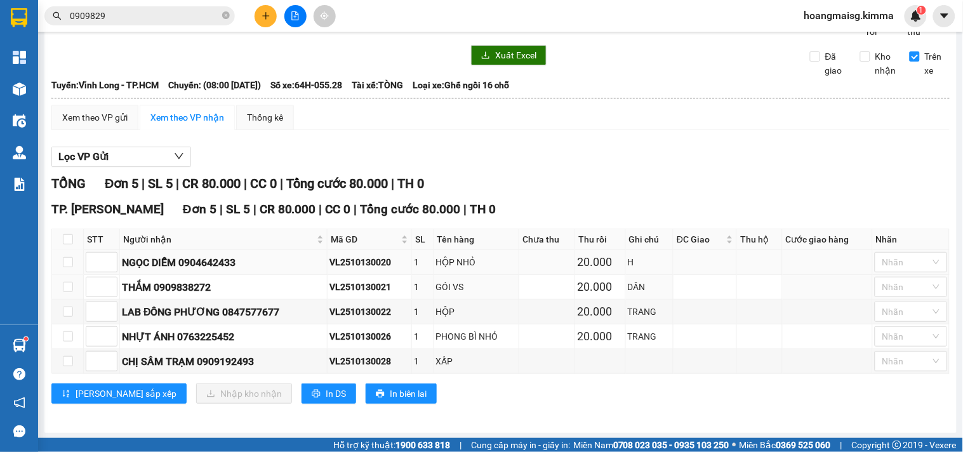
scroll to position [53, 0]
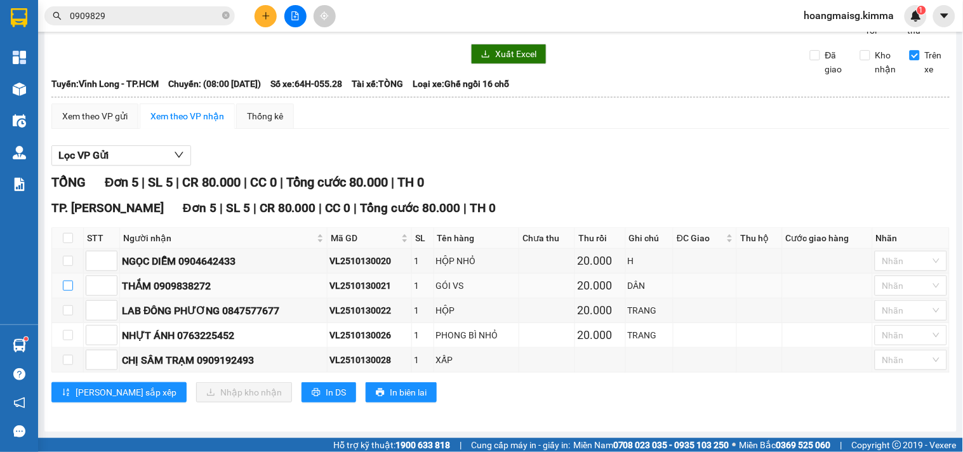
click at [70, 288] on input "checkbox" at bounding box center [68, 286] width 10 height 10
checkbox input "true"
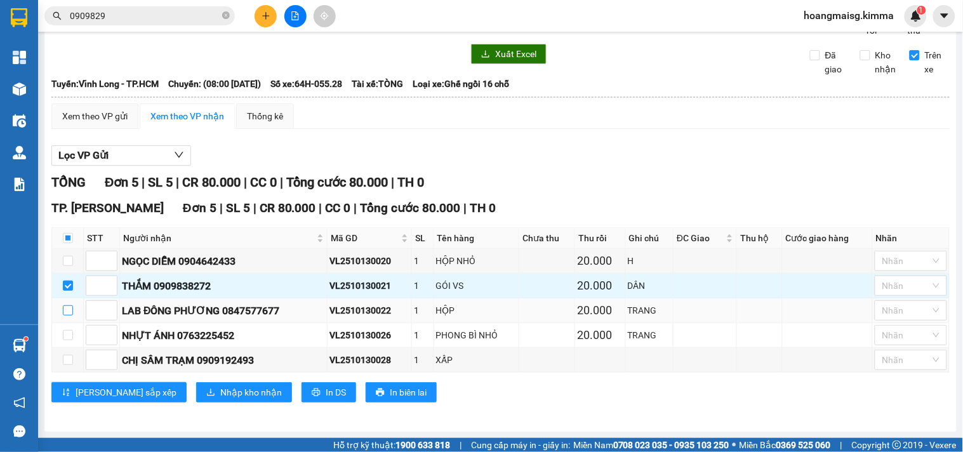
click at [67, 313] on input "checkbox" at bounding box center [68, 310] width 10 height 10
checkbox input "true"
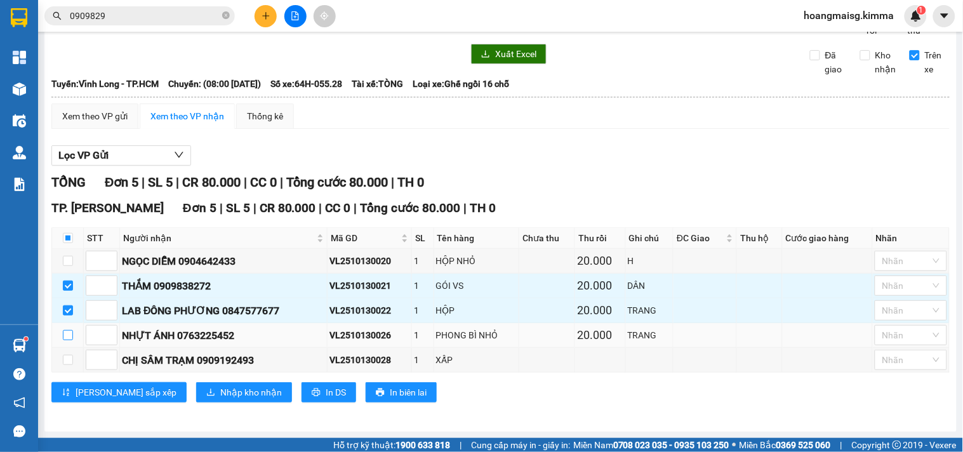
click at [69, 333] on input "checkbox" at bounding box center [68, 335] width 10 height 10
checkbox input "true"
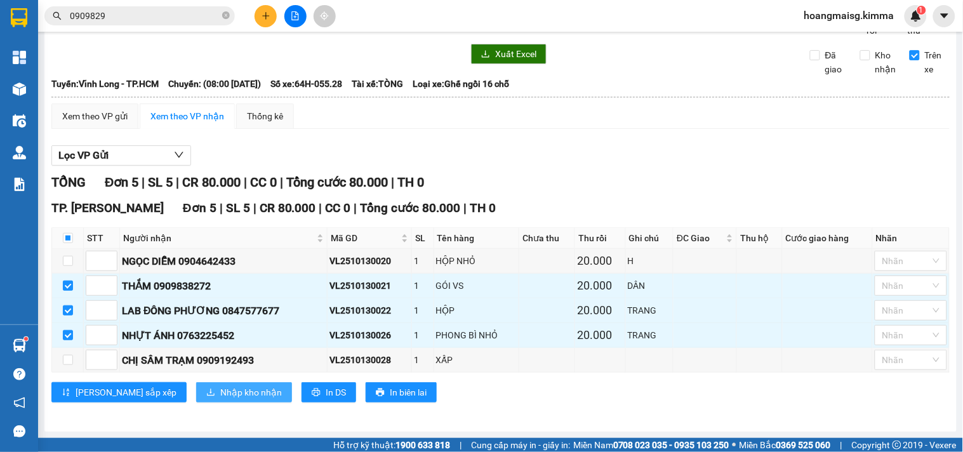
click at [220, 392] on span "Nhập kho nhận" at bounding box center [251, 392] width 62 height 14
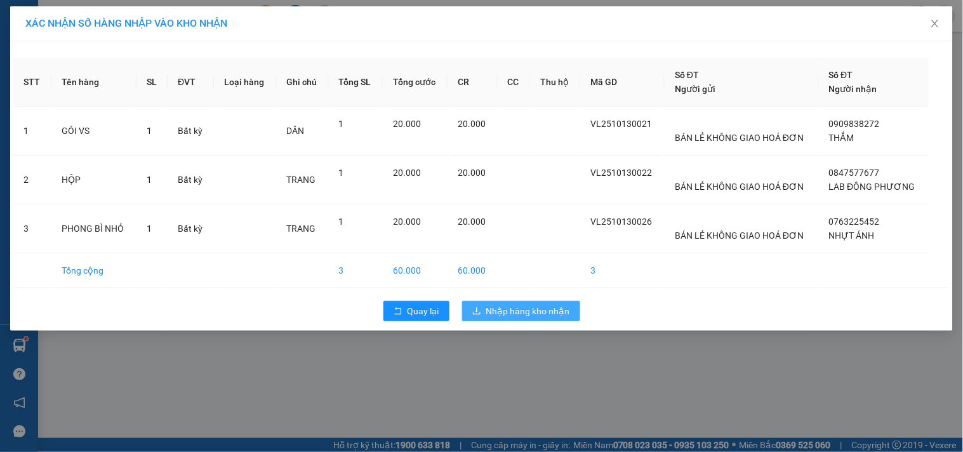
click at [543, 313] on span "Nhập hàng kho nhận" at bounding box center [528, 311] width 84 height 14
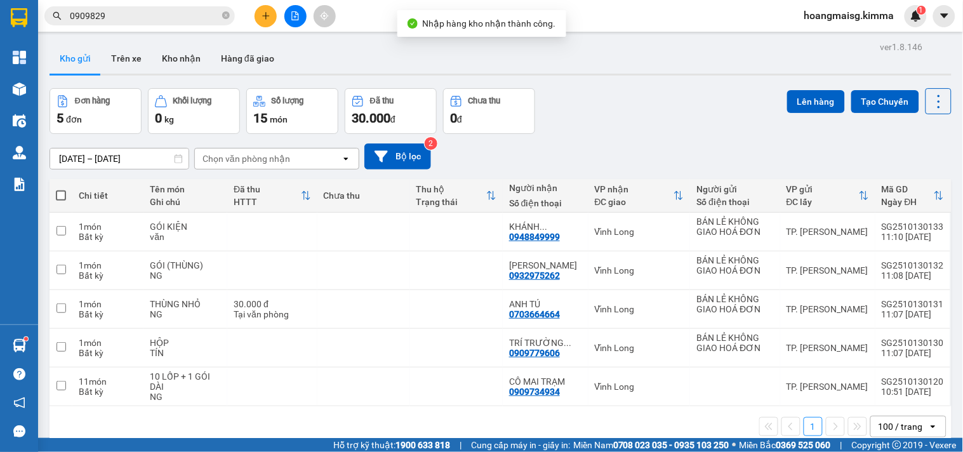
click at [292, 10] on button at bounding box center [295, 16] width 22 height 22
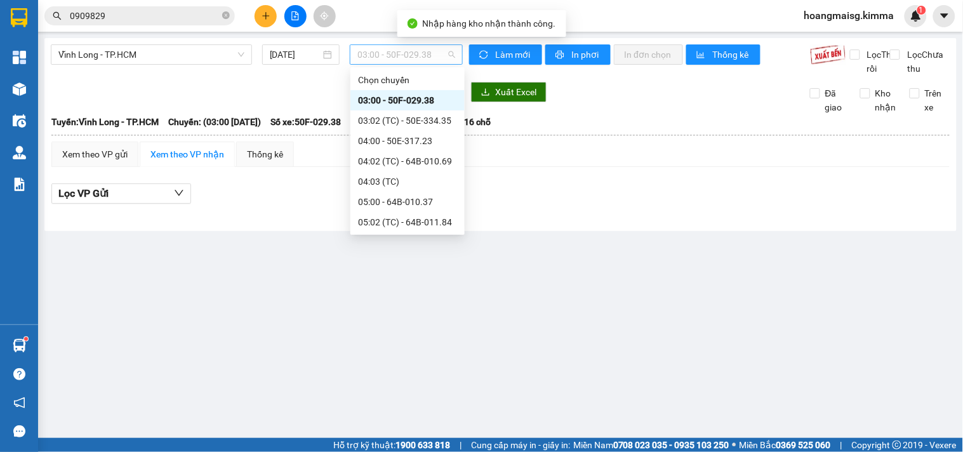
click at [395, 55] on span "03:00 - 50F-029.38" at bounding box center [407, 54] width 98 height 19
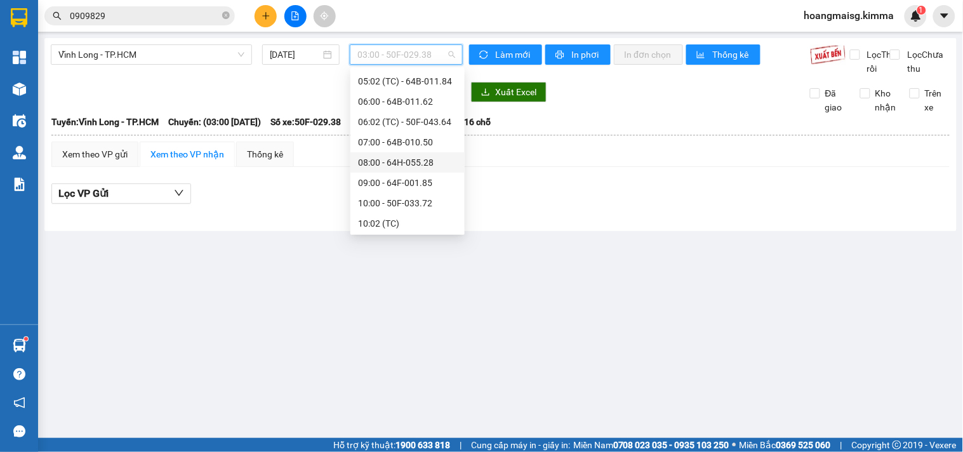
click at [436, 164] on div "08:00 - 64H-055.28" at bounding box center [407, 163] width 99 height 14
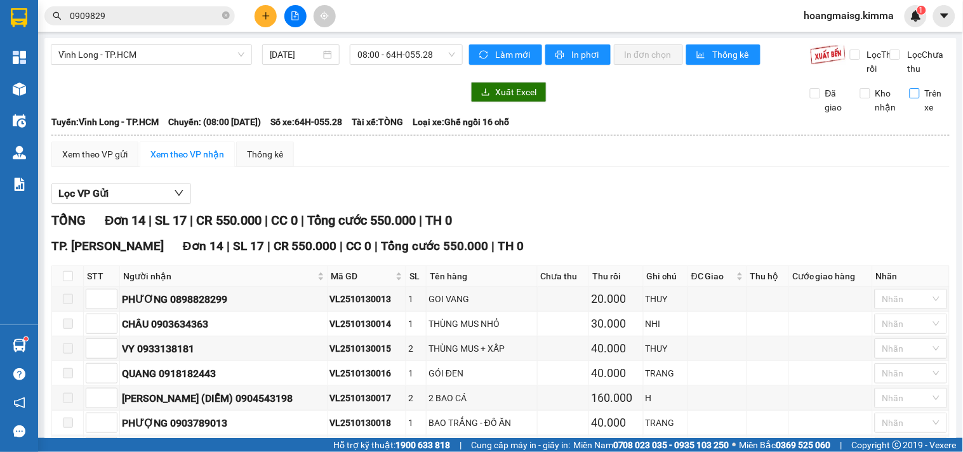
click at [910, 98] on input "Trên xe" at bounding box center [915, 93] width 10 height 10
checkbox input "true"
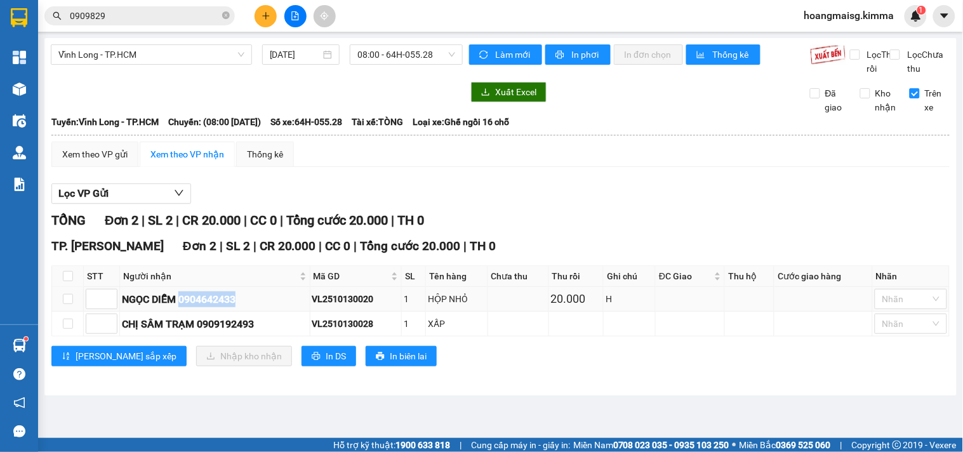
drag, startPoint x: 183, startPoint y: 313, endPoint x: 243, endPoint y: 309, distance: 59.8
click at [243, 307] on div "NGỌC DIỄM 0904642433" at bounding box center [215, 299] width 186 height 16
copy div "0904642433"
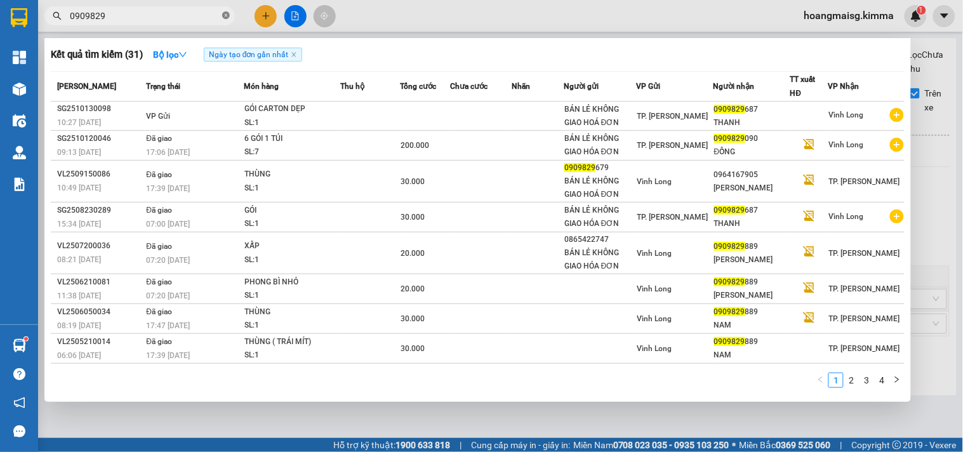
click at [227, 20] on span at bounding box center [226, 16] width 8 height 12
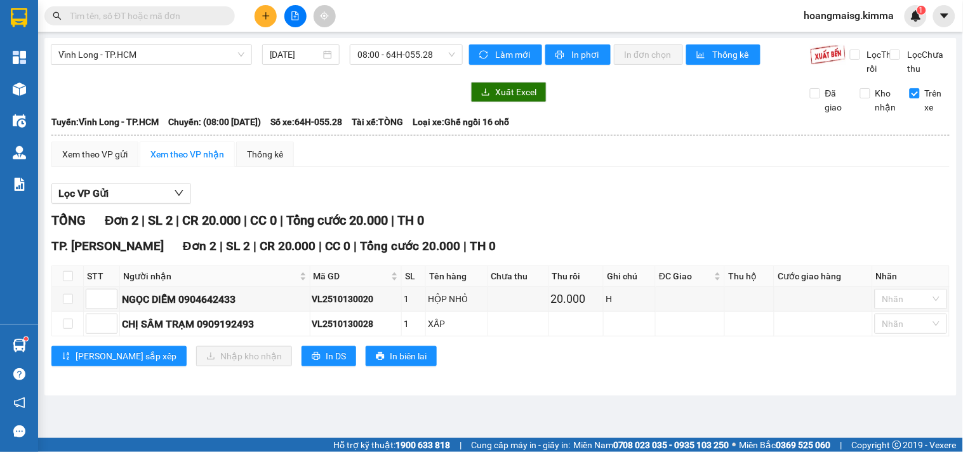
click at [202, 17] on input "text" at bounding box center [145, 16] width 150 height 14
paste input "0904642433"
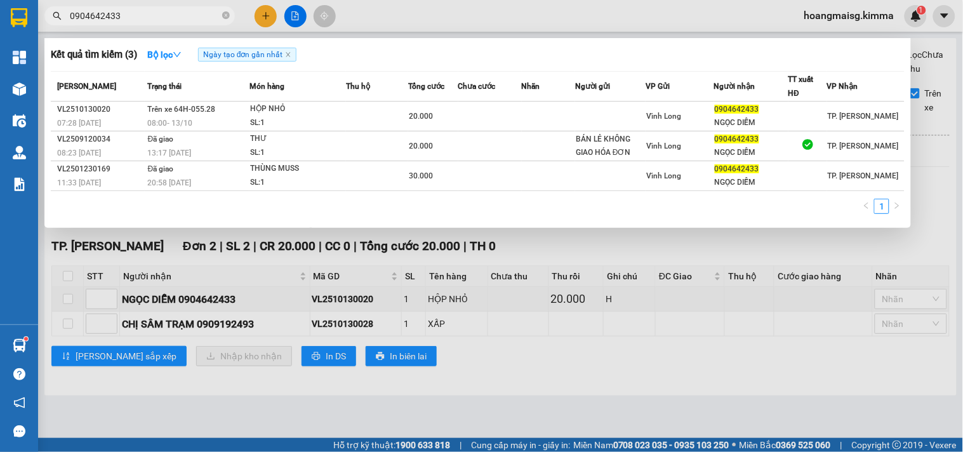
type input "0904642433"
click at [570, 258] on div at bounding box center [481, 226] width 963 height 452
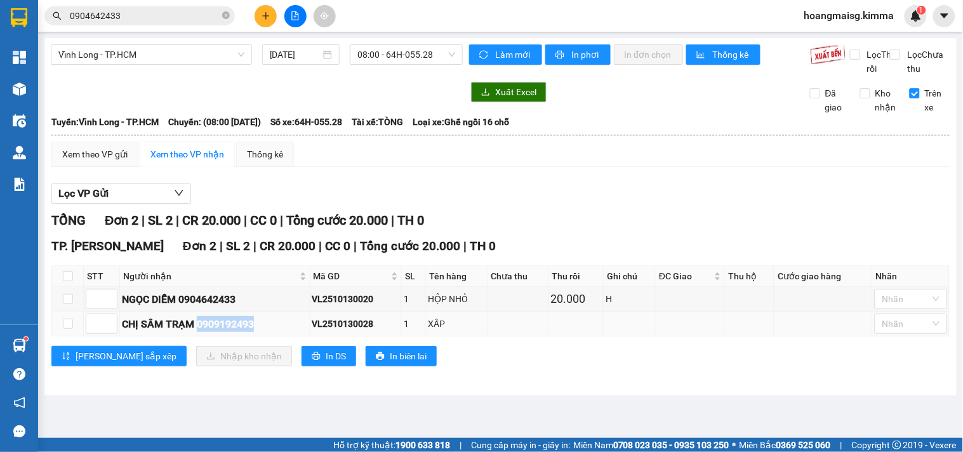
drag, startPoint x: 199, startPoint y: 340, endPoint x: 258, endPoint y: 344, distance: 58.5
click at [258, 332] on div "CHỊ SÂM TRẠM 0909192493" at bounding box center [215, 324] width 186 height 16
copy div "0909192493"
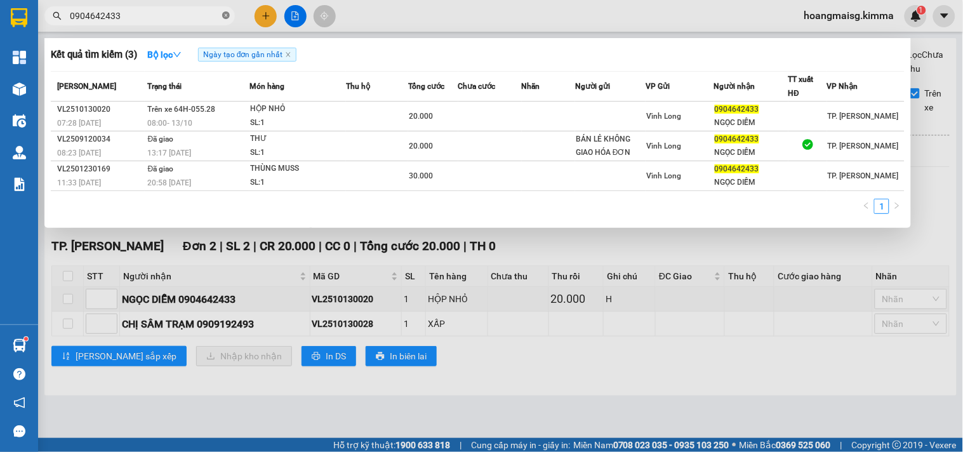
click at [226, 15] on icon "close-circle" at bounding box center [226, 15] width 8 height 8
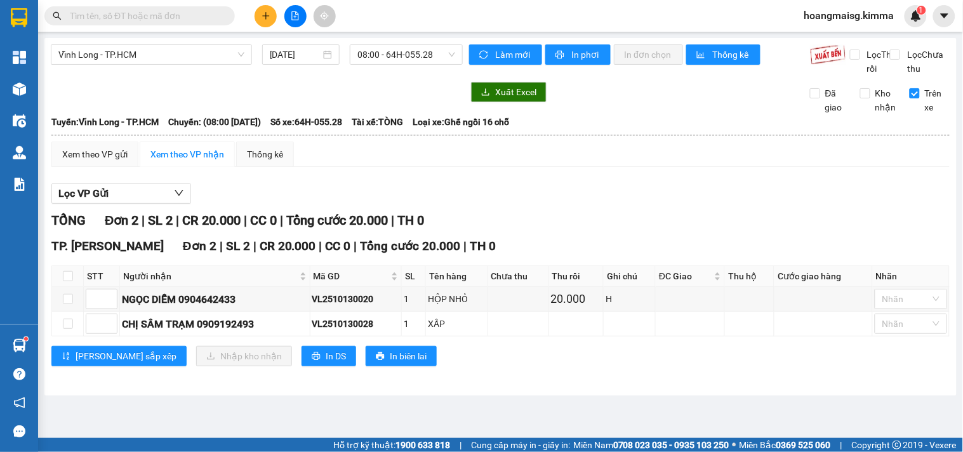
click at [206, 14] on input "text" at bounding box center [145, 16] width 150 height 14
paste input "0909192493"
type input "0909192493"
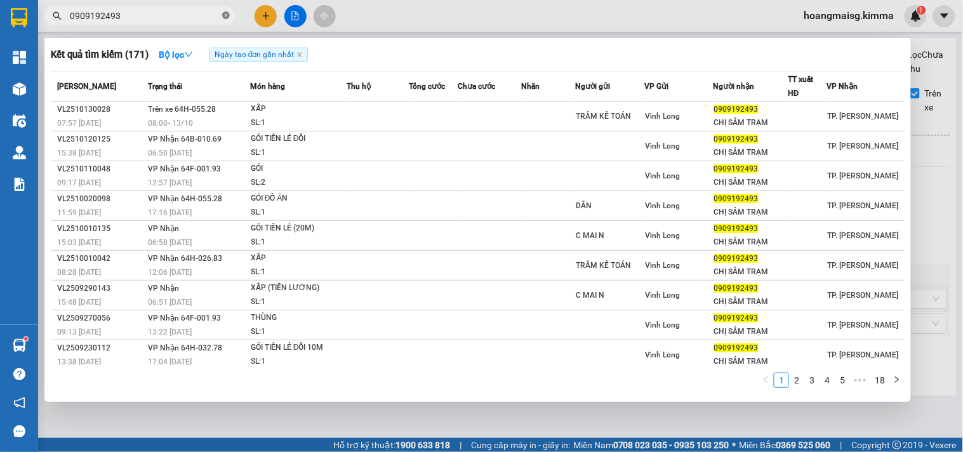
click at [227, 16] on icon "close-circle" at bounding box center [226, 15] width 8 height 8
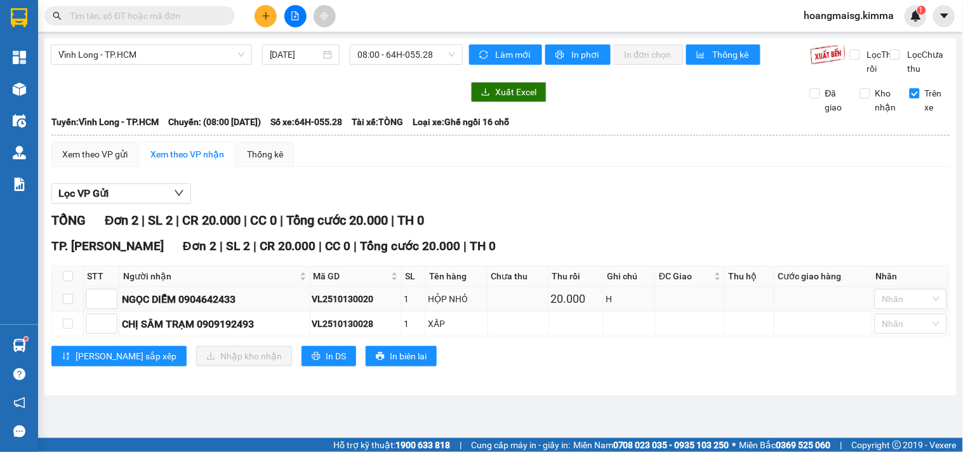
click at [74, 312] on td at bounding box center [68, 299] width 32 height 25
click at [72, 304] on input "checkbox" at bounding box center [68, 299] width 10 height 10
checkbox input "true"
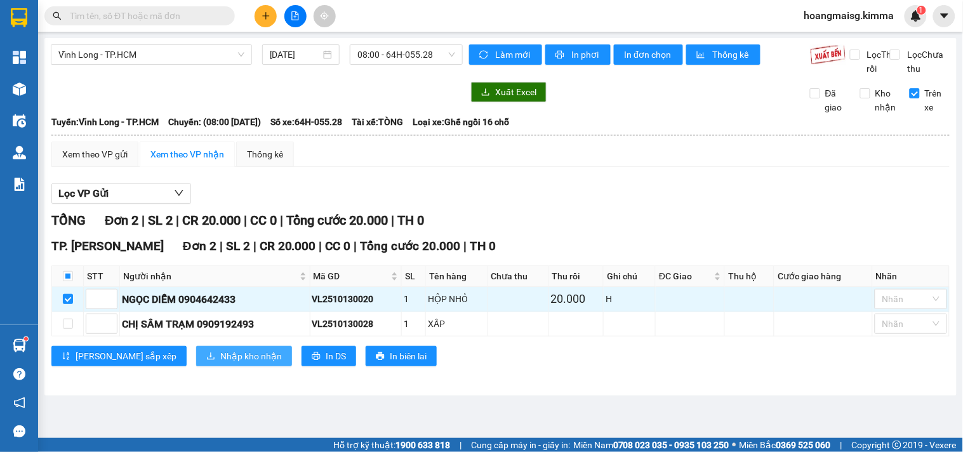
click at [220, 363] on span "Nhập kho nhận" at bounding box center [251, 356] width 62 height 14
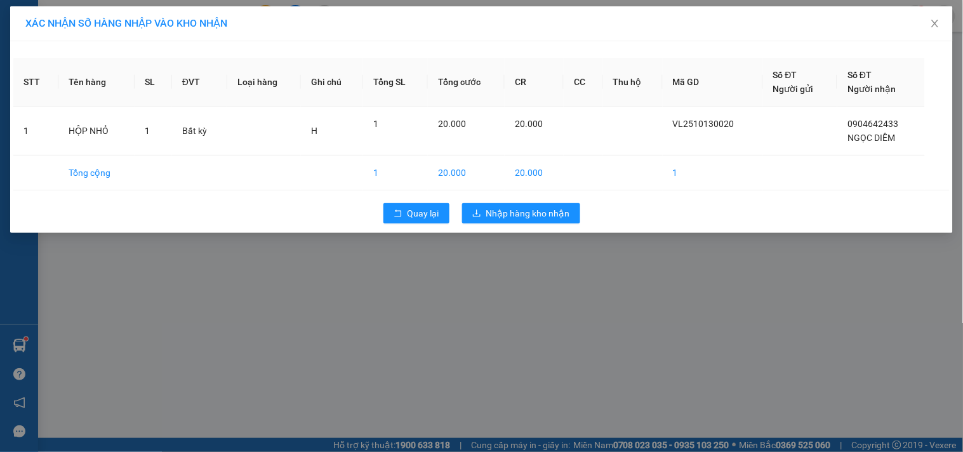
click at [513, 202] on div "Quay lại Nhập hàng kho nhận" at bounding box center [481, 213] width 937 height 33
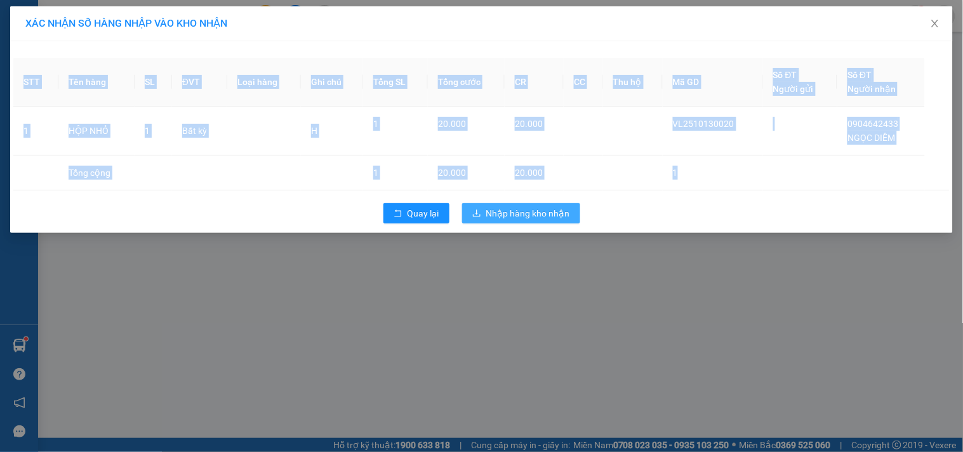
click at [514, 203] on div "Quay lại Nhập hàng kho nhận" at bounding box center [481, 213] width 937 height 33
click at [525, 216] on span "Nhập hàng kho nhận" at bounding box center [528, 213] width 84 height 14
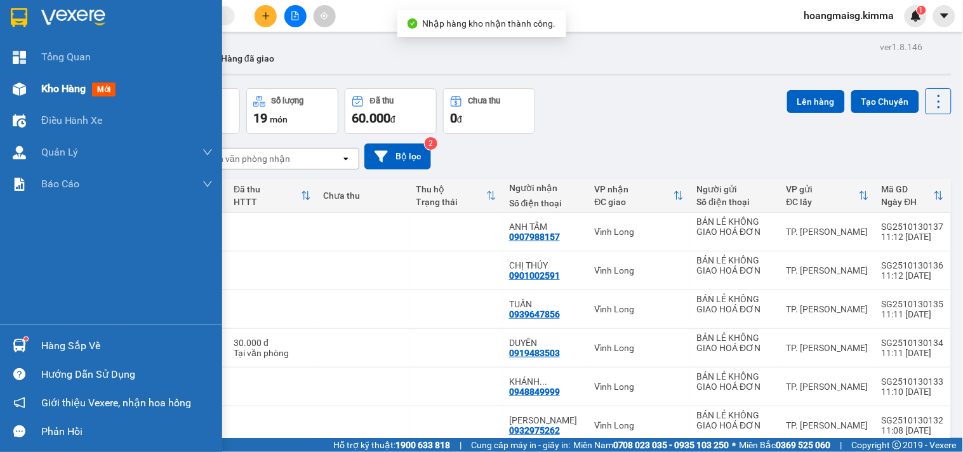
click at [25, 84] on img at bounding box center [19, 89] width 13 height 13
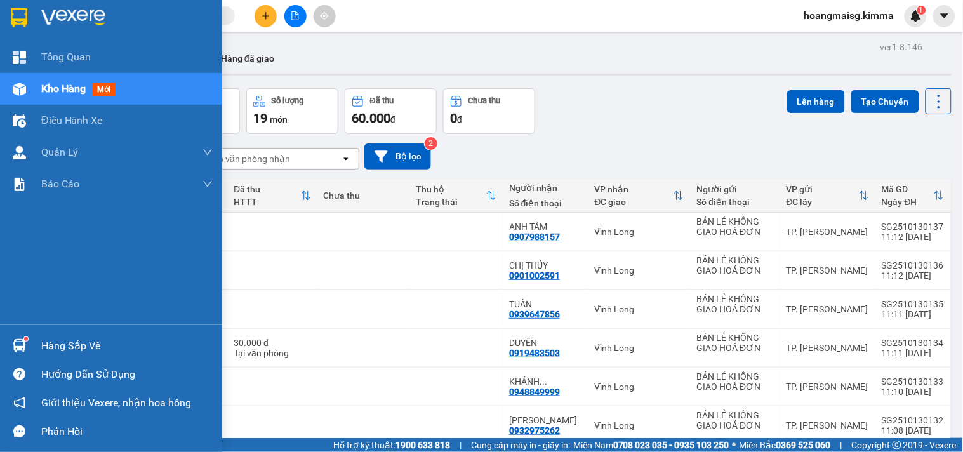
click at [113, 91] on span "mới" at bounding box center [103, 90] width 23 height 14
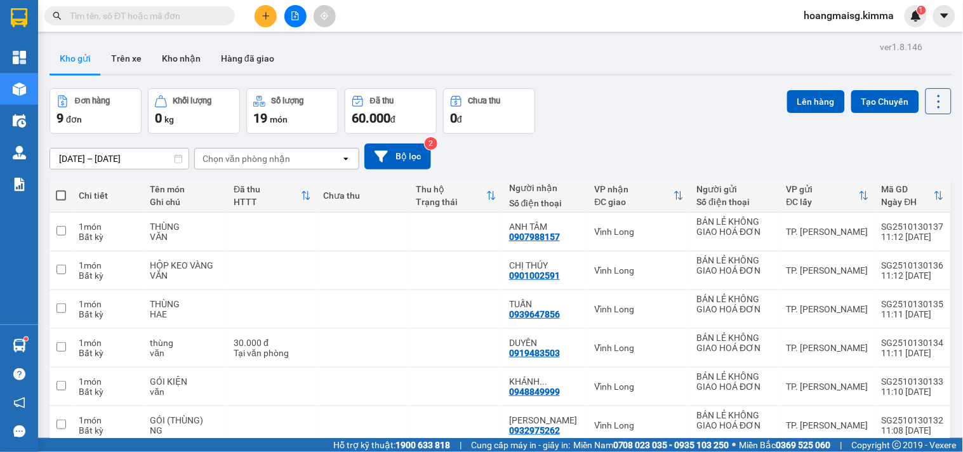
click at [268, 16] on icon "plus" at bounding box center [265, 15] width 7 height 1
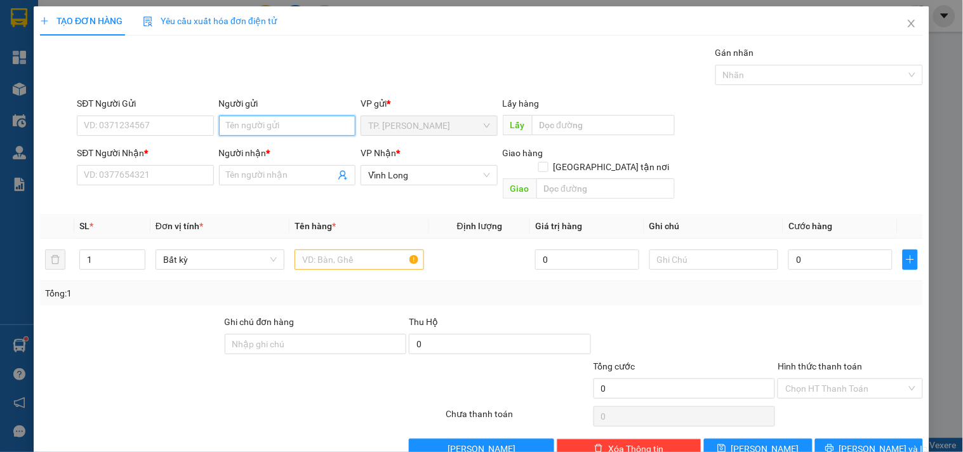
click at [243, 131] on input "Người gửi" at bounding box center [287, 126] width 137 height 20
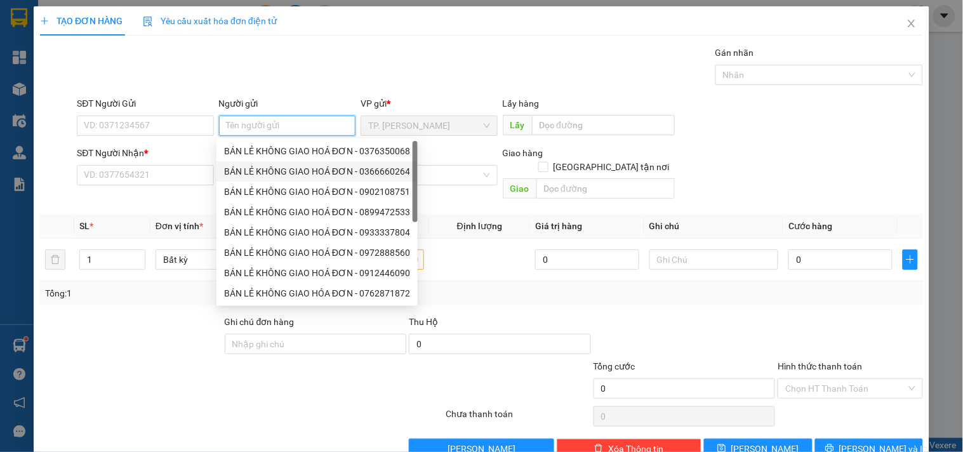
drag, startPoint x: 260, startPoint y: 153, endPoint x: 218, endPoint y: 144, distance: 43.5
click at [252, 153] on div "BÁN LẺ KHÔNG GIAO HOÁ ĐƠN - 0376350068" at bounding box center [317, 151] width 186 height 14
type input "0376350068"
type input "BÁN LẺ KHÔNG GIAO HOÁ ĐƠN"
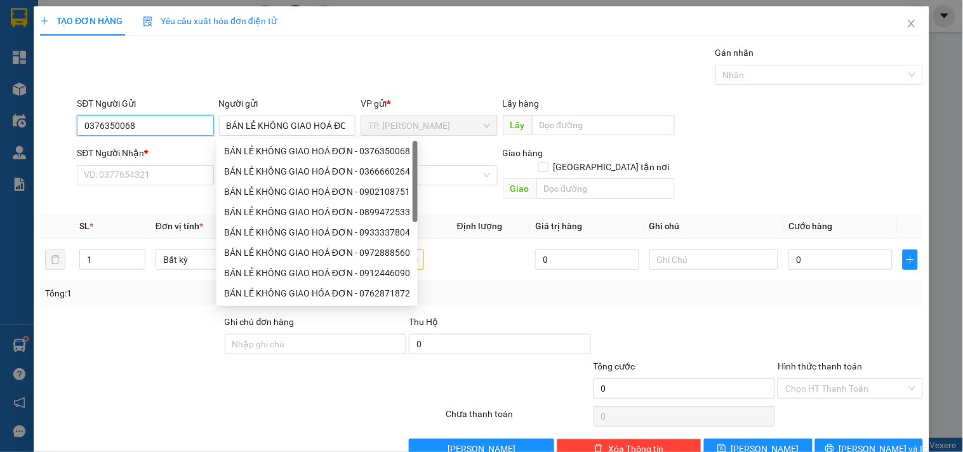
click at [173, 132] on input "0376350068" at bounding box center [145, 126] width 137 height 20
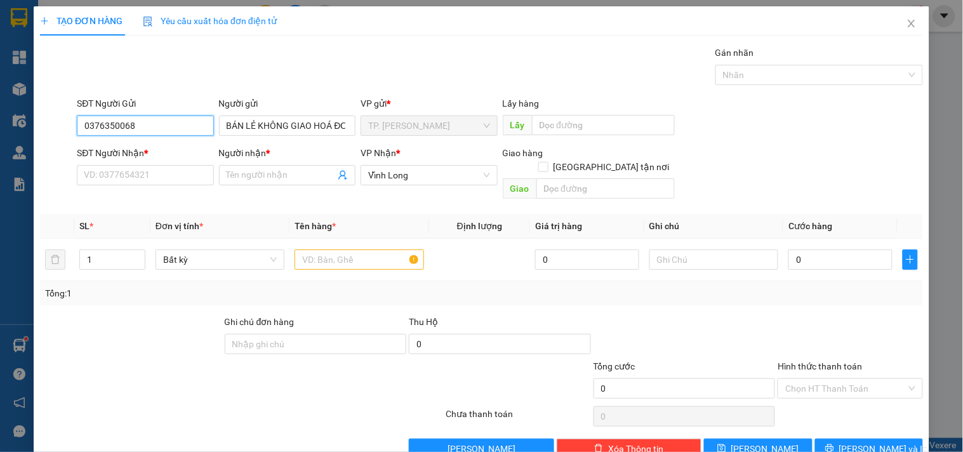
click at [173, 132] on input "0376350068" at bounding box center [145, 126] width 137 height 20
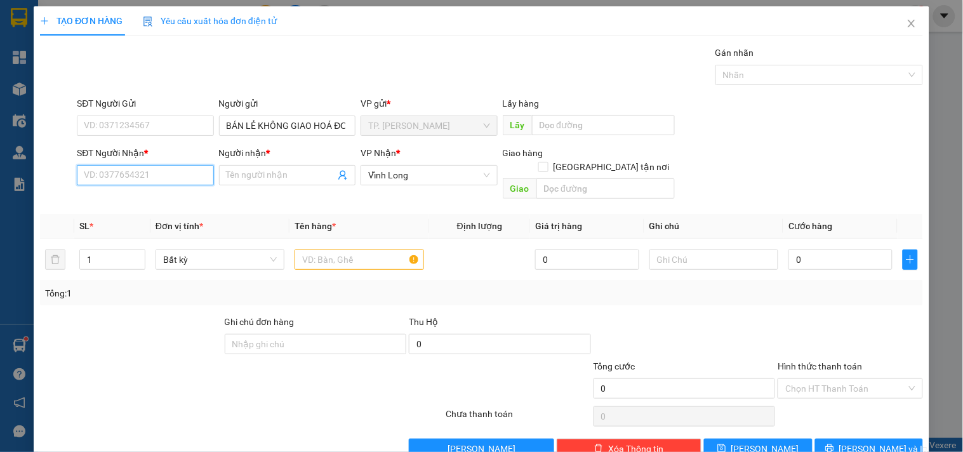
click at [170, 166] on input "SĐT Người Nhận *" at bounding box center [145, 175] width 137 height 20
type input "0389283804"
click at [156, 207] on div "0389283804 - LỘC MAI" at bounding box center [146, 201] width 125 height 14
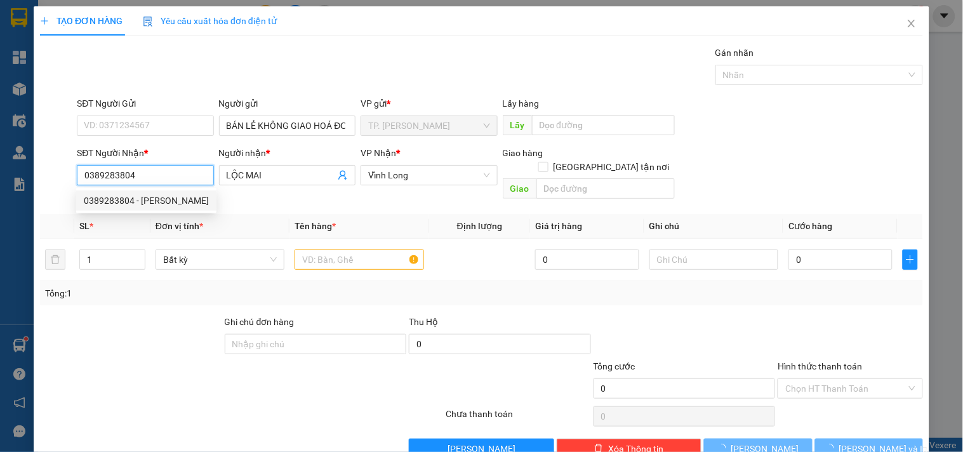
type input "LỘC MAI"
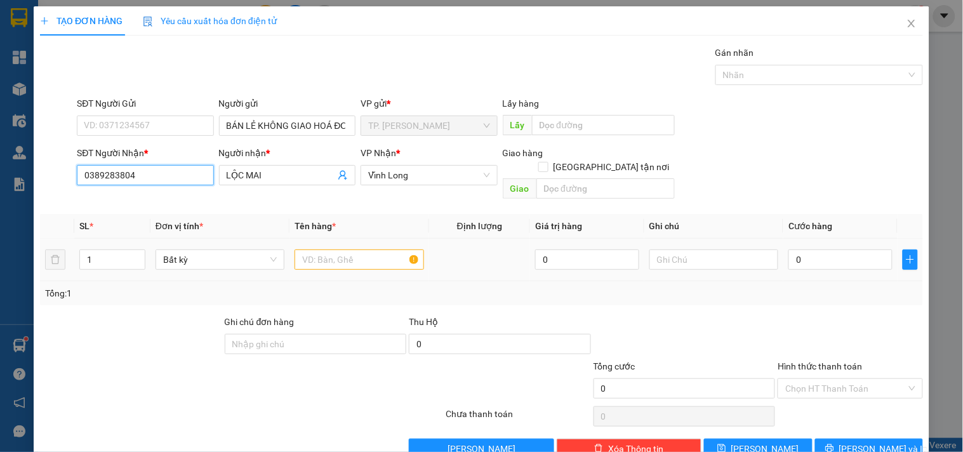
type input "0389283804"
click at [326, 250] on input "text" at bounding box center [359, 260] width 129 height 20
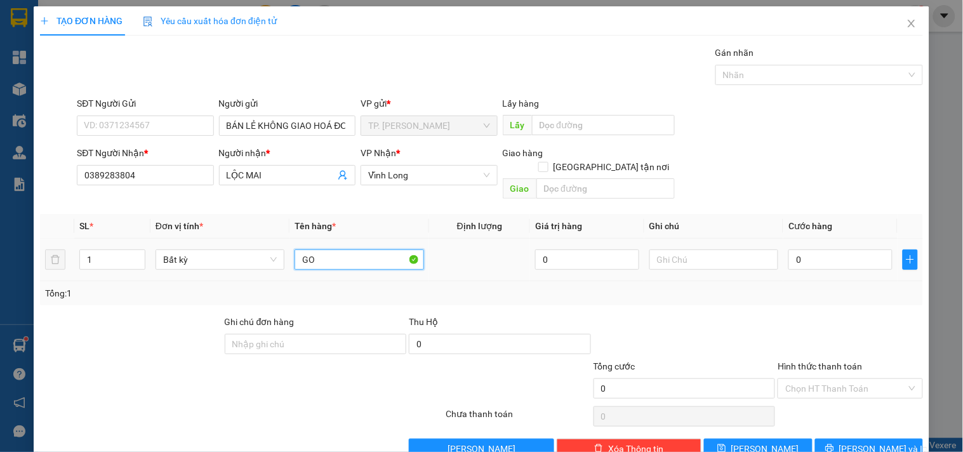
type input "G"
type input "GÓI CAM"
type input "TÍN"
click at [350, 250] on input "GÓI CAM" at bounding box center [359, 260] width 129 height 20
type input "GÓI HỘP KEO CAM"
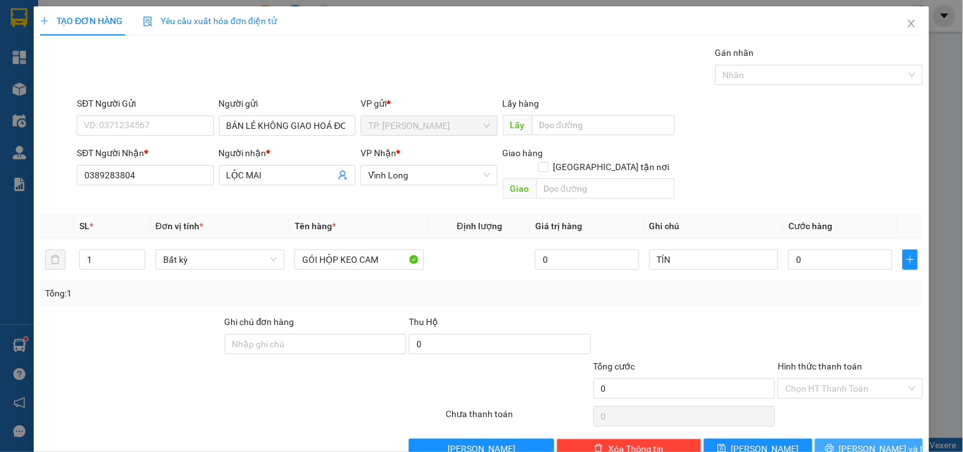
drag, startPoint x: 867, startPoint y: 434, endPoint x: 874, endPoint y: 424, distance: 13.2
click at [867, 442] on span "[PERSON_NAME] và In" at bounding box center [884, 449] width 89 height 14
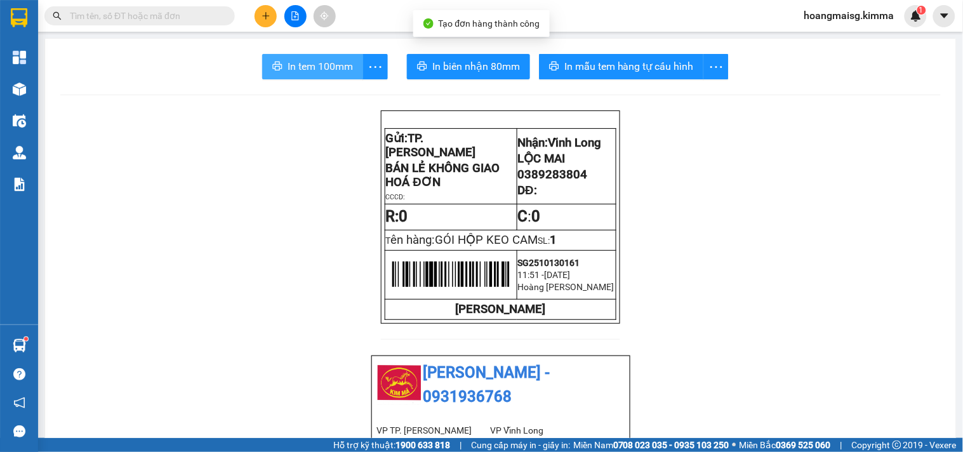
click at [323, 65] on span "In tem 100mm" at bounding box center [320, 66] width 65 height 16
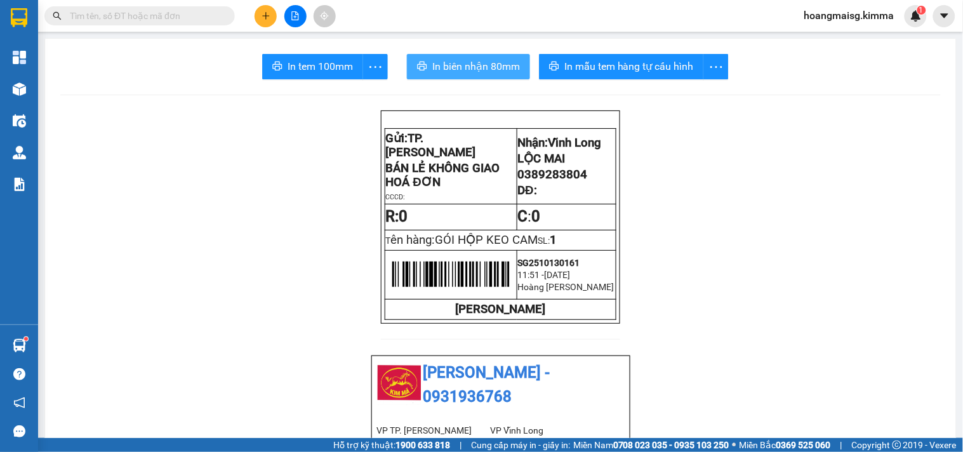
click at [470, 60] on span "In biên nhận 80mm" at bounding box center [476, 66] width 88 height 16
drag, startPoint x: 734, startPoint y: 401, endPoint x: 784, endPoint y: 282, distance: 129.5
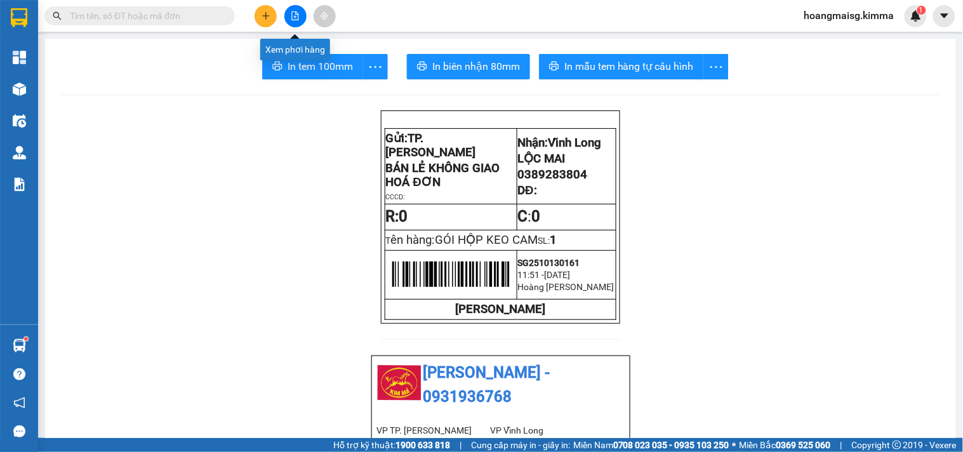
click at [295, 19] on icon "file-add" at bounding box center [295, 15] width 9 height 9
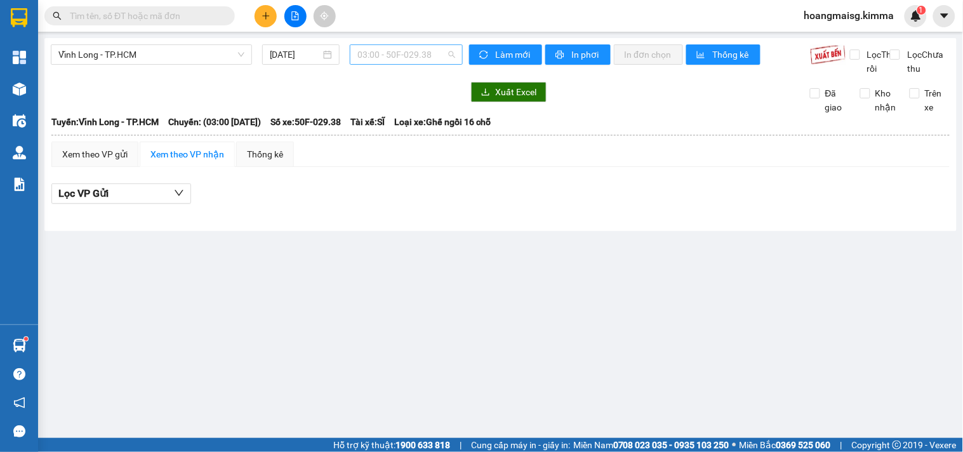
click at [368, 48] on span "03:00 - 50F-029.38" at bounding box center [407, 54] width 98 height 19
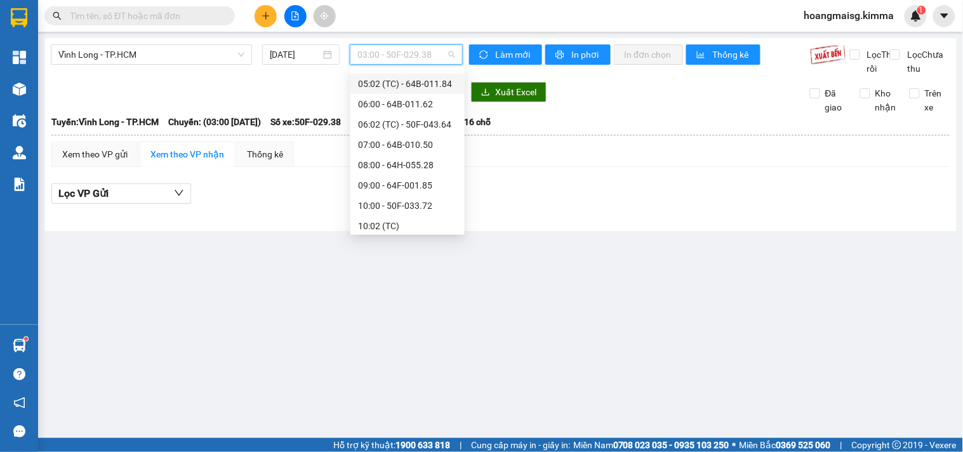
scroll to position [141, 0]
click at [397, 180] on div "09:00 - 64F-001.85" at bounding box center [407, 183] width 99 height 14
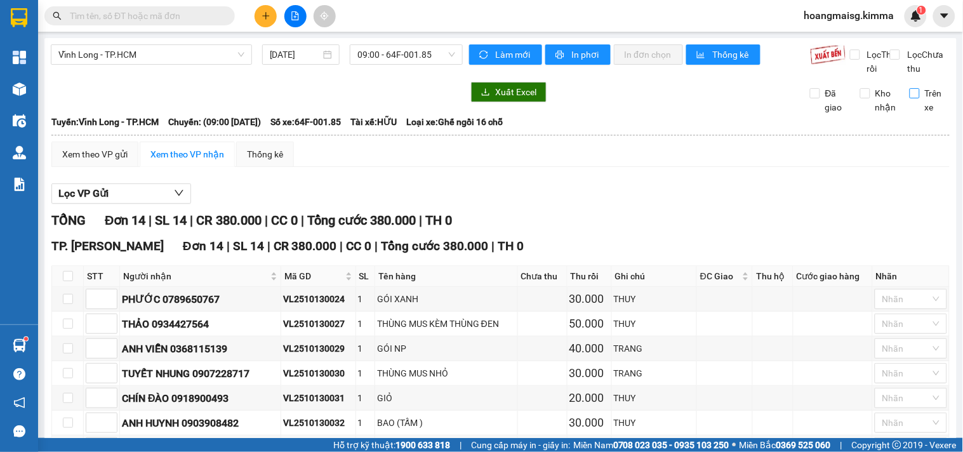
click at [920, 114] on span "Trên xe" at bounding box center [935, 100] width 30 height 28
click at [910, 98] on input "Trên xe" at bounding box center [915, 93] width 10 height 10
checkbox input "true"
click at [421, 56] on span "09:00 - 64F-001.85" at bounding box center [407, 54] width 98 height 19
click at [537, 199] on div "Lọc VP Gửi" at bounding box center [500, 194] width 899 height 21
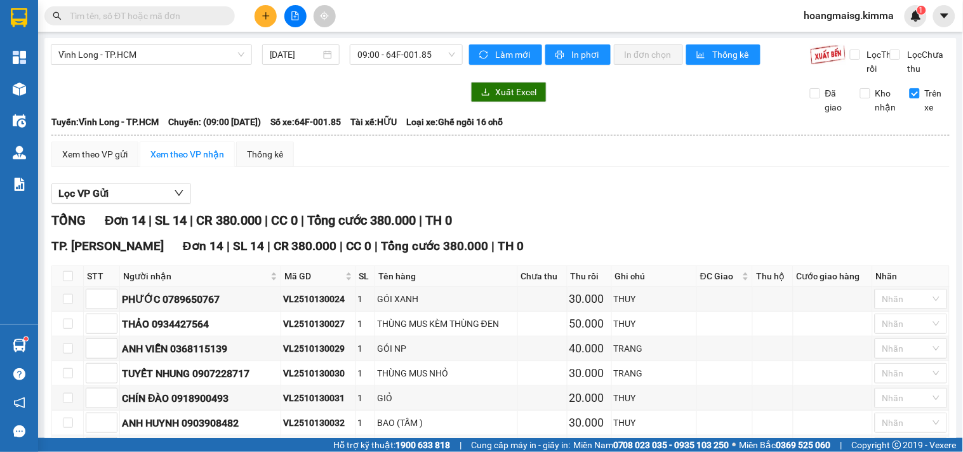
click at [174, 17] on input "text" at bounding box center [145, 16] width 150 height 14
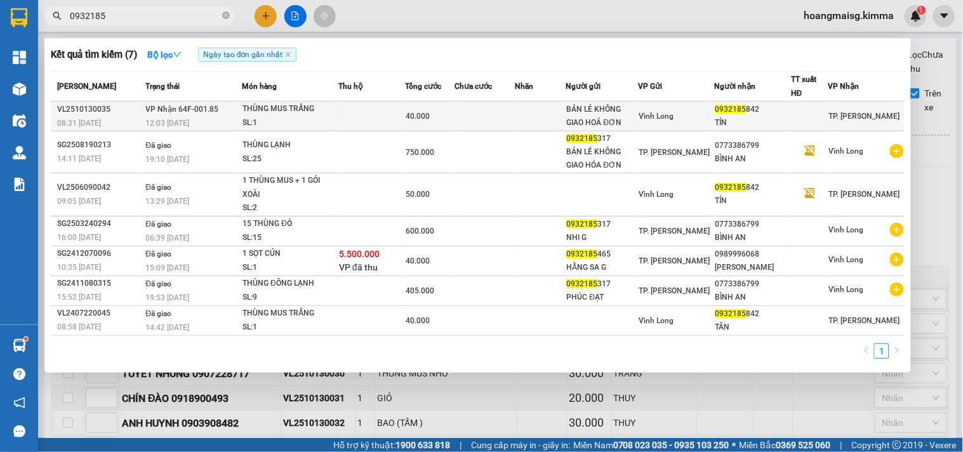
type input "0932185"
click at [514, 110] on td at bounding box center [485, 117] width 60 height 30
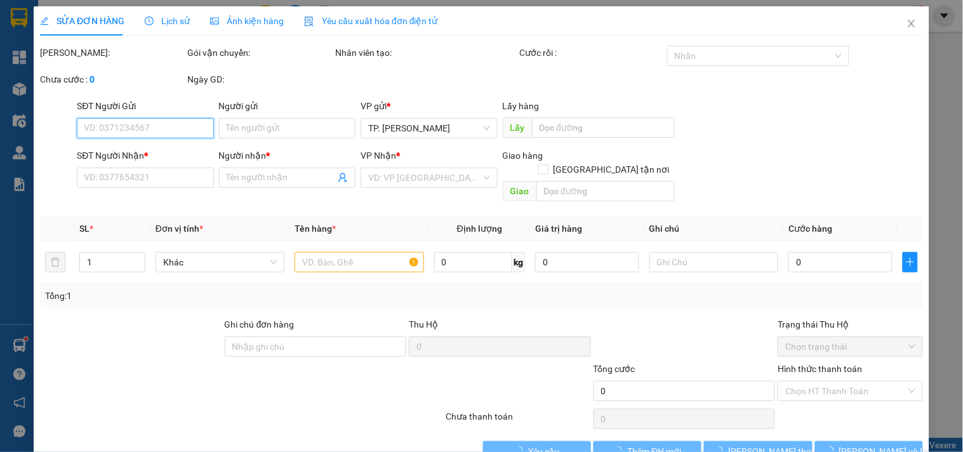
type input "BÁN LẺ KHÔNG GIAO HOÁ ĐƠN"
type input "0932185842"
type input "TÍN"
type input "40.000"
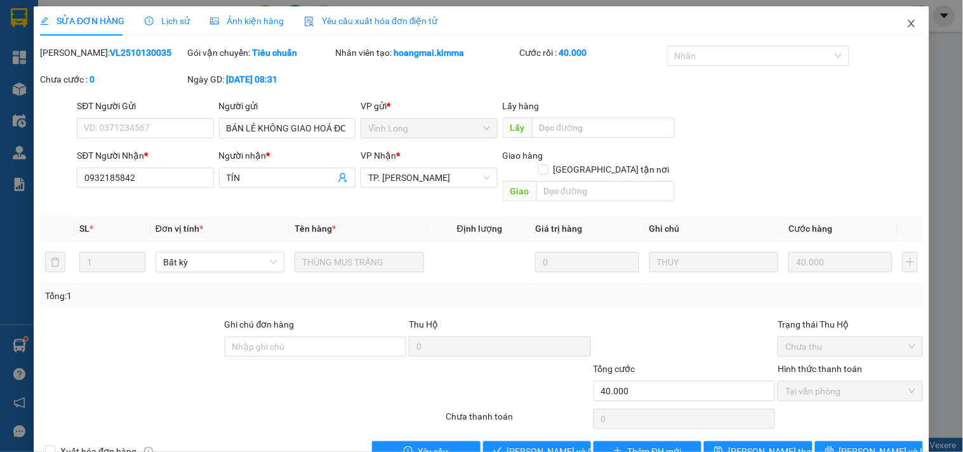
click at [908, 25] on icon "close" at bounding box center [911, 24] width 7 height 8
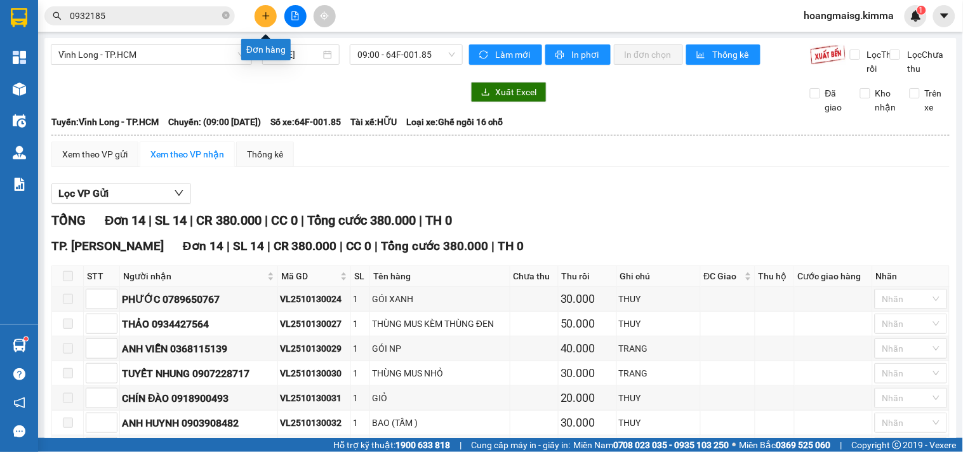
click at [263, 15] on icon "plus" at bounding box center [266, 15] width 9 height 9
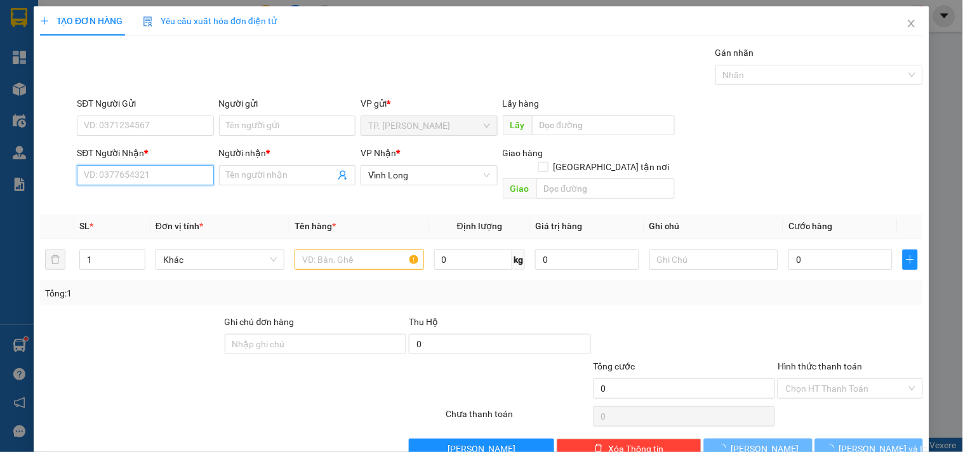
click at [165, 173] on input "SĐT Người Nhận *" at bounding box center [145, 175] width 137 height 20
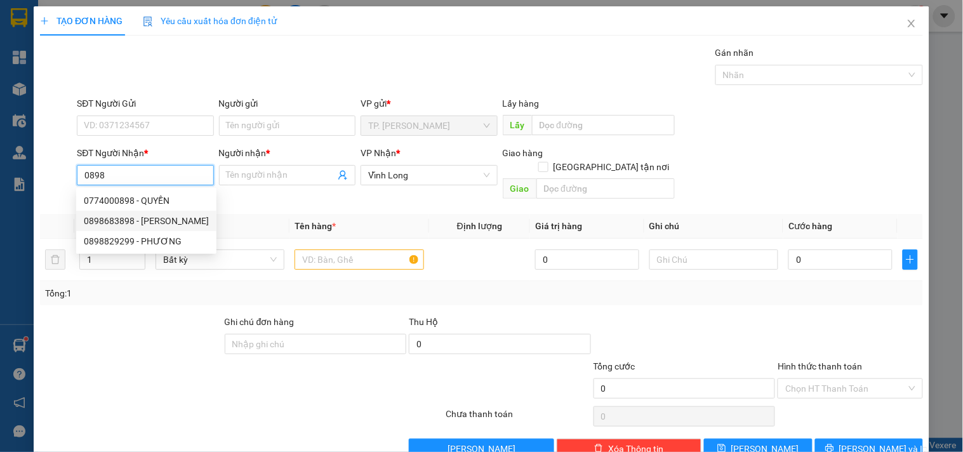
click at [149, 218] on div "0898683898 - VÂN ANH" at bounding box center [146, 221] width 125 height 14
type input "0898683898"
type input "VÂN ANH"
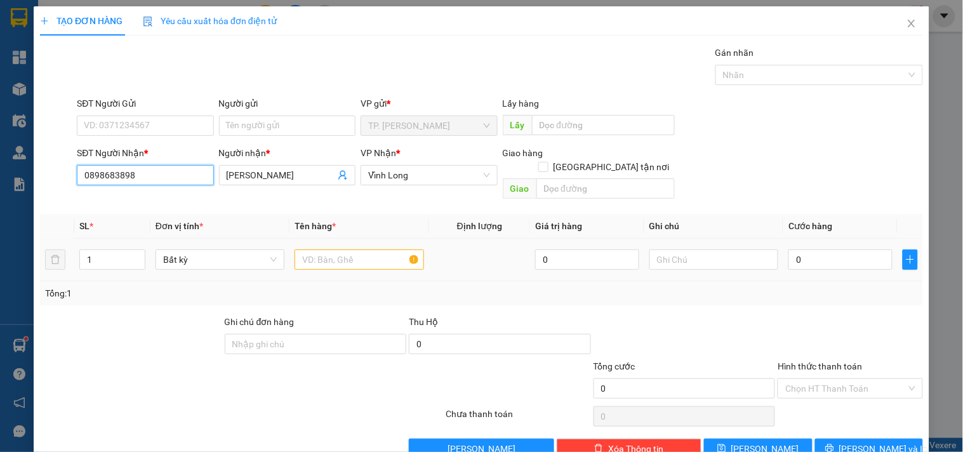
type input "0898683898"
click at [345, 250] on input "text" at bounding box center [359, 260] width 129 height 20
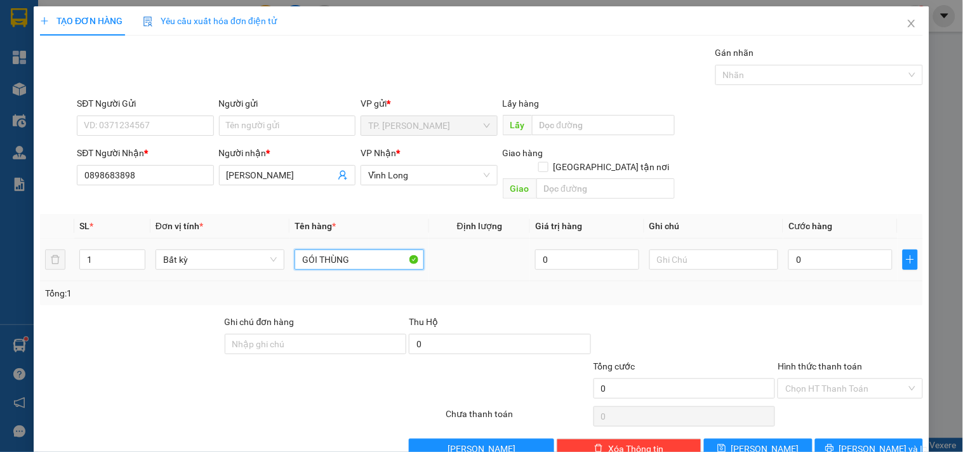
type input "GÓI THÙNG"
type input "VĂN"
click at [281, 111] on div "Người gửi" at bounding box center [287, 106] width 137 height 19
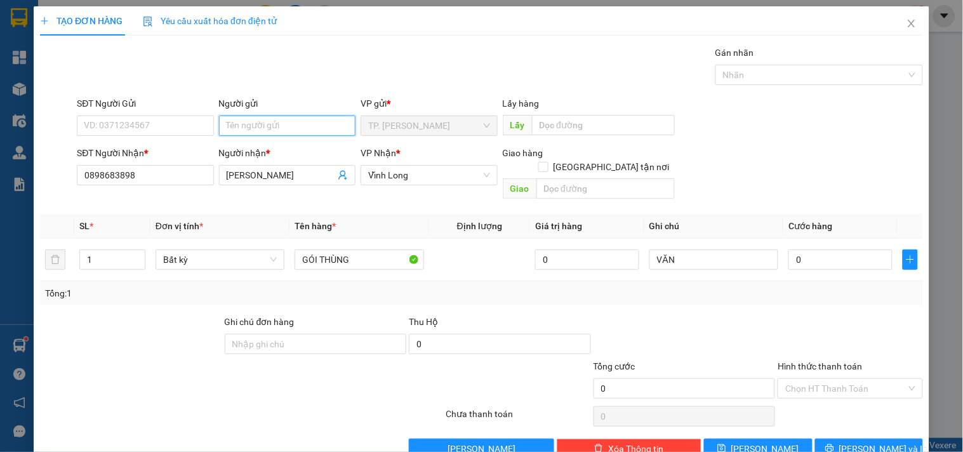
click at [281, 124] on input "Người gửi" at bounding box center [287, 126] width 137 height 20
type input "B"
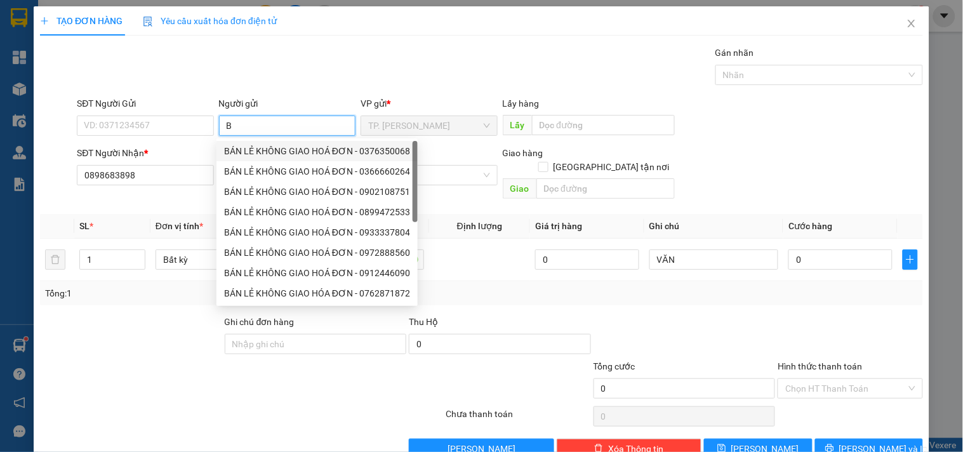
click at [264, 148] on div "BÁN LẺ KHÔNG GIAO HOÁ ĐƠN - 0376350068" at bounding box center [317, 151] width 186 height 14
type input "0376350068"
type input "BÁN LẺ KHÔNG GIAO HOÁ ĐƠN"
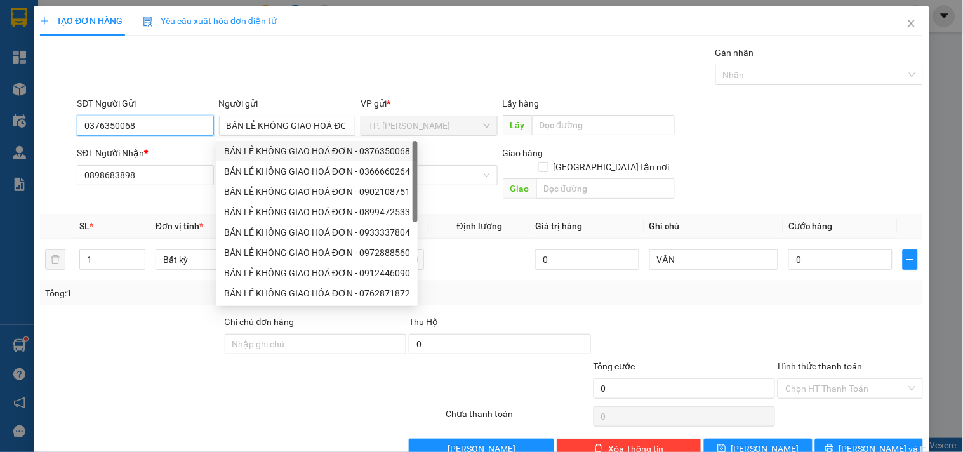
click at [207, 134] on input "0376350068" at bounding box center [145, 126] width 137 height 20
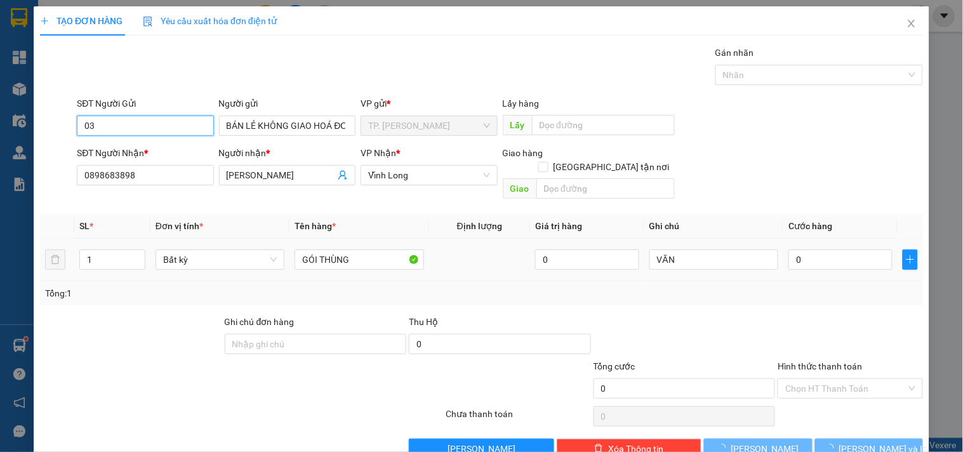
type input "0"
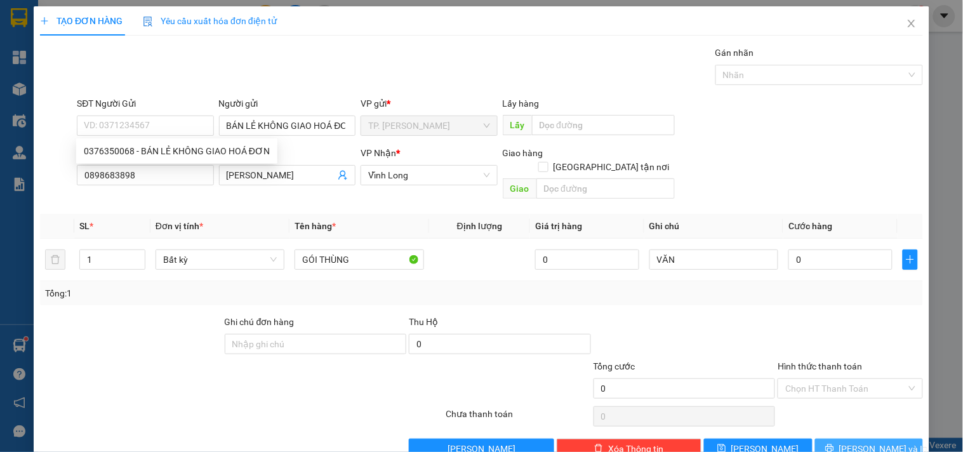
click at [874, 442] on span "[PERSON_NAME] và In" at bounding box center [884, 449] width 89 height 14
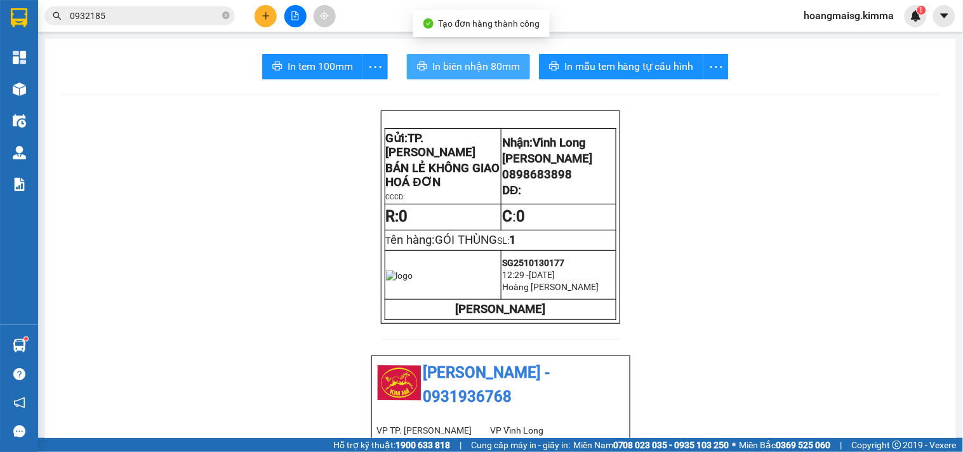
click at [469, 65] on span "In biên nhận 80mm" at bounding box center [476, 66] width 88 height 16
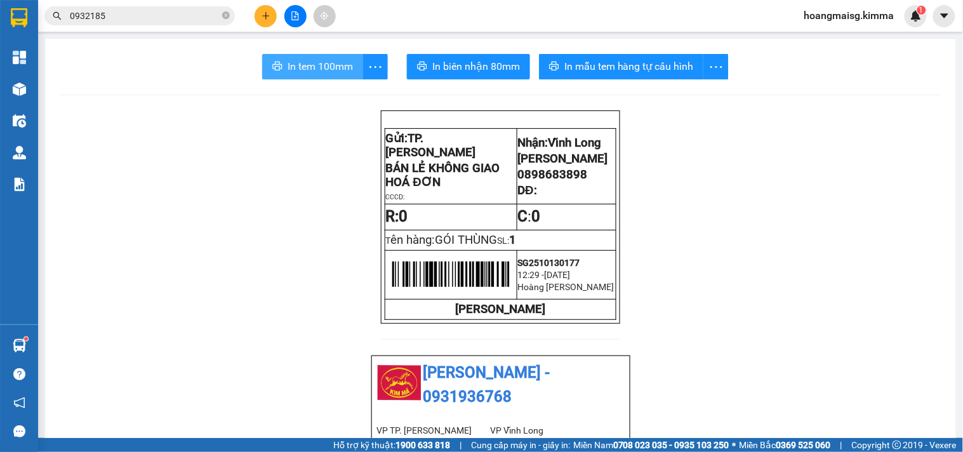
click at [318, 67] on span "In tem 100mm" at bounding box center [320, 66] width 65 height 16
click at [264, 13] on icon "plus" at bounding box center [266, 15] width 9 height 9
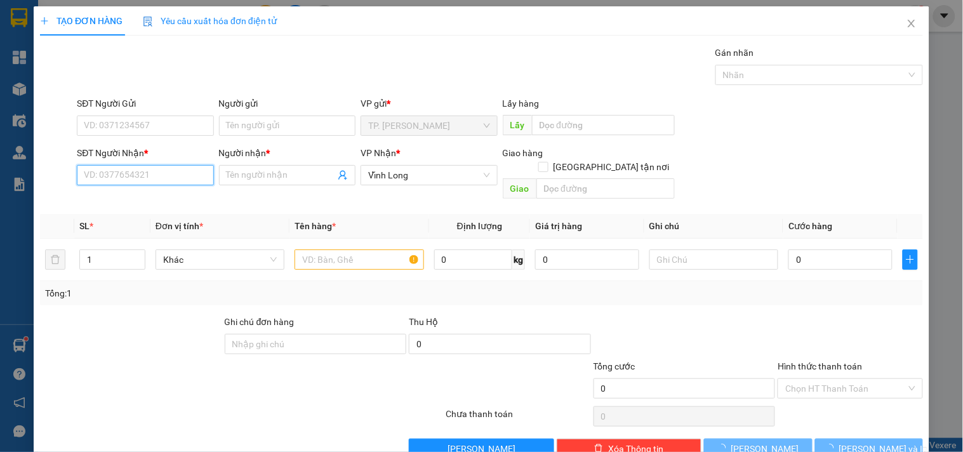
click at [147, 175] on input "SĐT Người Nhận *" at bounding box center [145, 175] width 137 height 20
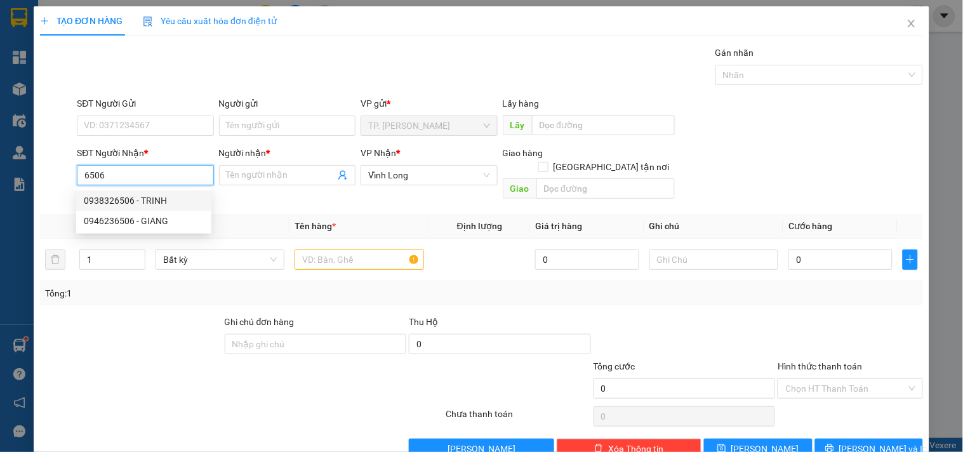
click at [127, 205] on div "0938326506 - TRINH" at bounding box center [144, 201] width 120 height 14
type input "0938326506"
type input "TRINH"
type input "0938326506"
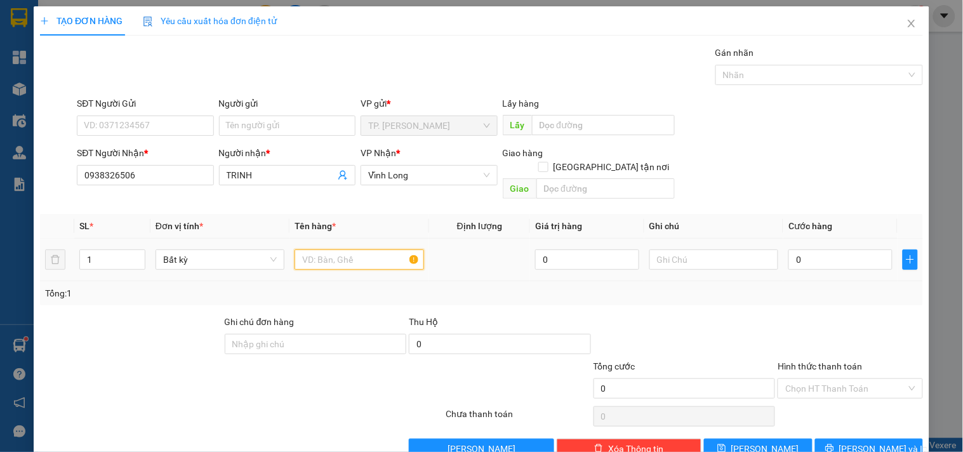
click at [344, 250] on input "text" at bounding box center [359, 260] width 129 height 20
type input "GÓI THÙNG"
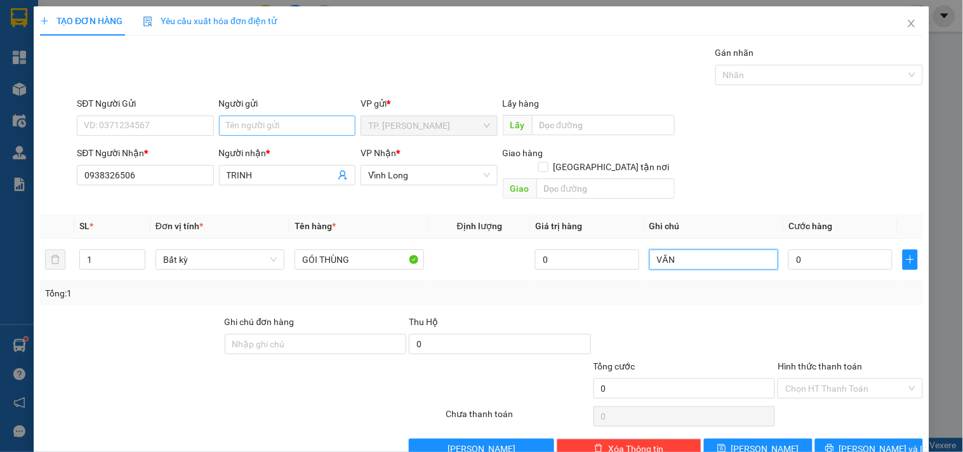
type input "VĂN"
click at [301, 119] on input "Người gửi" at bounding box center [287, 126] width 137 height 20
type input "B"
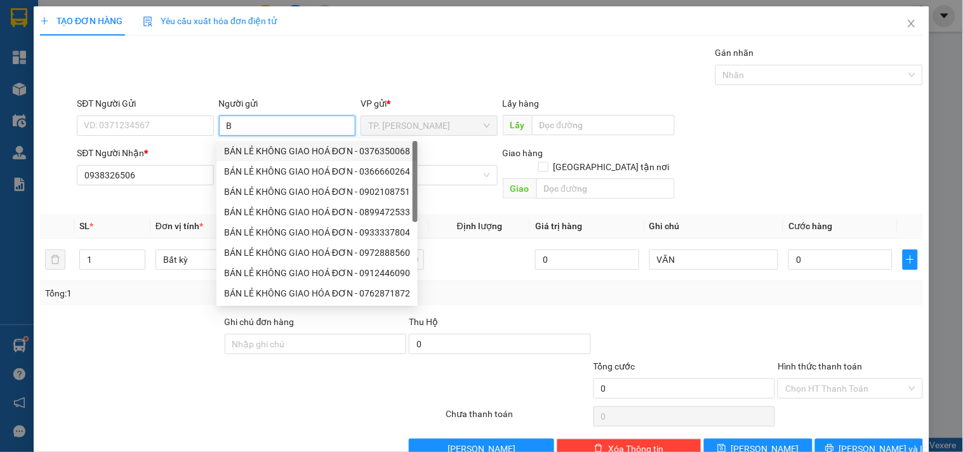
click at [267, 149] on div "BÁN LẺ KHÔNG GIAO HOÁ ĐƠN - 0376350068" at bounding box center [317, 151] width 186 height 14
type input "0376350068"
type input "BÁN LẺ KHÔNG GIAO HOÁ ĐƠN"
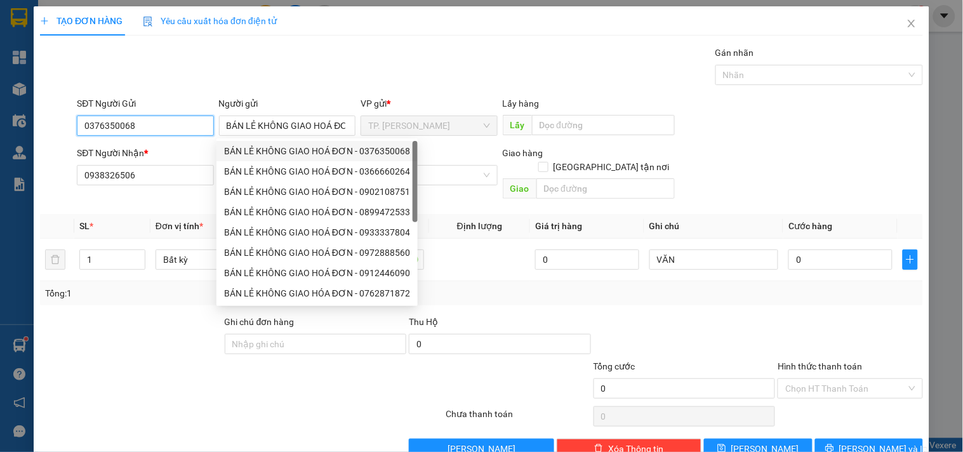
click at [177, 126] on input "0376350068" at bounding box center [145, 126] width 137 height 20
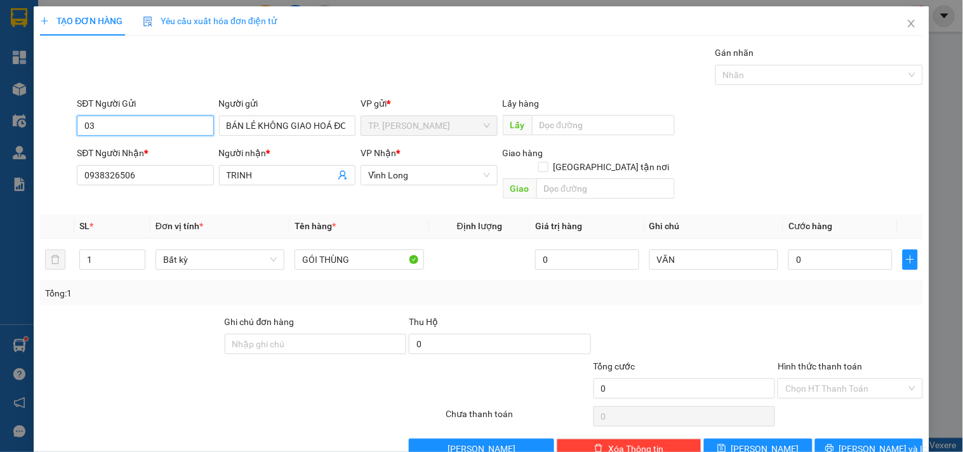
type input "0"
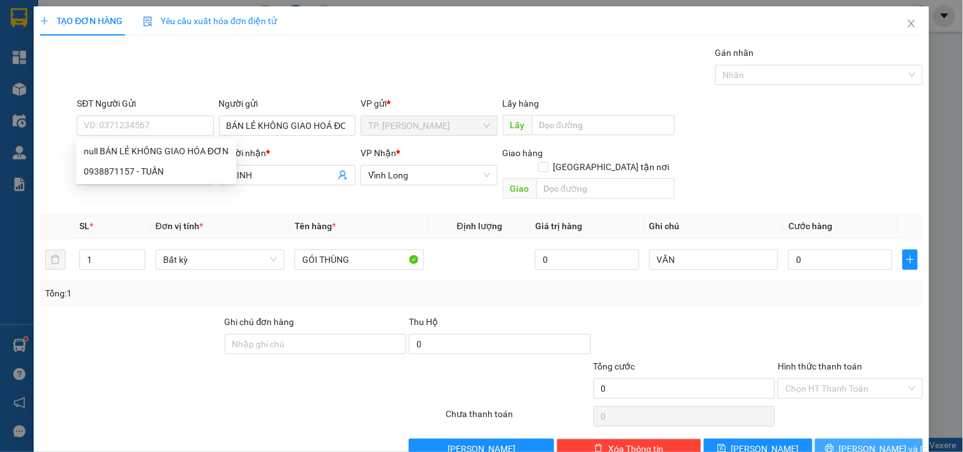
click at [815, 439] on button "[PERSON_NAME] và In" at bounding box center [869, 449] width 108 height 20
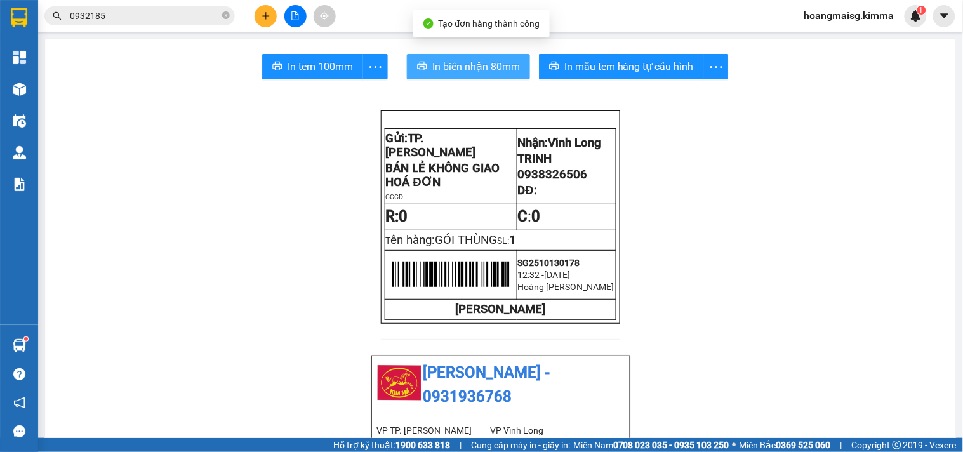
click at [471, 77] on button "In biên nhận 80mm" at bounding box center [468, 66] width 123 height 25
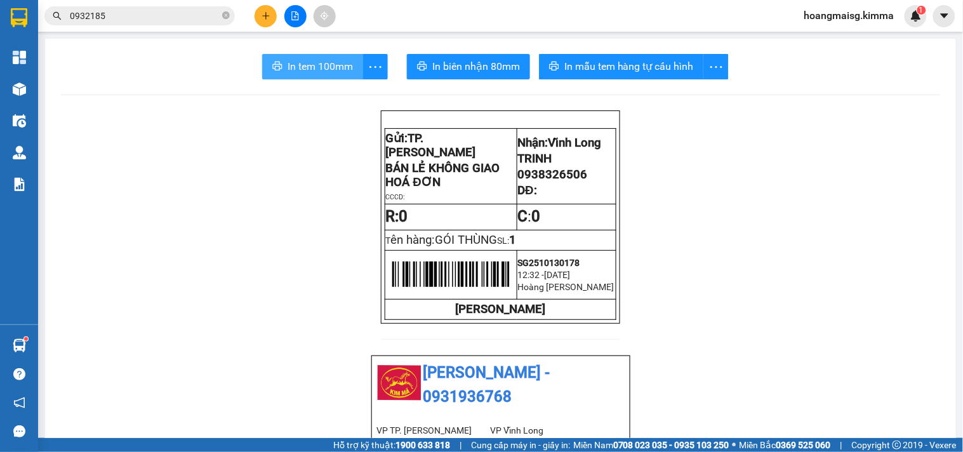
click at [324, 74] on span "In tem 100mm" at bounding box center [320, 66] width 65 height 16
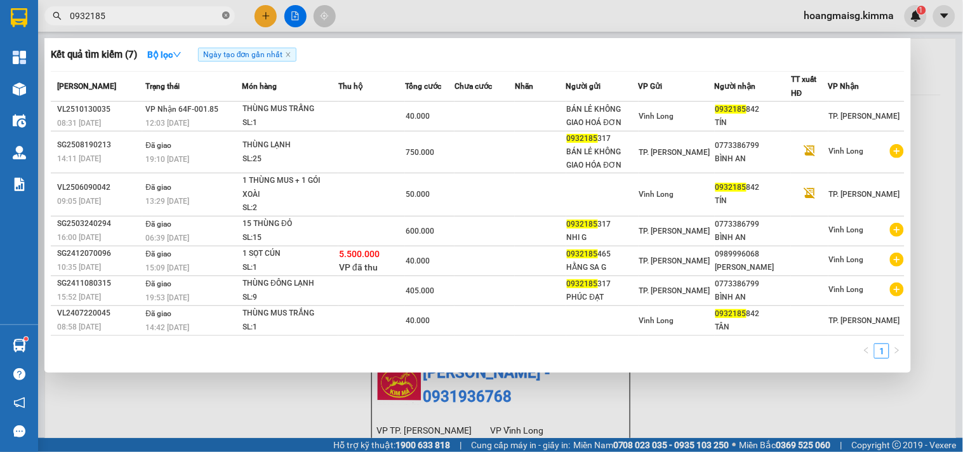
click at [226, 11] on icon "close-circle" at bounding box center [226, 15] width 8 height 8
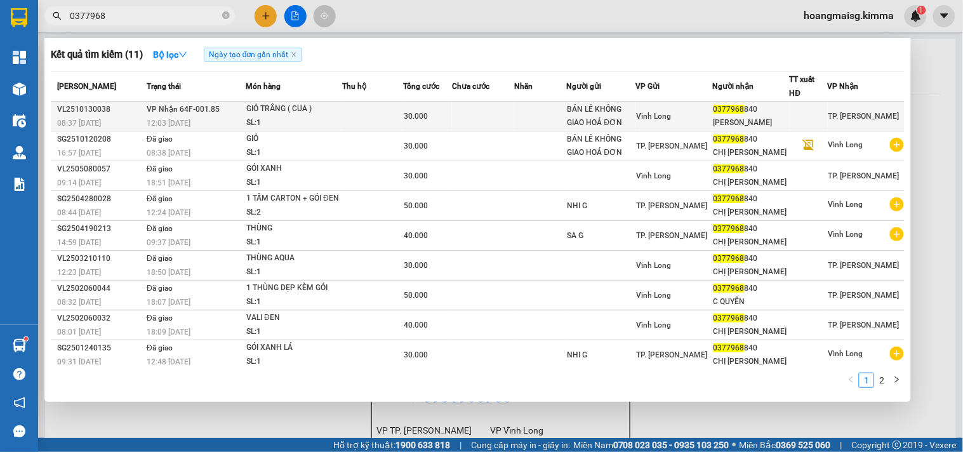
type input "0377968"
click at [452, 113] on div "30.000" at bounding box center [428, 116] width 48 height 14
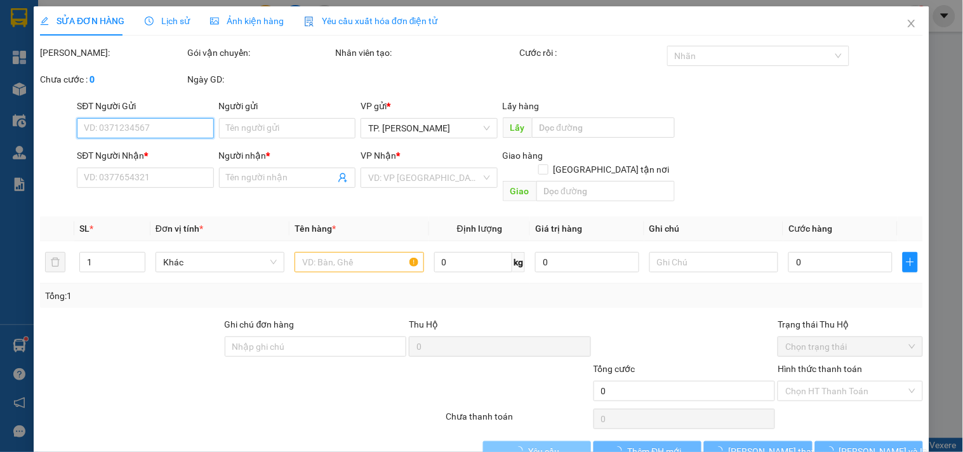
type input "BÁN LẺ KHÔNG GIAO HOÁ ĐƠN"
type input "0377968840"
type input "LÂM NGỌC QUYÊN"
type input "30.000"
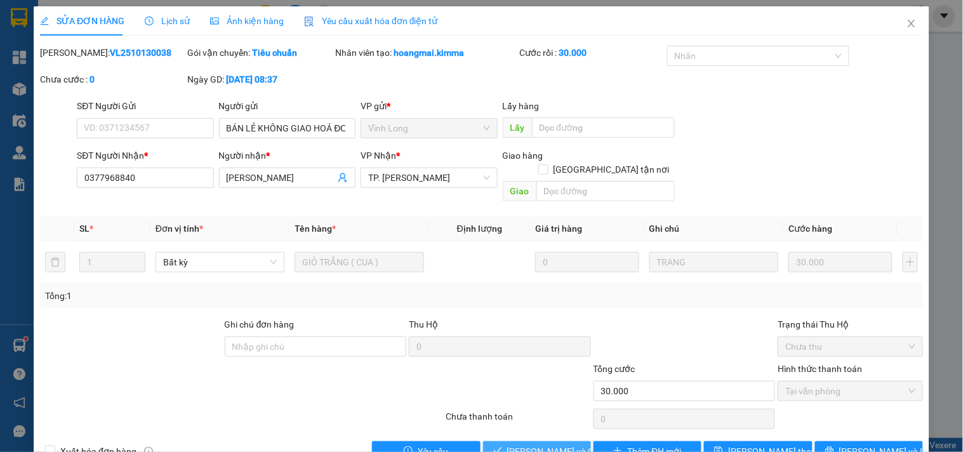
click at [555, 445] on span "Lưu và Giao hàng" at bounding box center [568, 452] width 122 height 14
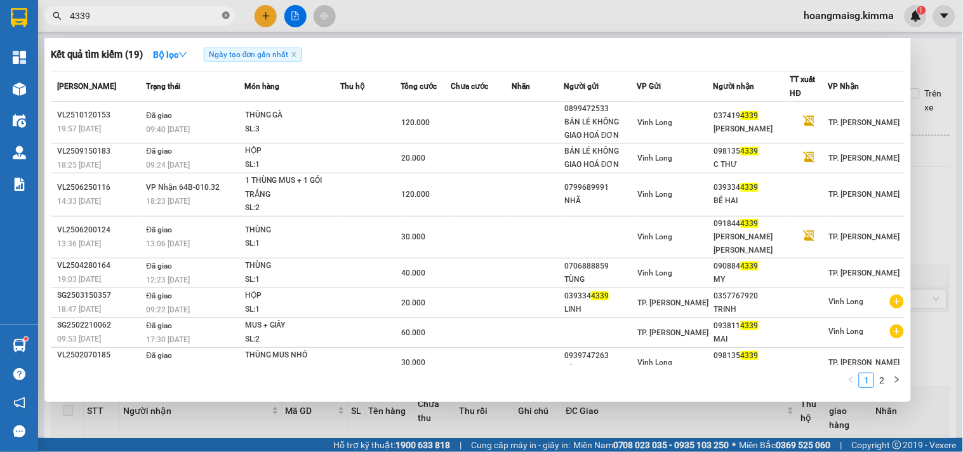
click at [229, 18] on icon "close-circle" at bounding box center [226, 15] width 8 height 8
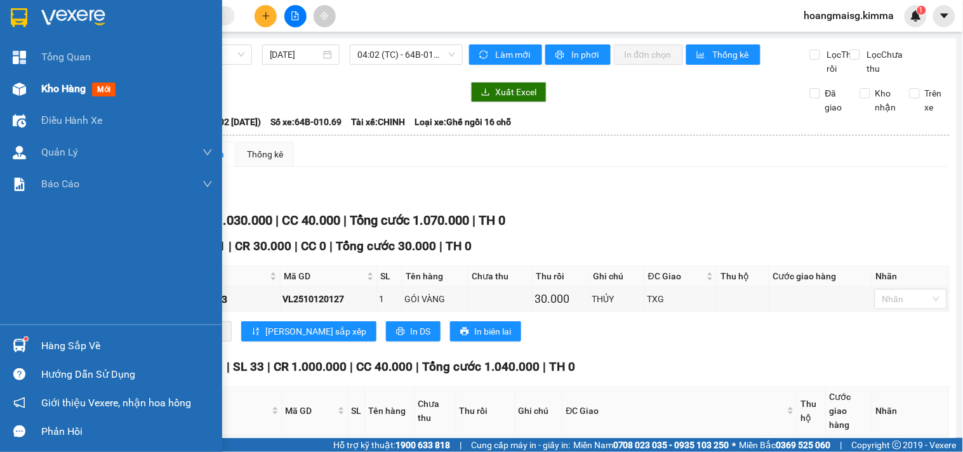
click at [20, 96] on div at bounding box center [19, 89] width 22 height 22
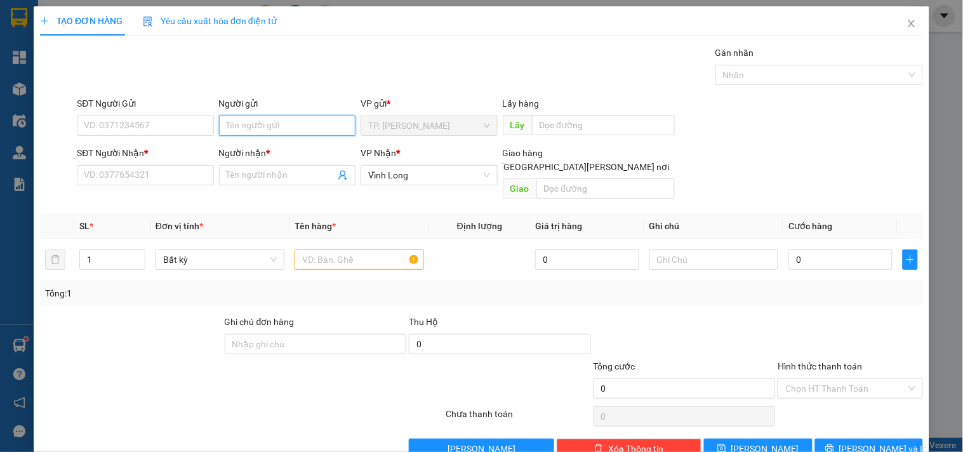
click at [278, 133] on input "Người gửi" at bounding box center [287, 126] width 137 height 20
click at [270, 62] on div "Gói vận chuyển * Tiêu chuẩn Gán nhãn Nhãn" at bounding box center [500, 68] width 852 height 44
click at [299, 124] on input "Người gửi" at bounding box center [287, 126] width 137 height 20
